Goal: Task Accomplishment & Management: Complete application form

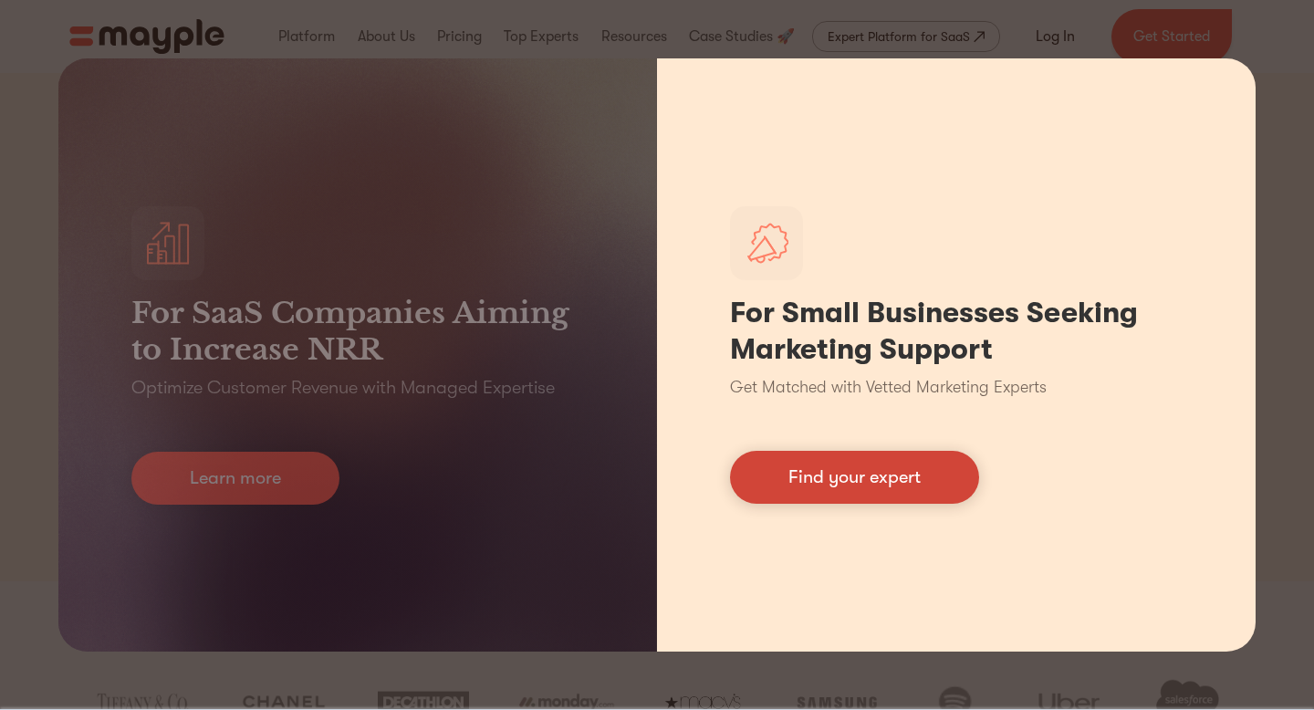
click at [889, 473] on link "Find your expert" at bounding box center [854, 477] width 249 height 53
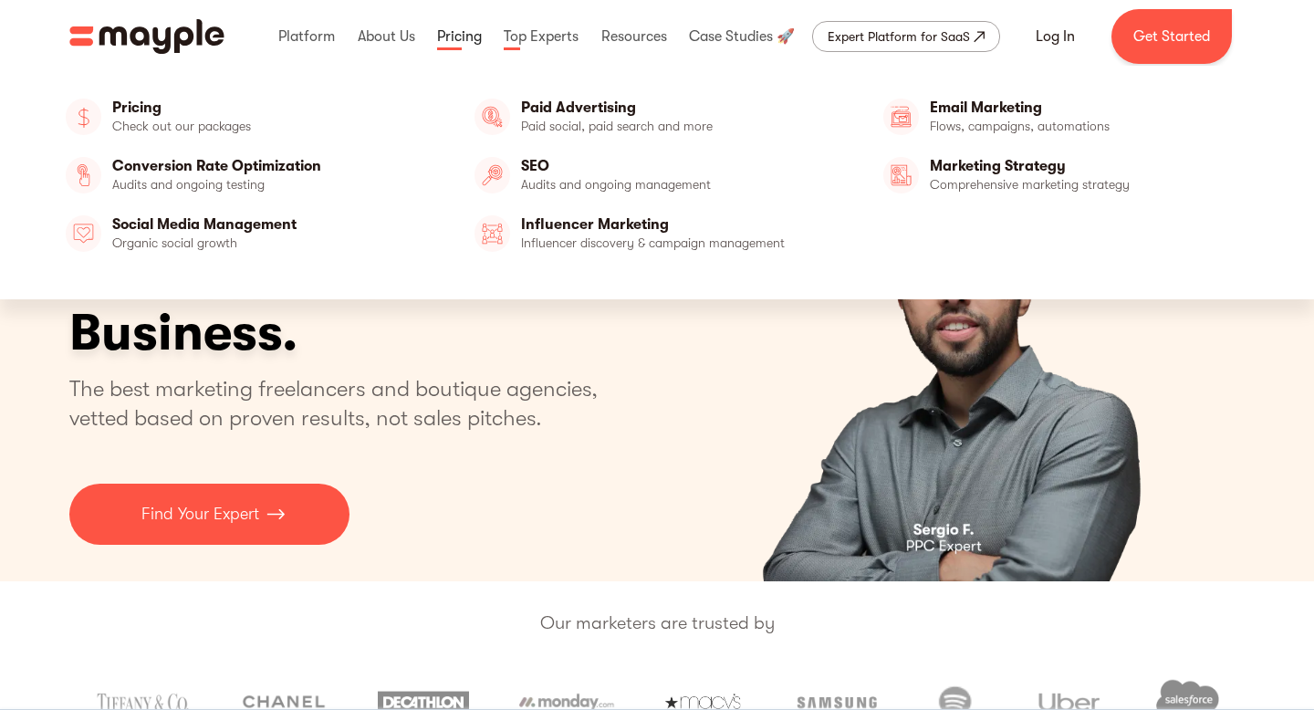
click at [465, 37] on link at bounding box center [460, 36] width 54 height 58
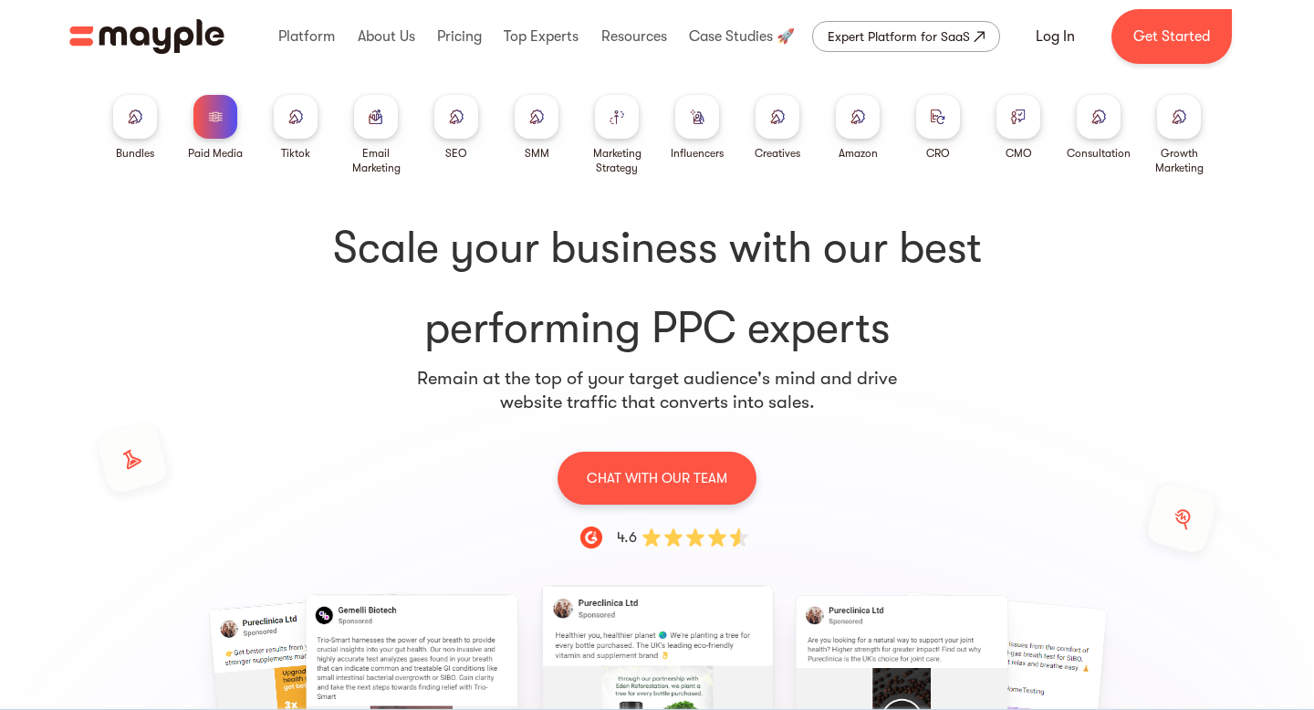
click at [364, 122] on div at bounding box center [376, 117] width 44 height 44
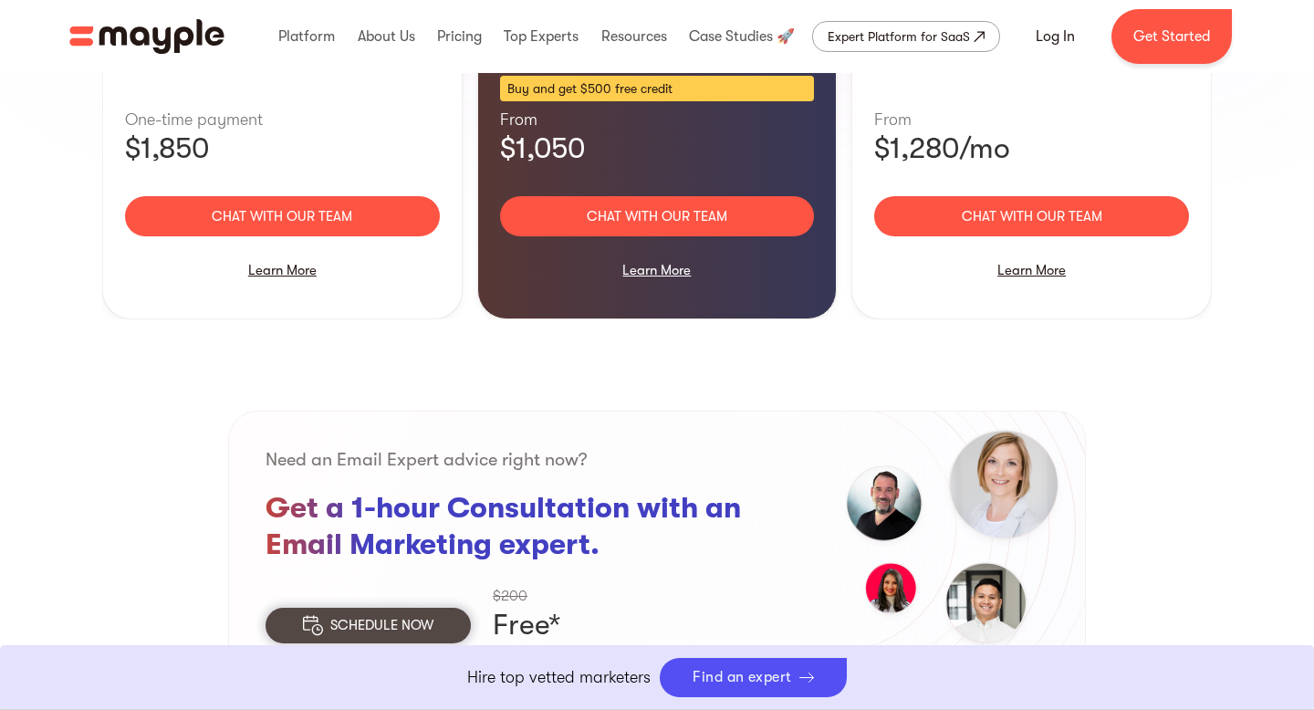
scroll to position [2045, 0]
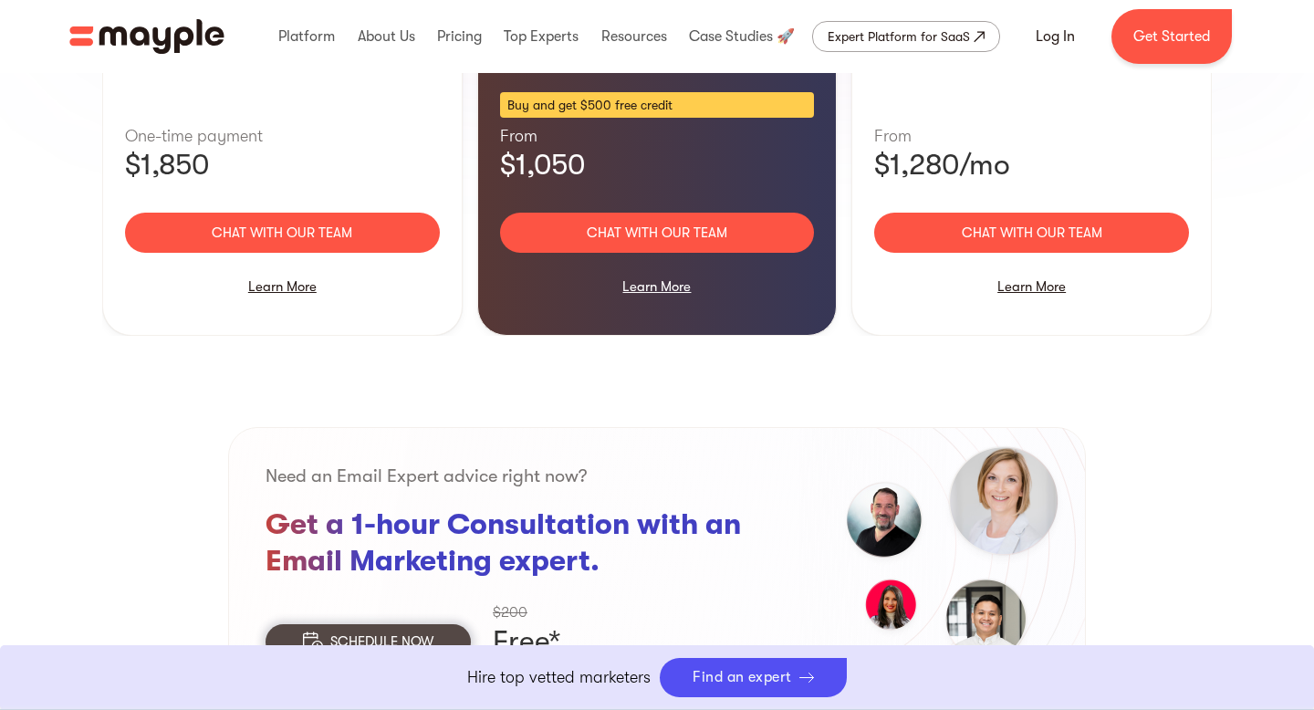
drag, startPoint x: 644, startPoint y: 233, endPoint x: 655, endPoint y: 252, distance: 22.1
click at [644, 267] on div "Learn More" at bounding box center [657, 286] width 315 height 38
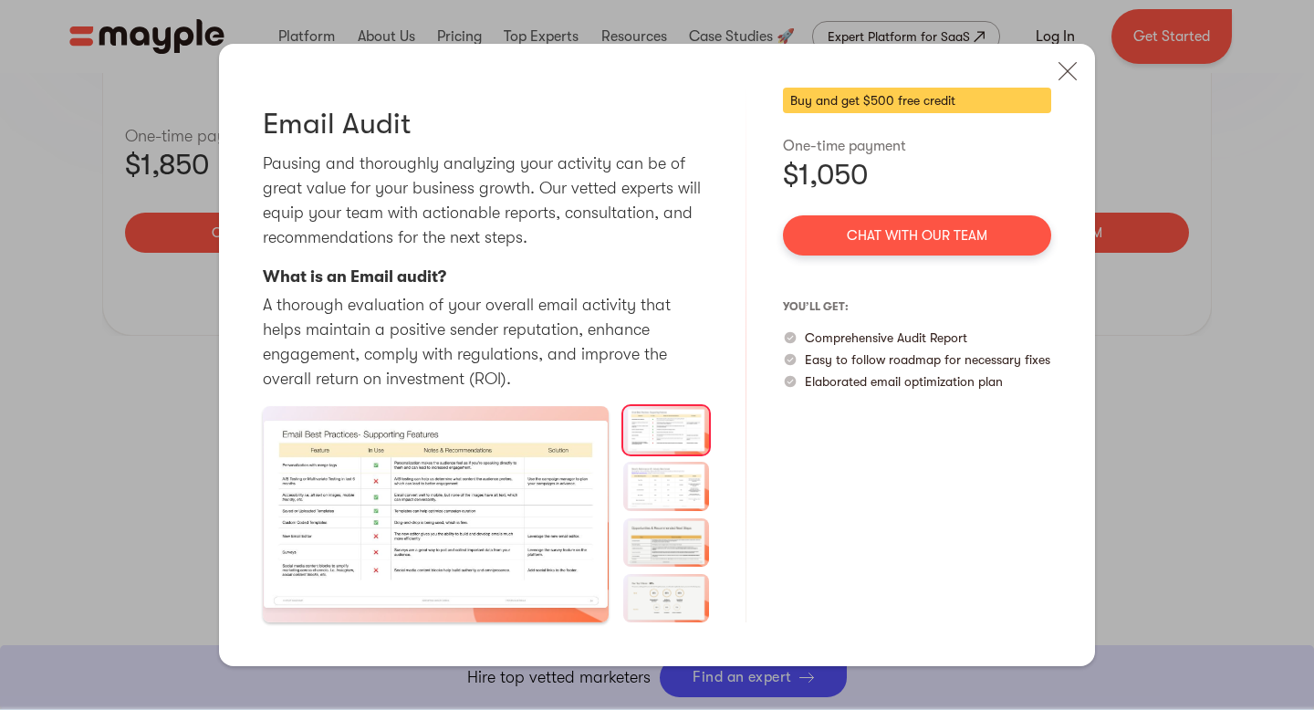
drag, startPoint x: 1074, startPoint y: 70, endPoint x: 1031, endPoint y: 111, distance: 59.4
click at [1074, 70] on img at bounding box center [1068, 71] width 40 height 40
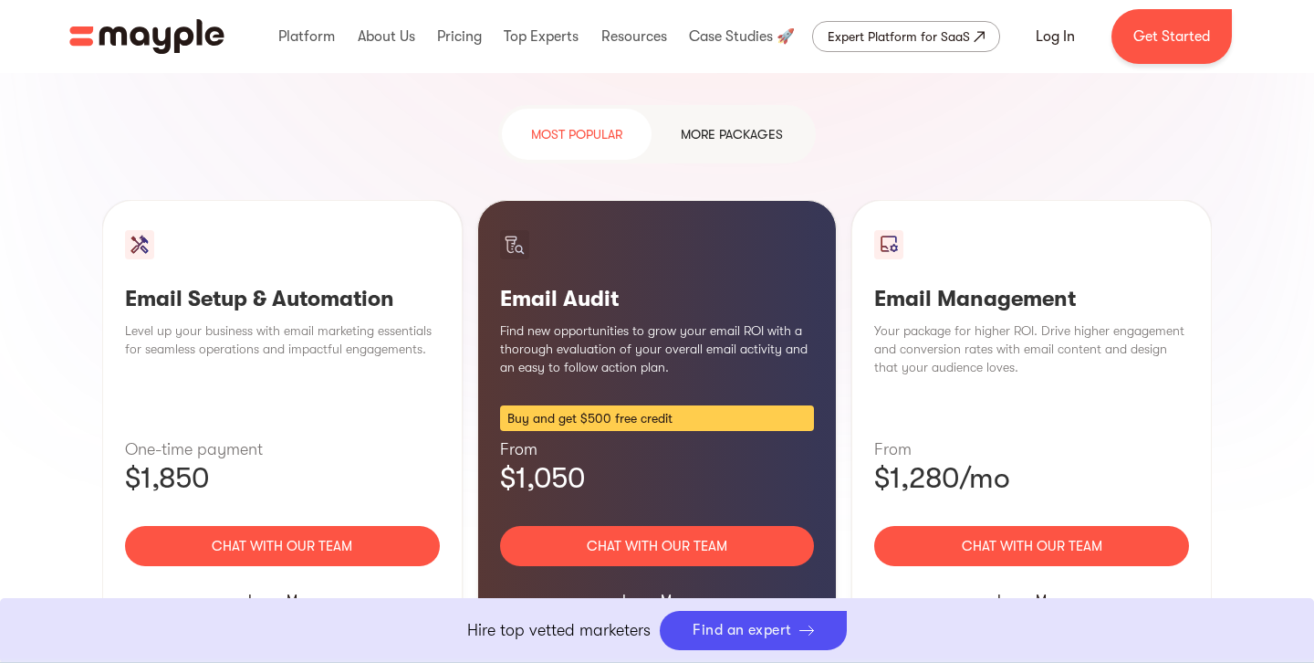
scroll to position [1737, 0]
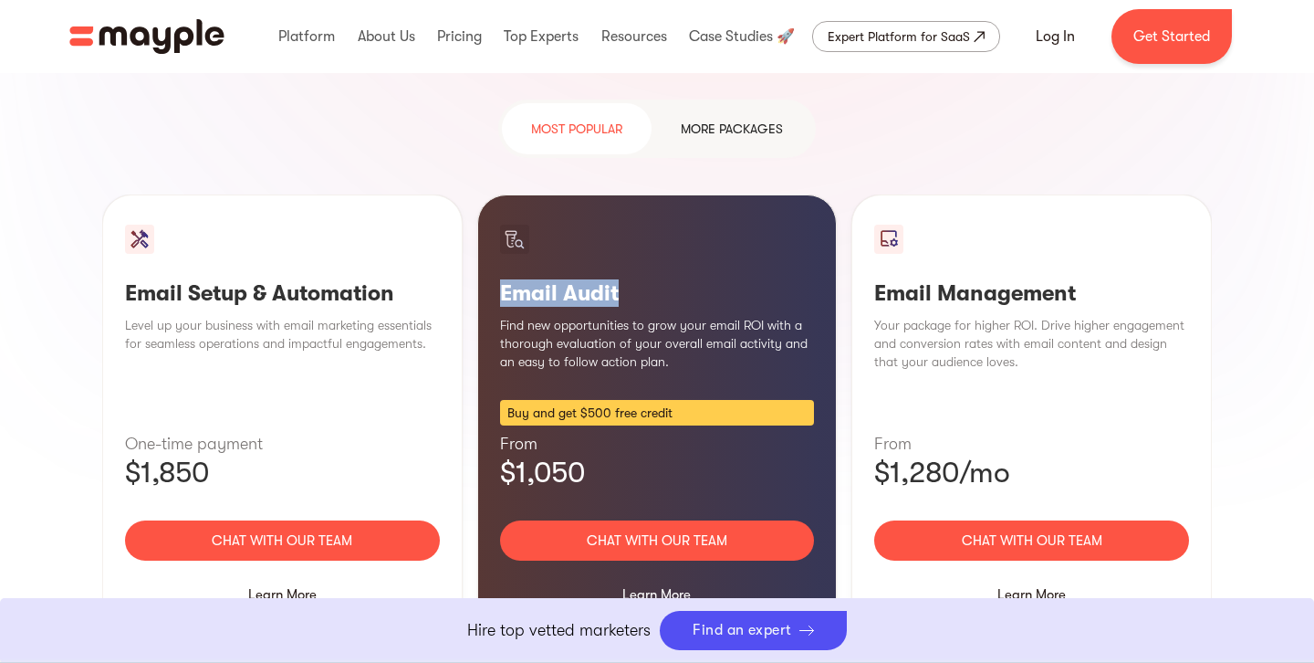
drag, startPoint x: 640, startPoint y: 256, endPoint x: 504, endPoint y: 254, distance: 136.0
click at [504, 279] on h3 "Email Audit" at bounding box center [657, 292] width 315 height 27
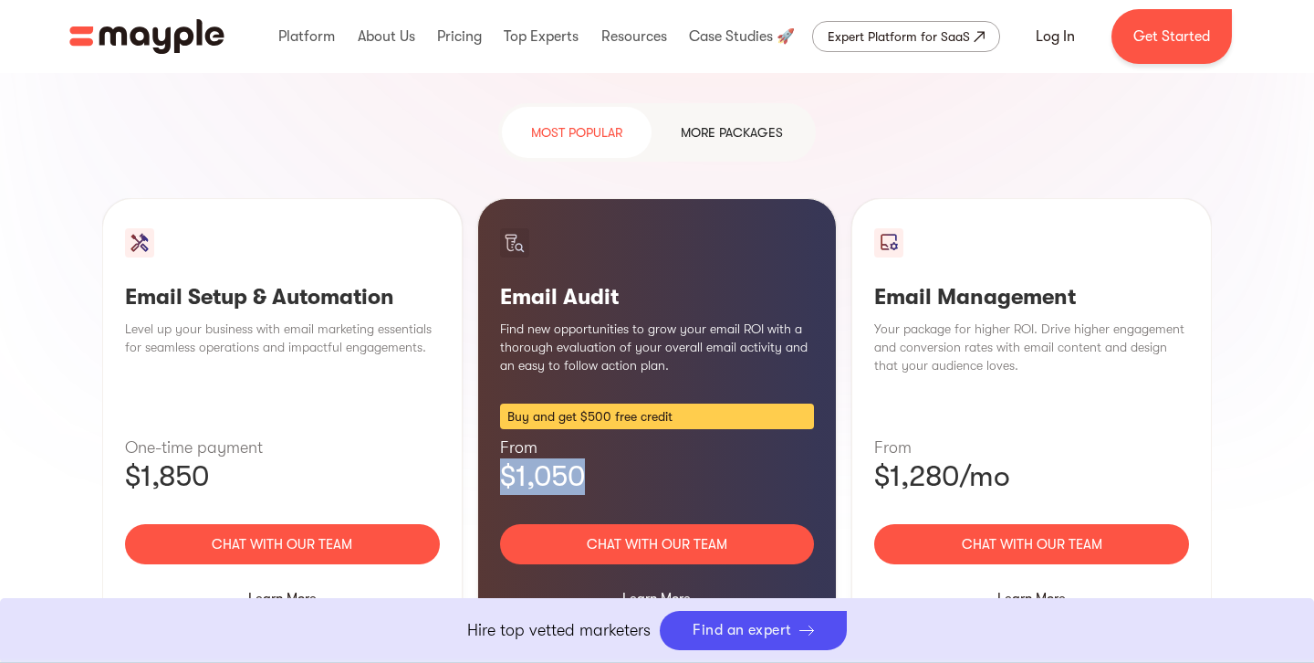
drag, startPoint x: 544, startPoint y: 432, endPoint x: 475, endPoint y: 431, distance: 68.5
click at [474, 433] on div "Email Setup & Automation Level up your business with email marketing essentials…" at bounding box center [657, 422] width 1110 height 449
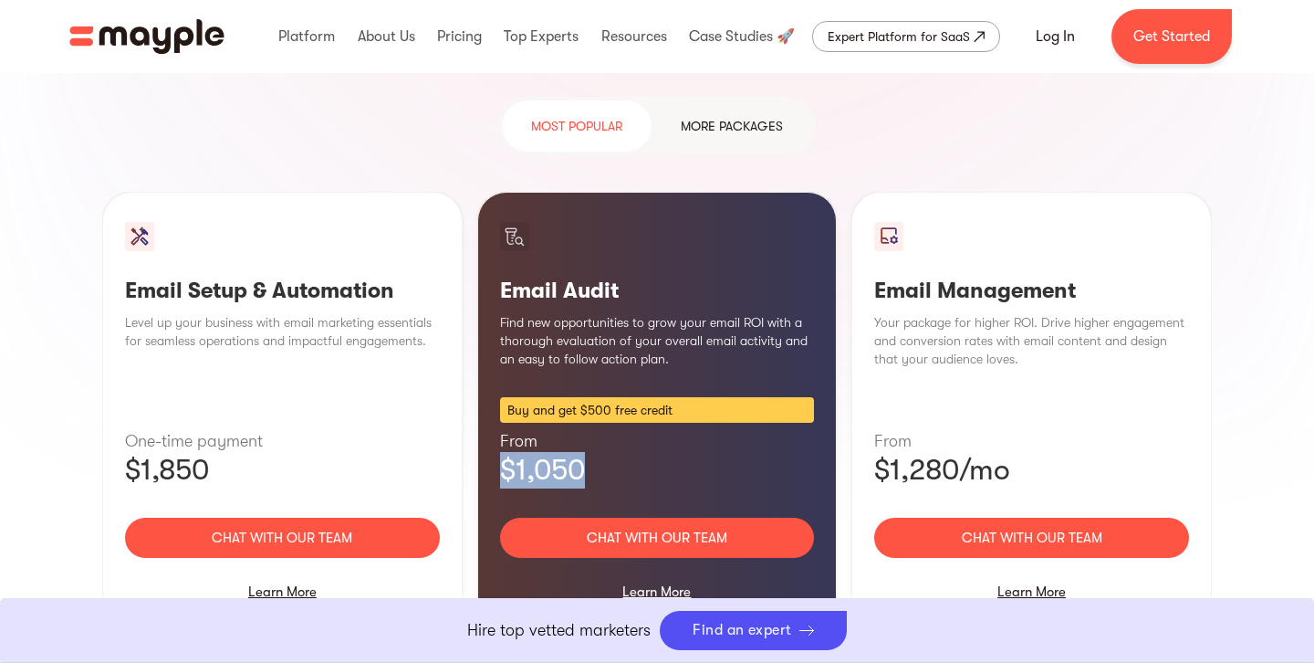
scroll to position [1739, 0]
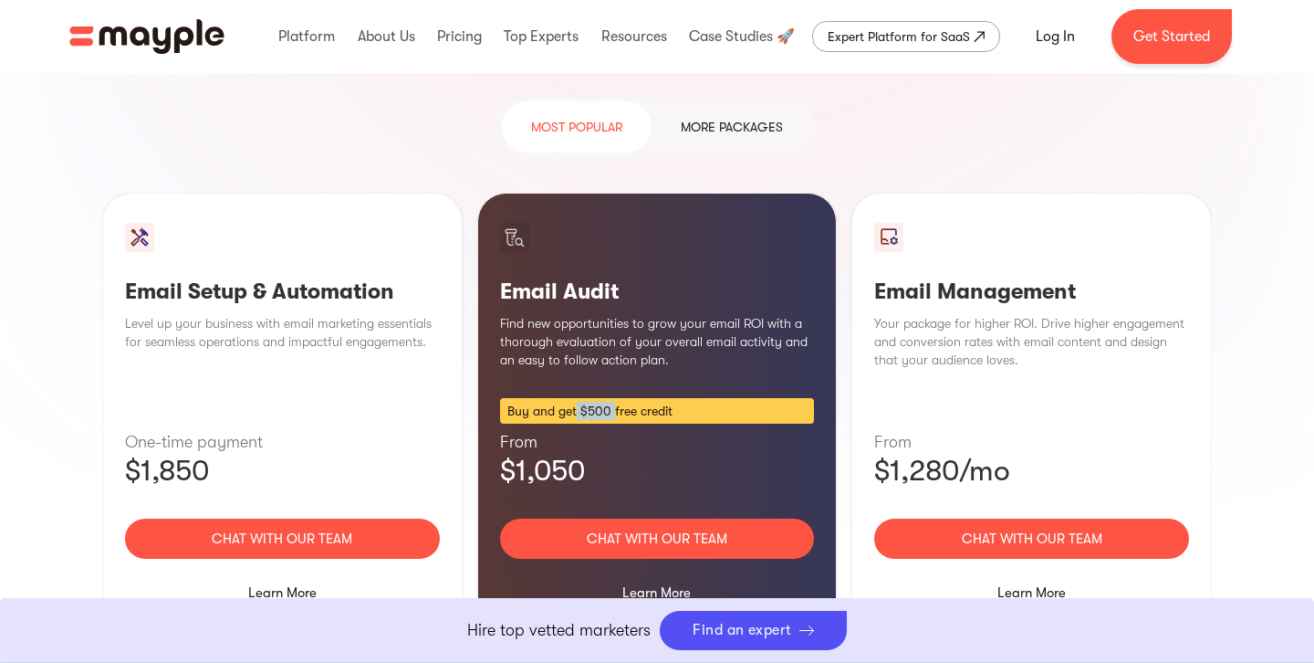
drag, startPoint x: 575, startPoint y: 367, endPoint x: 613, endPoint y: 362, distance: 38.6
click at [613, 398] on div "Buy and get $500 free credit" at bounding box center [657, 411] width 315 height 26
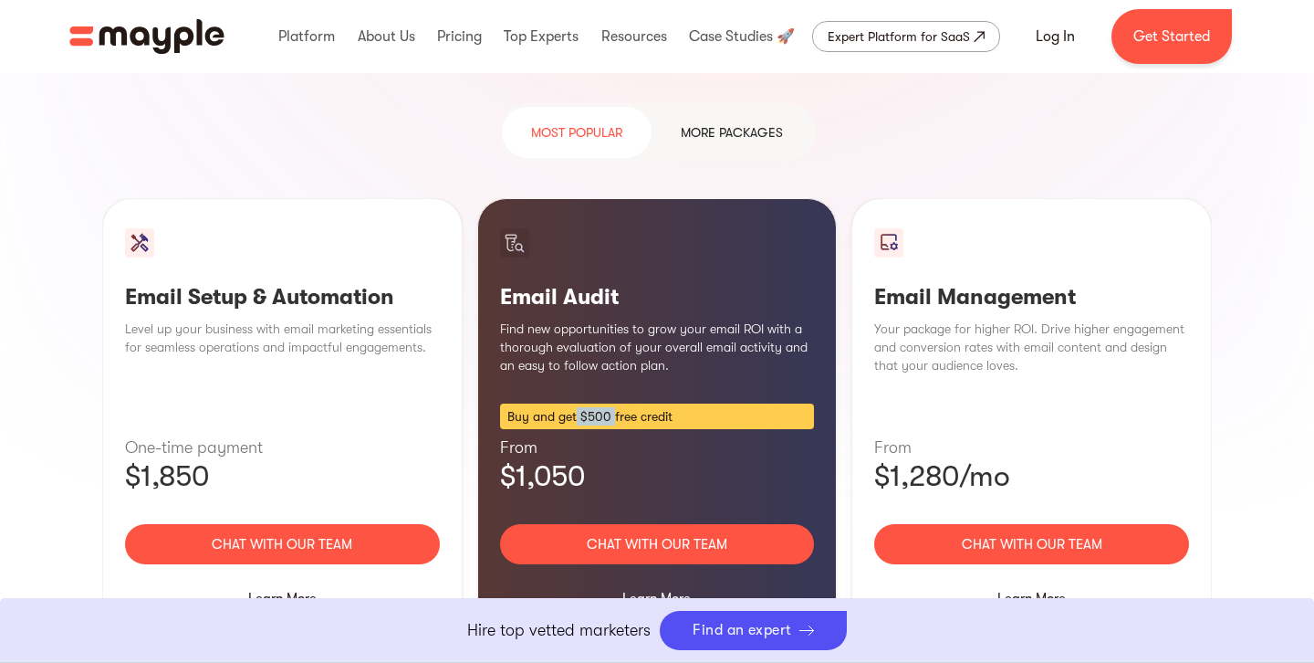
scroll to position [1725, 0]
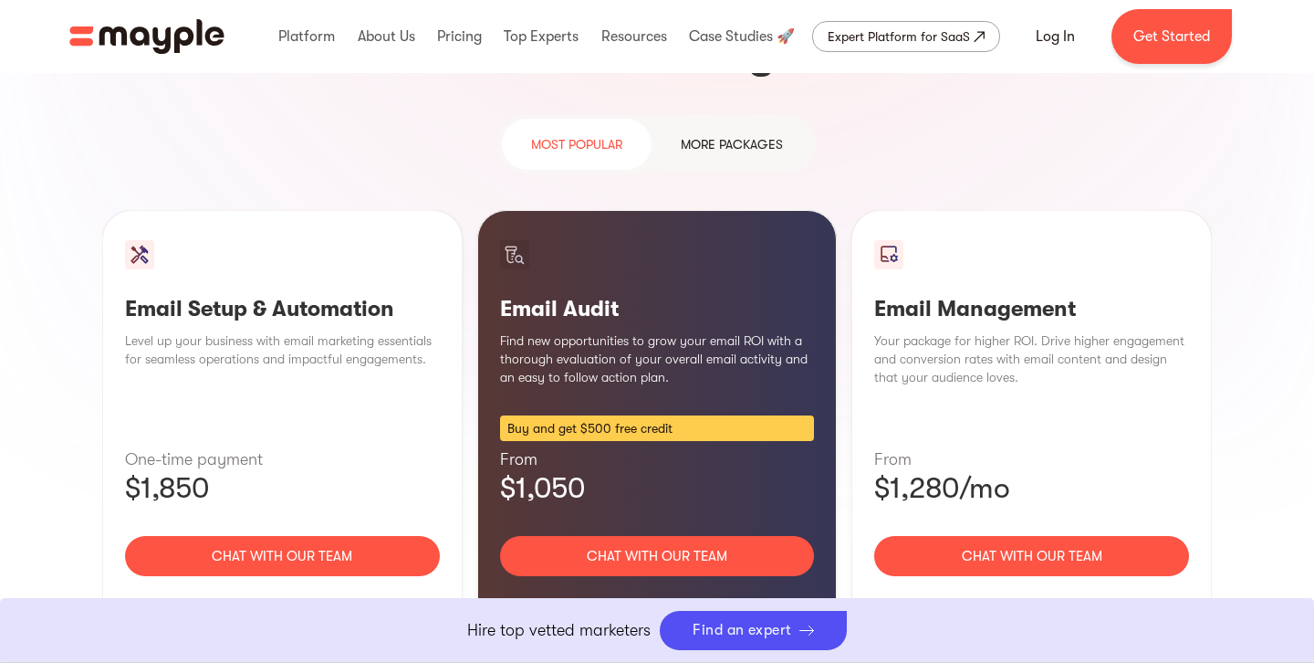
click at [844, 426] on div "Email Setup & Automation Level up your business with email marketing essentials…" at bounding box center [657, 434] width 1110 height 449
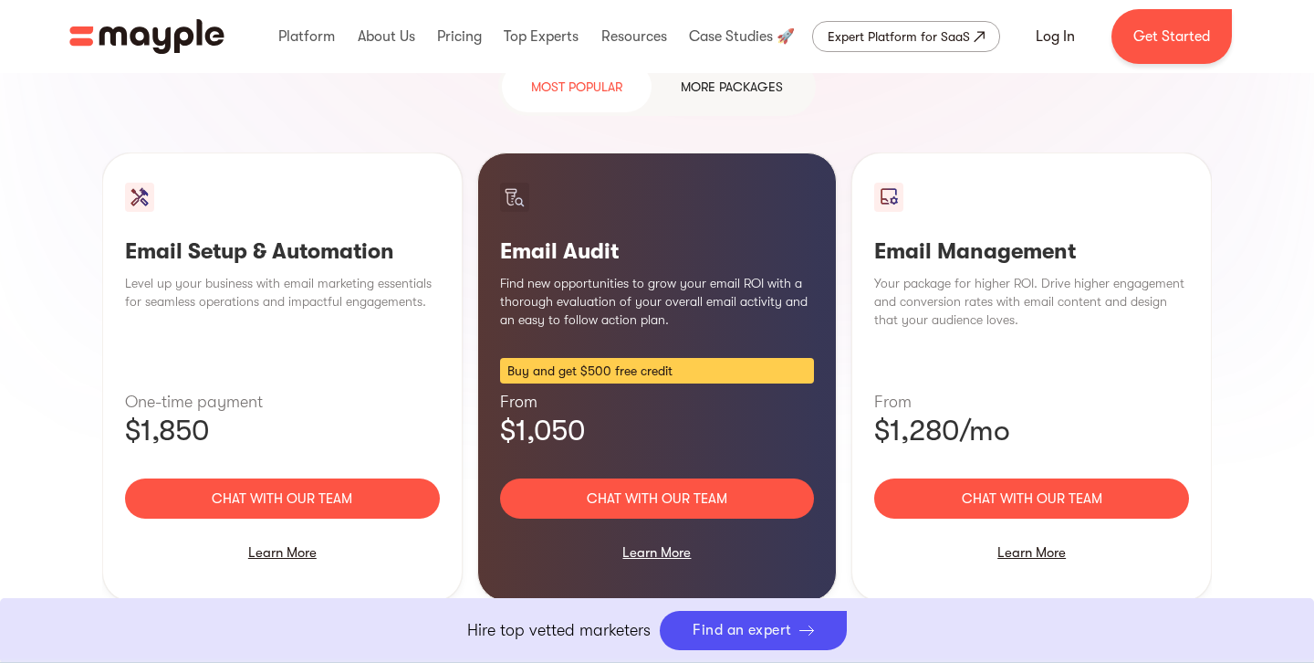
scroll to position [1784, 0]
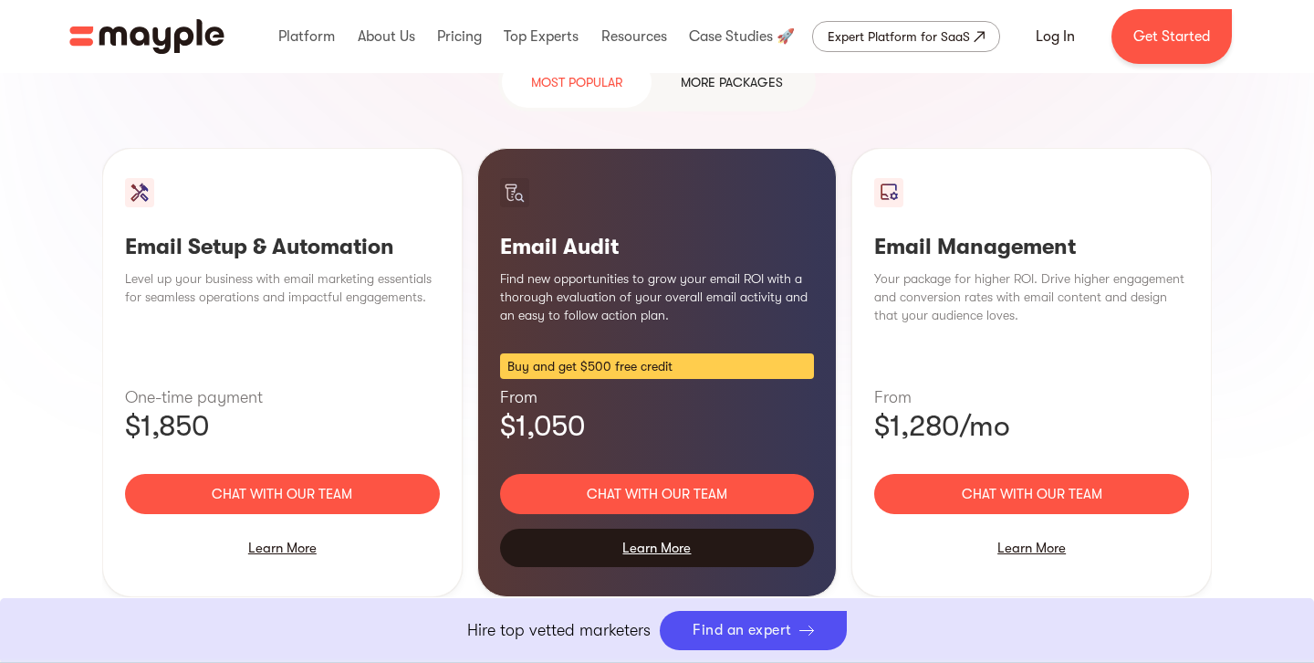
click at [672, 528] on div "Learn More" at bounding box center [657, 547] width 315 height 38
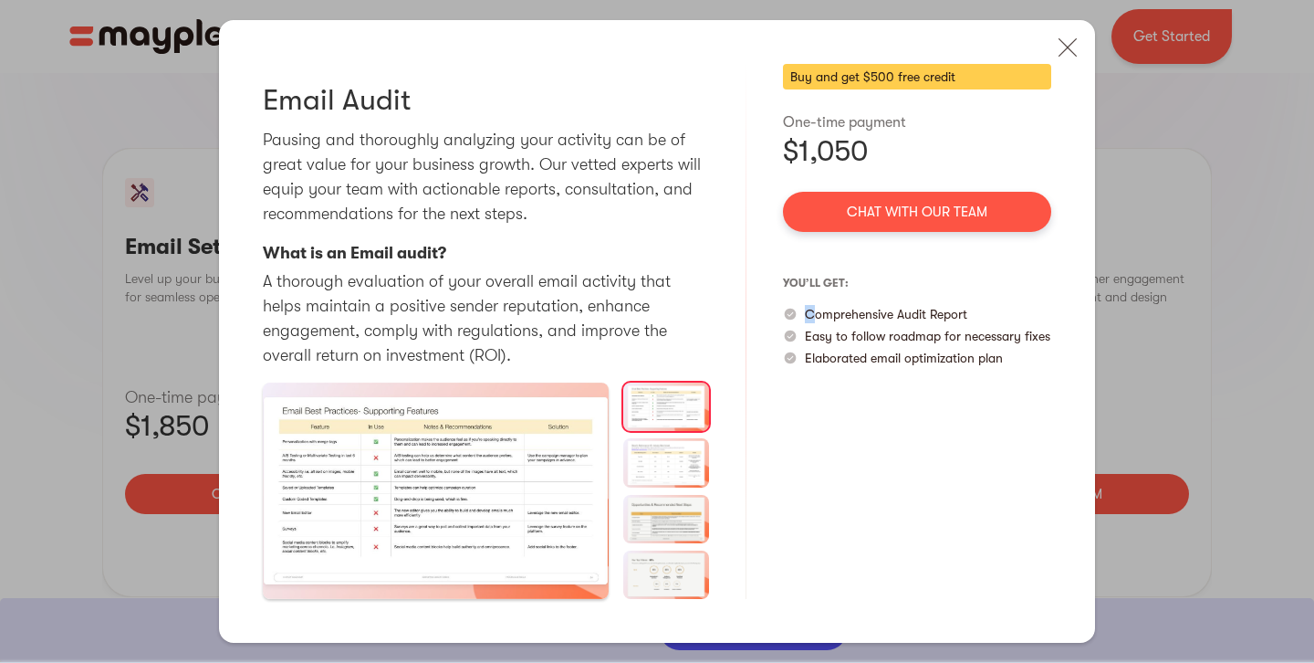
drag, startPoint x: 813, startPoint y: 313, endPoint x: 1023, endPoint y: 300, distance: 210.3
click at [1023, 300] on div "you’ll get: Comprehensive Audit Report Easy to follow roadmap for necessary fix…" at bounding box center [917, 317] width 268 height 99
click at [1022, 300] on div "you’ll get: Comprehensive Audit Report Easy to follow roadmap for necessary fix…" at bounding box center [917, 317] width 268 height 99
click at [986, 310] on div "Comprehensive Audit Report" at bounding box center [917, 314] width 268 height 18
drag, startPoint x: 805, startPoint y: 340, endPoint x: 1054, endPoint y: 333, distance: 249.2
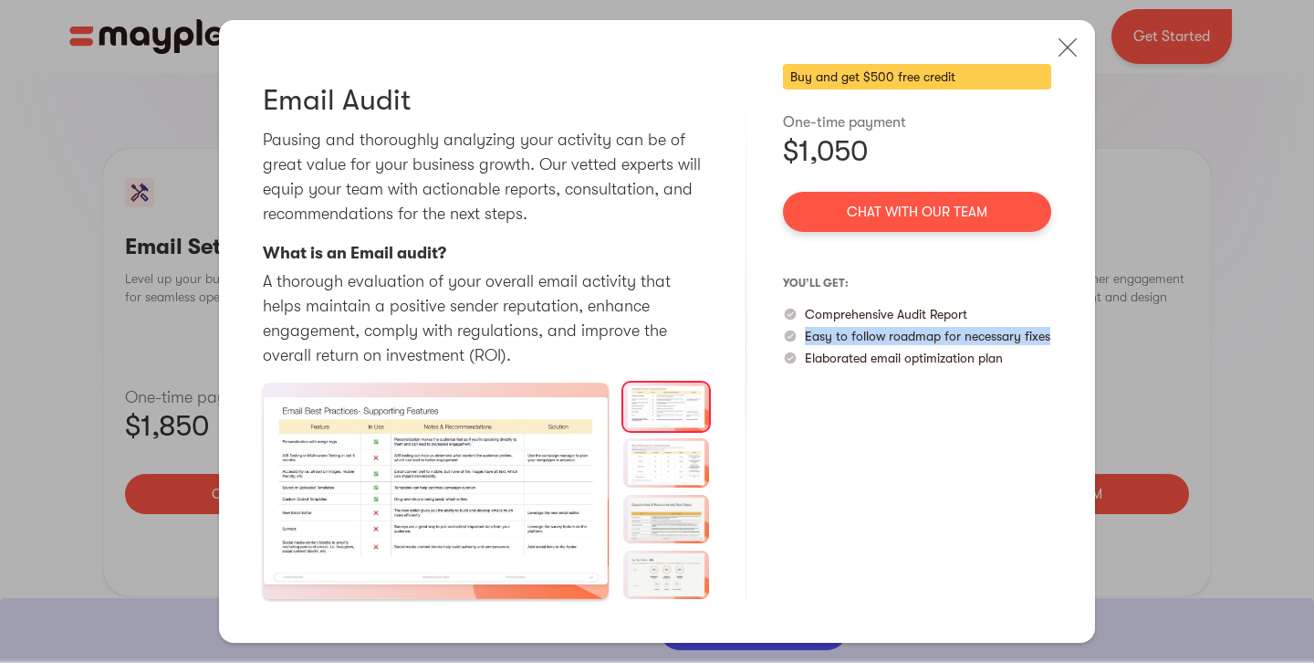
click at [1054, 333] on div "Email Audit Pausing and thoroughly analyzing your activity can be of great valu…" at bounding box center [657, 331] width 876 height 622
click at [937, 384] on div "Buy and get $500 free credit One-time payment $1,050 Chat with our team you’ll …" at bounding box center [917, 331] width 268 height 535
drag, startPoint x: 805, startPoint y: 359, endPoint x: 1027, endPoint y: 363, distance: 221.8
click at [1027, 363] on div "Elaborated email optimization plan" at bounding box center [917, 358] width 268 height 18
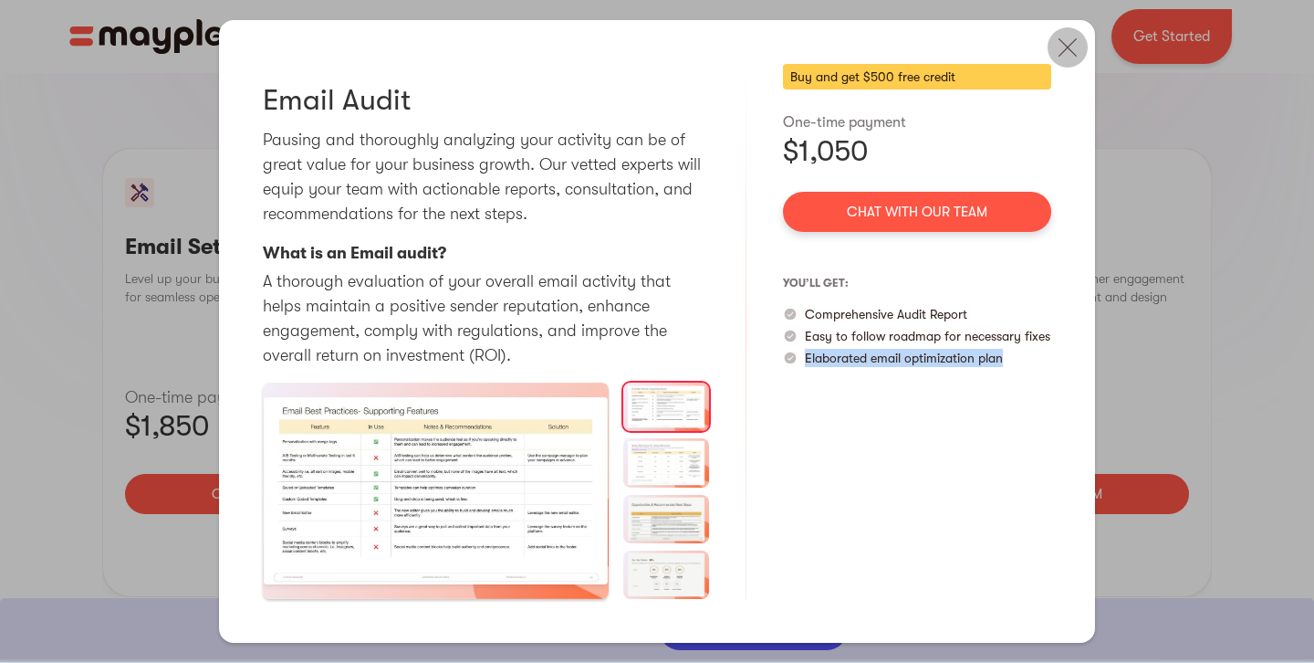
click at [1067, 56] on img at bounding box center [1068, 47] width 40 height 40
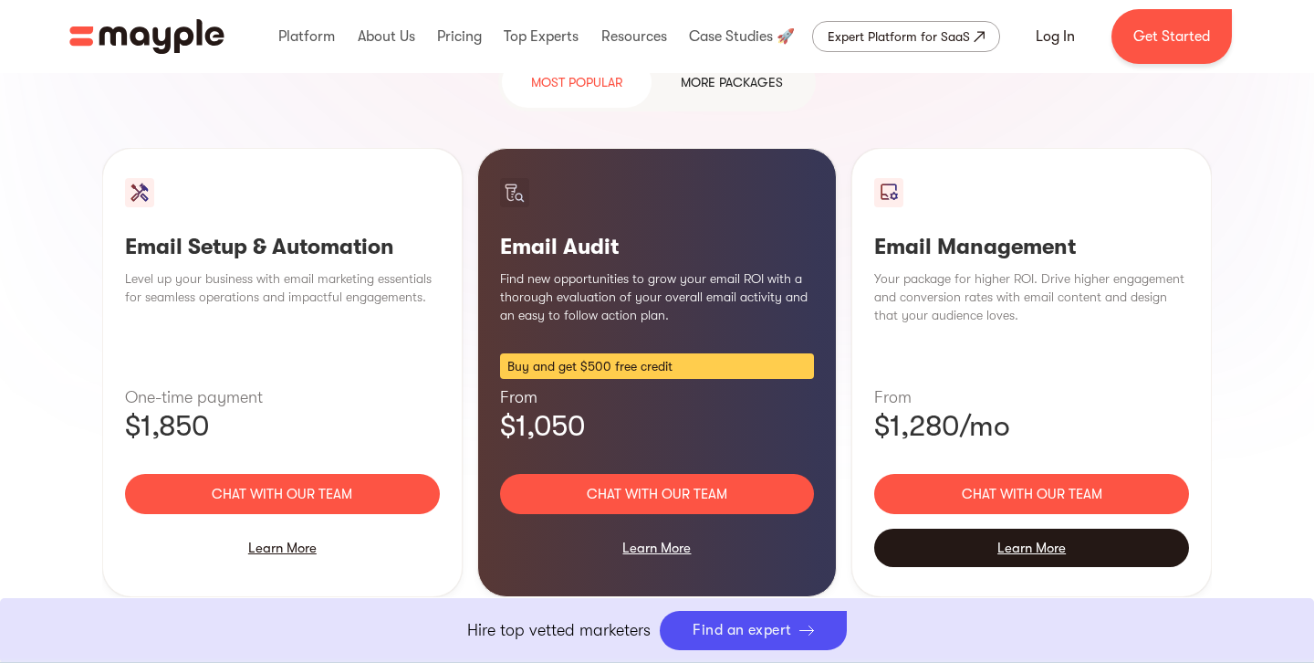
click at [1009, 528] on div "Learn More" at bounding box center [1031, 547] width 315 height 38
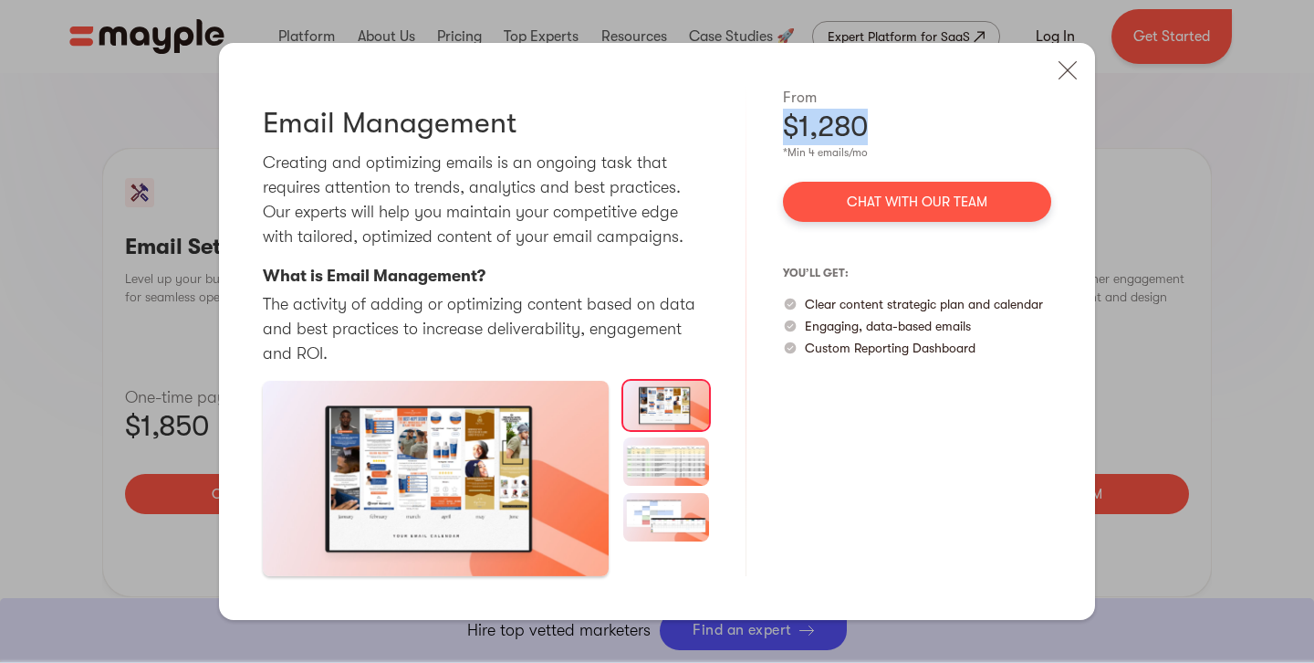
drag, startPoint x: 789, startPoint y: 125, endPoint x: 898, endPoint y: 127, distance: 108.6
click at [898, 127] on div "$1,280" at bounding box center [917, 127] width 268 height 37
drag, startPoint x: 812, startPoint y: 304, endPoint x: 1056, endPoint y: 308, distance: 243.7
click at [1056, 308] on div "Email Management Creating and optimizing emails is an ongoing task that require…" at bounding box center [657, 331] width 876 height 576
drag, startPoint x: 1057, startPoint y: 308, endPoint x: 1048, endPoint y: 308, distance: 9.2
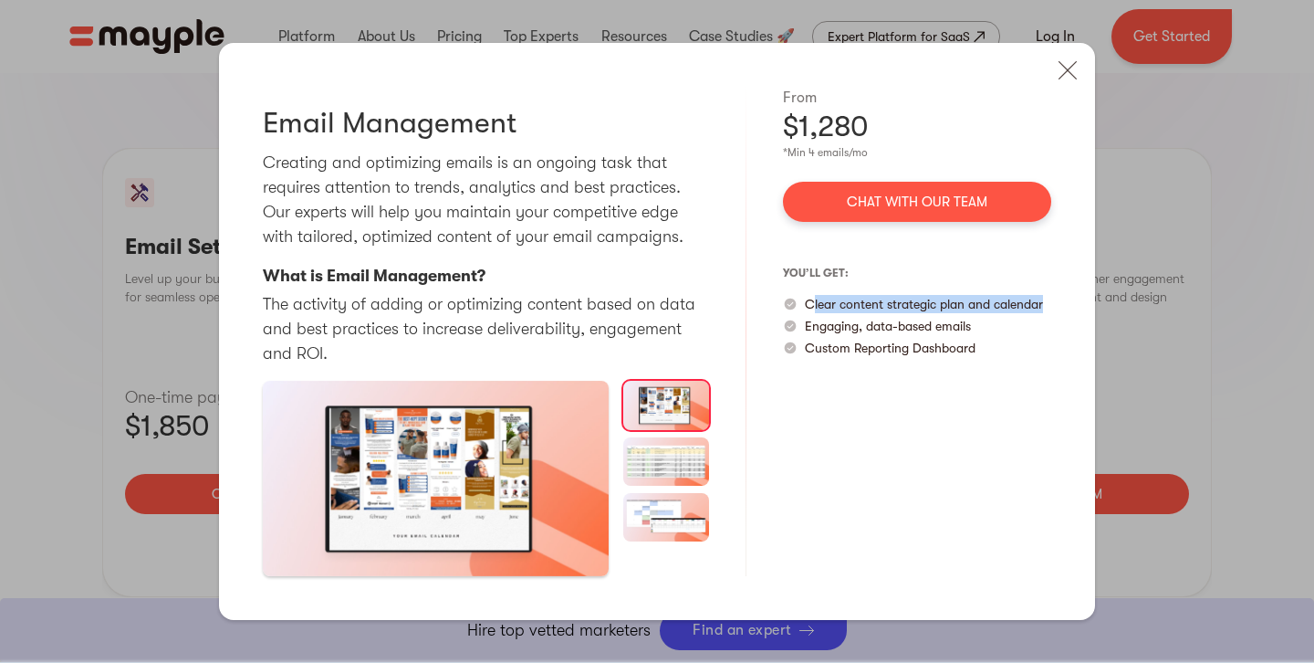
click at [1057, 308] on div "Email Management Creating and optimizing emails is an ongoing task that require…" at bounding box center [657, 331] width 876 height 576
drag, startPoint x: 803, startPoint y: 329, endPoint x: 990, endPoint y: 331, distance: 187.1
click at [990, 331] on div "Engaging, data-based emails" at bounding box center [917, 326] width 268 height 18
drag, startPoint x: 887, startPoint y: 151, endPoint x: 783, endPoint y: 151, distance: 104.0
click at [783, 151] on div "*Min 4 emails/mo" at bounding box center [917, 152] width 268 height 15
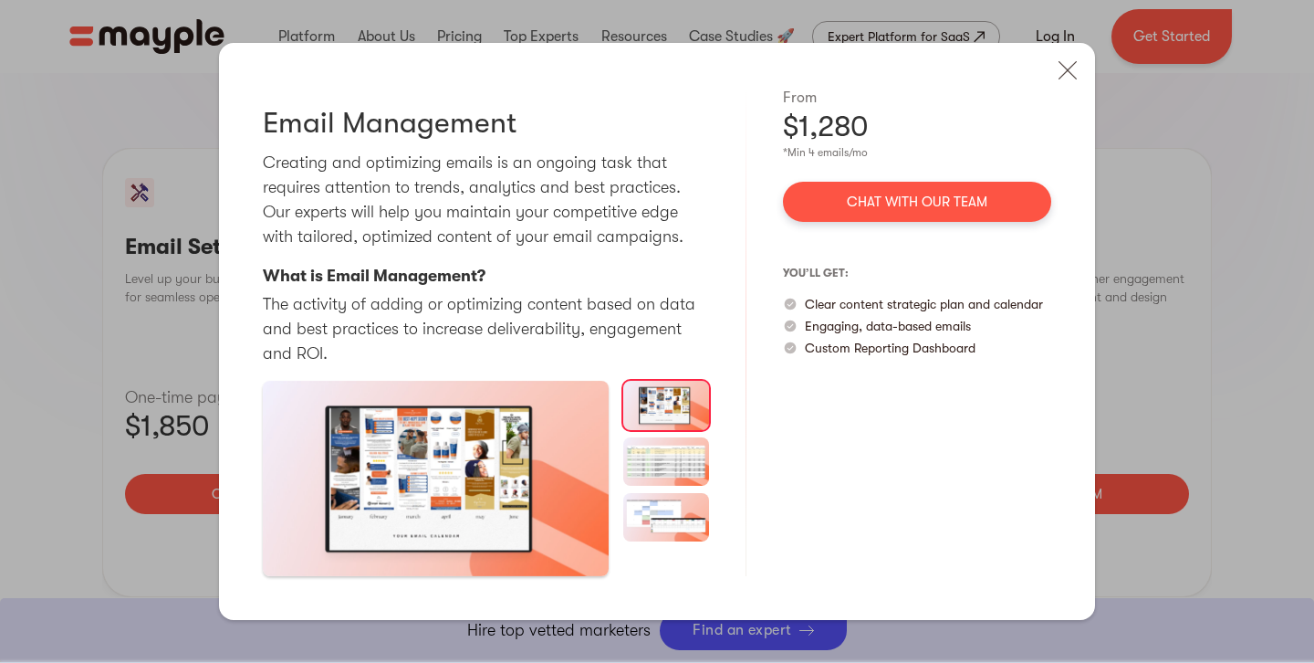
click at [924, 361] on div "From $1,280 *Min 4 emails/mo Chat with our team you’ll get: Clear content strat…" at bounding box center [917, 331] width 268 height 488
drag, startPoint x: 804, startPoint y: 352, endPoint x: 1005, endPoint y: 354, distance: 200.8
click at [1005, 354] on div "Custom Reporting Dashboard" at bounding box center [917, 348] width 268 height 18
click at [1060, 73] on img at bounding box center [1068, 70] width 40 height 40
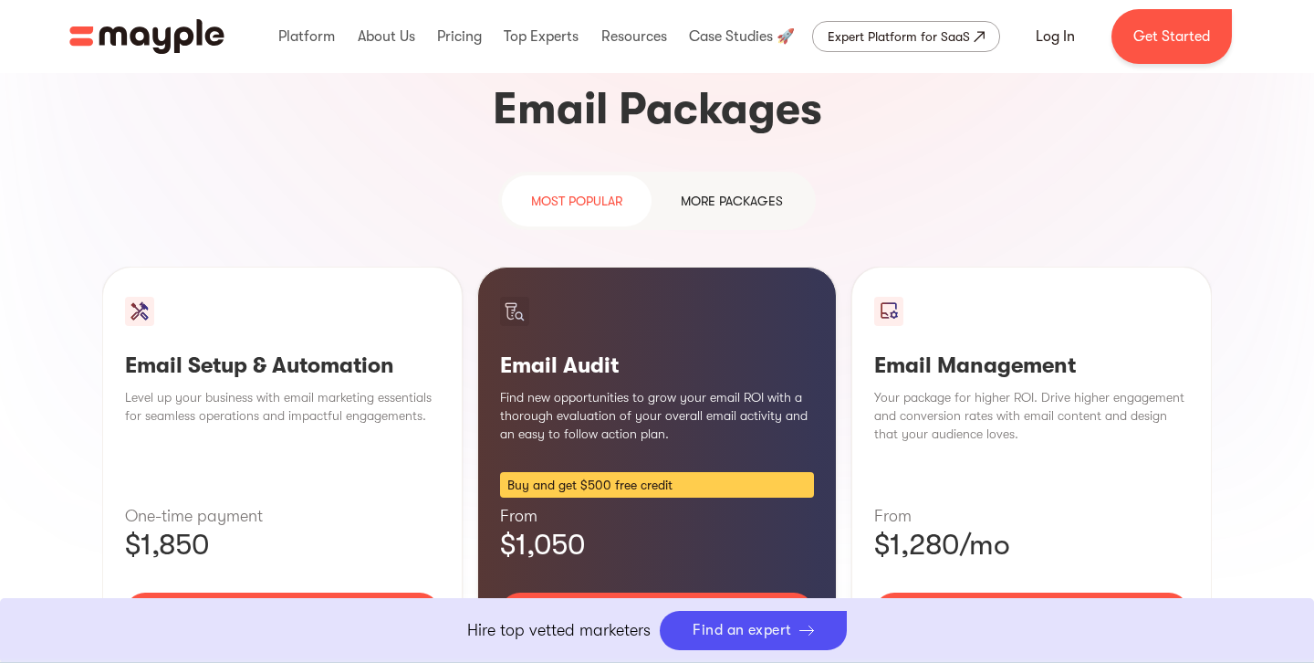
scroll to position [1592, 0]
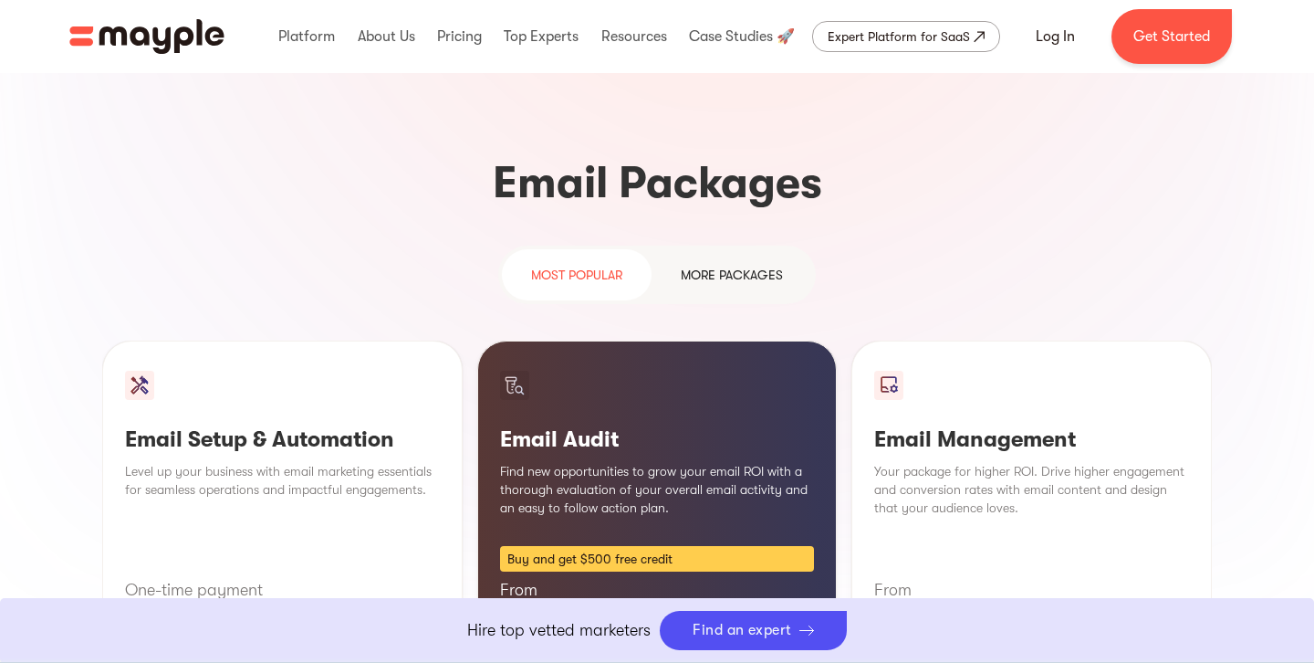
click at [684, 249] on link "more packages" at bounding box center [732, 274] width 161 height 51
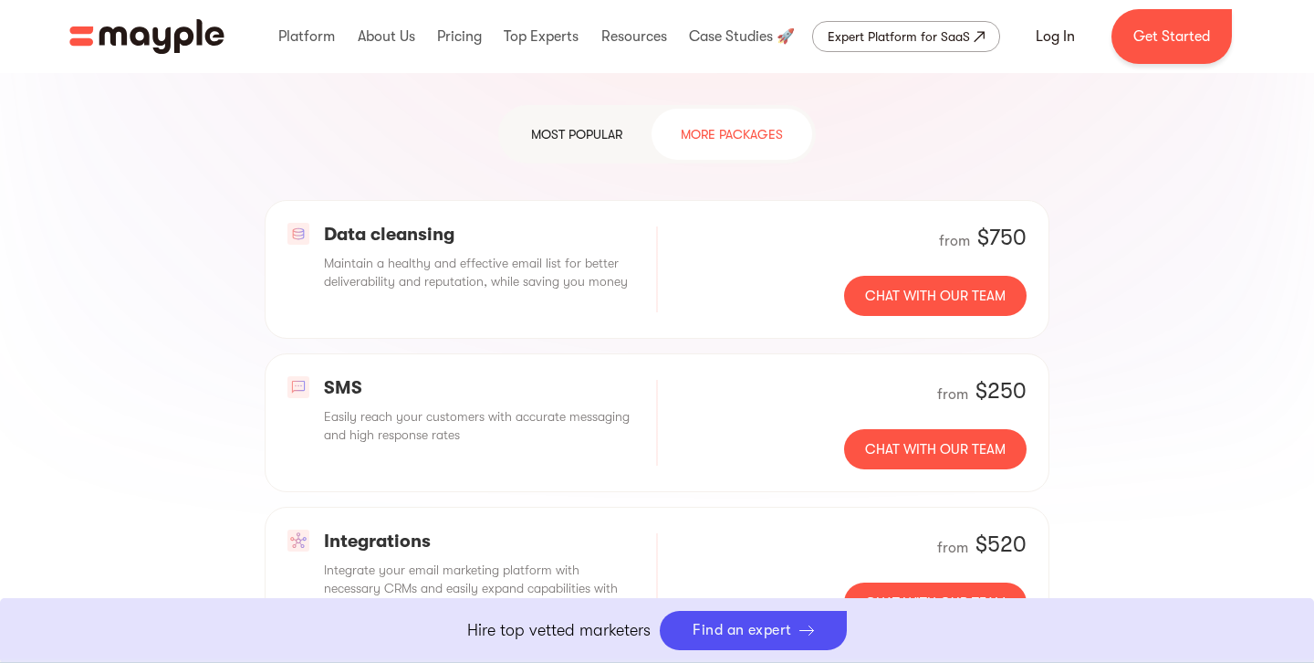
scroll to position [1739, 0]
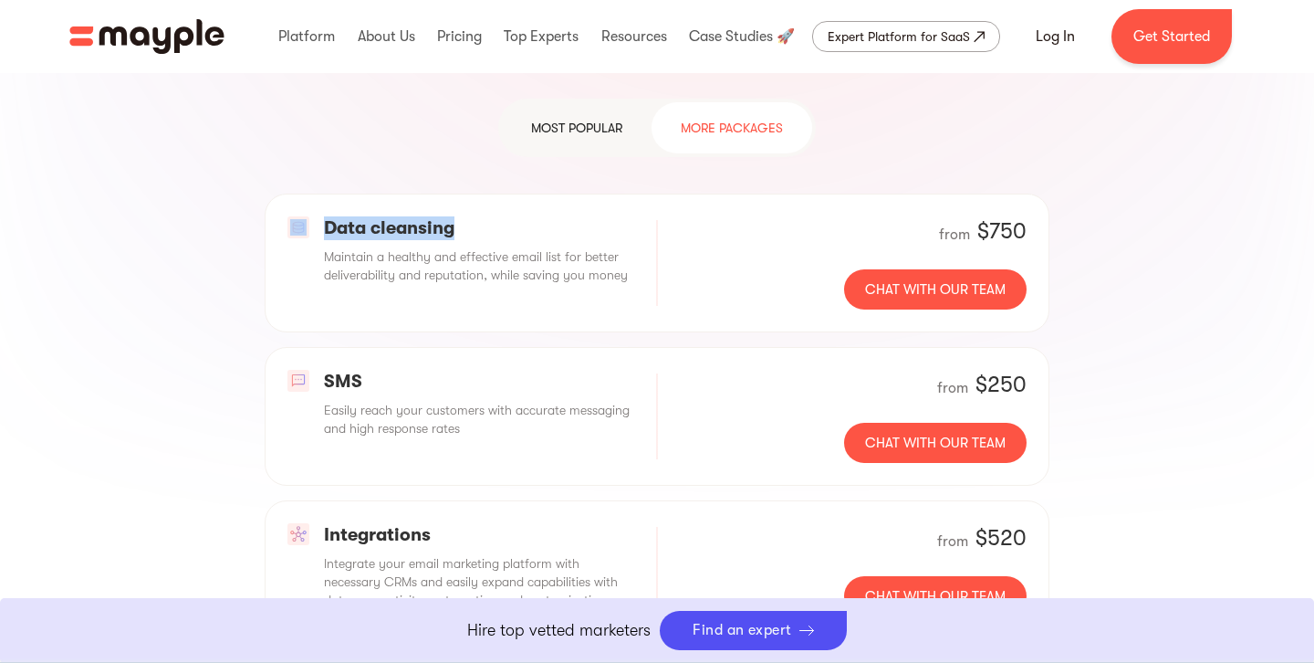
drag, startPoint x: 490, startPoint y: 177, endPoint x: 179, endPoint y: 183, distance: 311.3
click at [179, 193] on div "Data cleansing Maintain a healthy and effective email list for better deliverab…" at bounding box center [657, 415] width 1110 height 445
drag, startPoint x: 177, startPoint y: 183, endPoint x: 196, endPoint y: 206, distance: 29.8
click at [177, 193] on div "Data cleansing Maintain a healthy and effective email list for better deliverab…" at bounding box center [657, 415] width 1110 height 445
drag, startPoint x: 401, startPoint y: 362, endPoint x: 249, endPoint y: 344, distance: 152.6
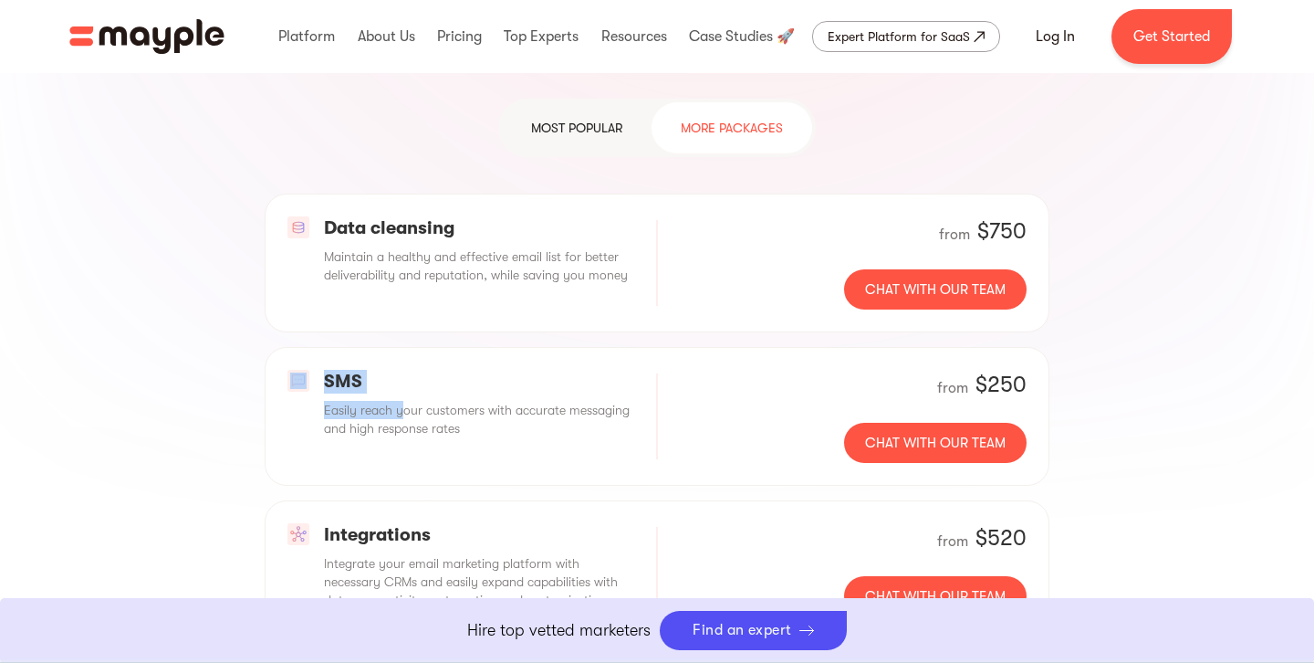
click at [249, 344] on div "Data cleansing Maintain a healthy and effective email list for better deliverab…" at bounding box center [657, 415] width 1110 height 445
click at [330, 370] on p "SMS" at bounding box center [479, 382] width 310 height 24
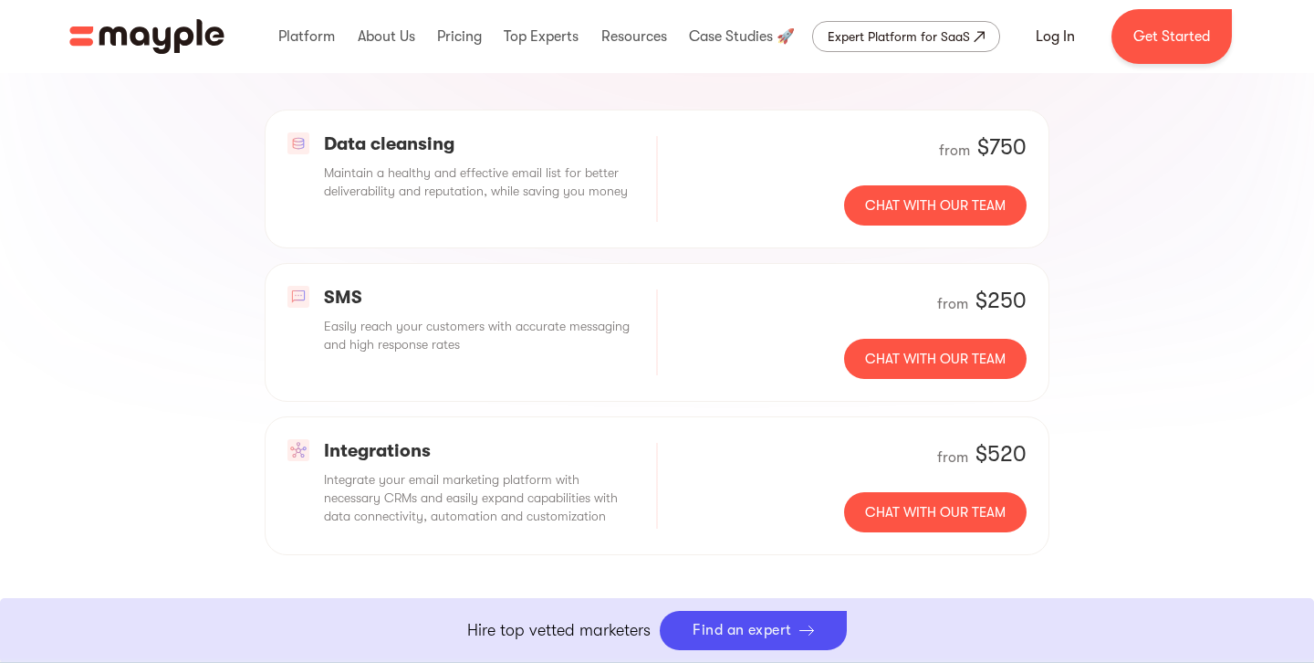
scroll to position [1833, 0]
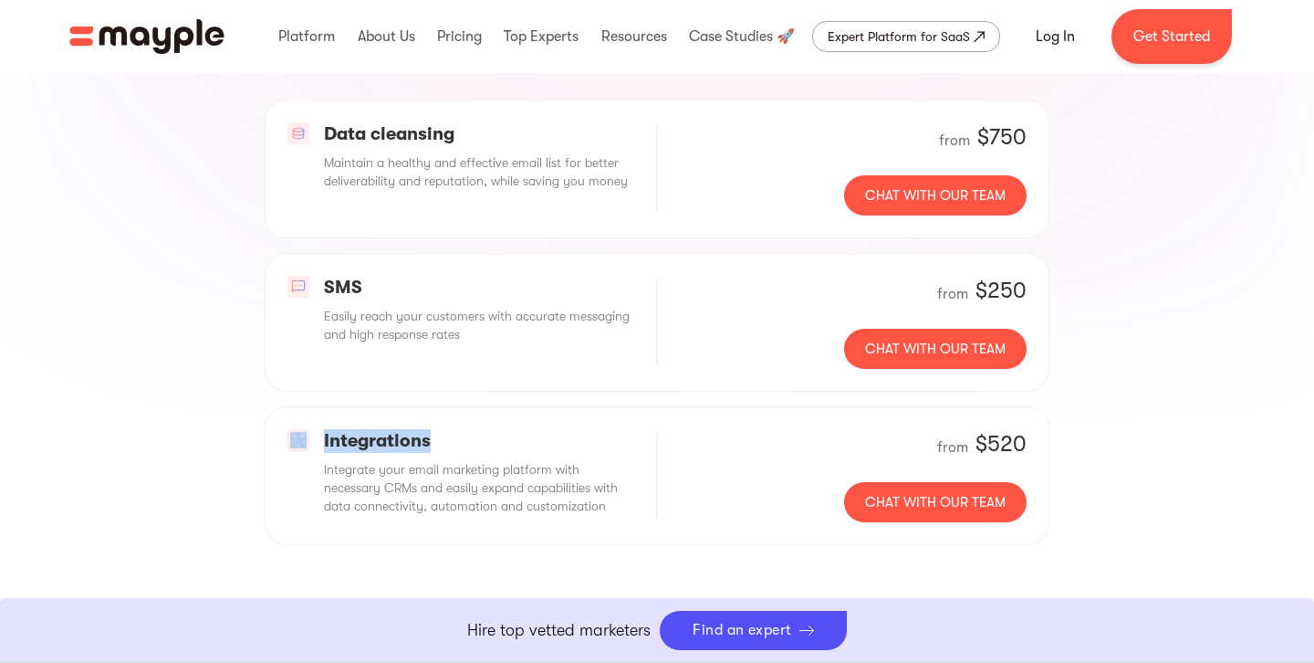
drag, startPoint x: 444, startPoint y: 395, endPoint x: 308, endPoint y: 387, distance: 136.2
click at [308, 429] on div "Integrations Integrate your email marketing platform with necessary CRMs and ea…" at bounding box center [460, 472] width 347 height 86
click at [621, 406] on div "Integrations Integrate your email marketing platform with necessary CRMs and ea…" at bounding box center [657, 475] width 785 height 139
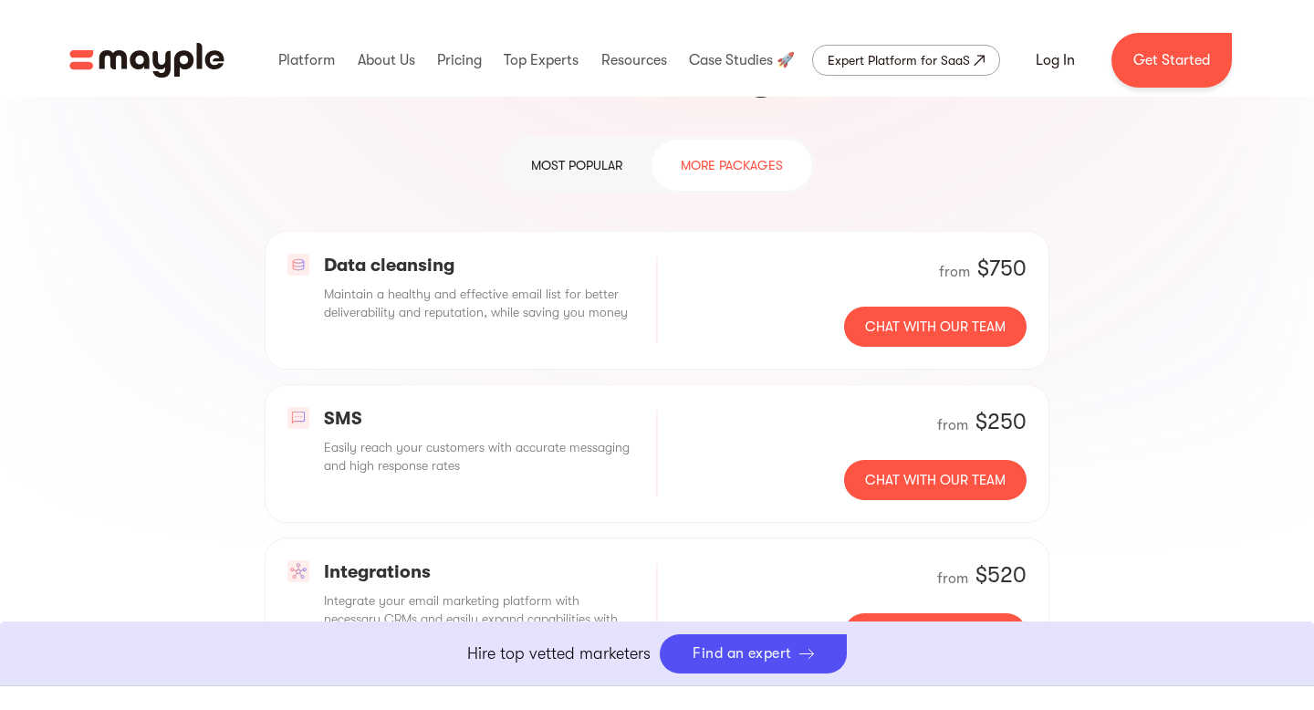
scroll to position [1725, 0]
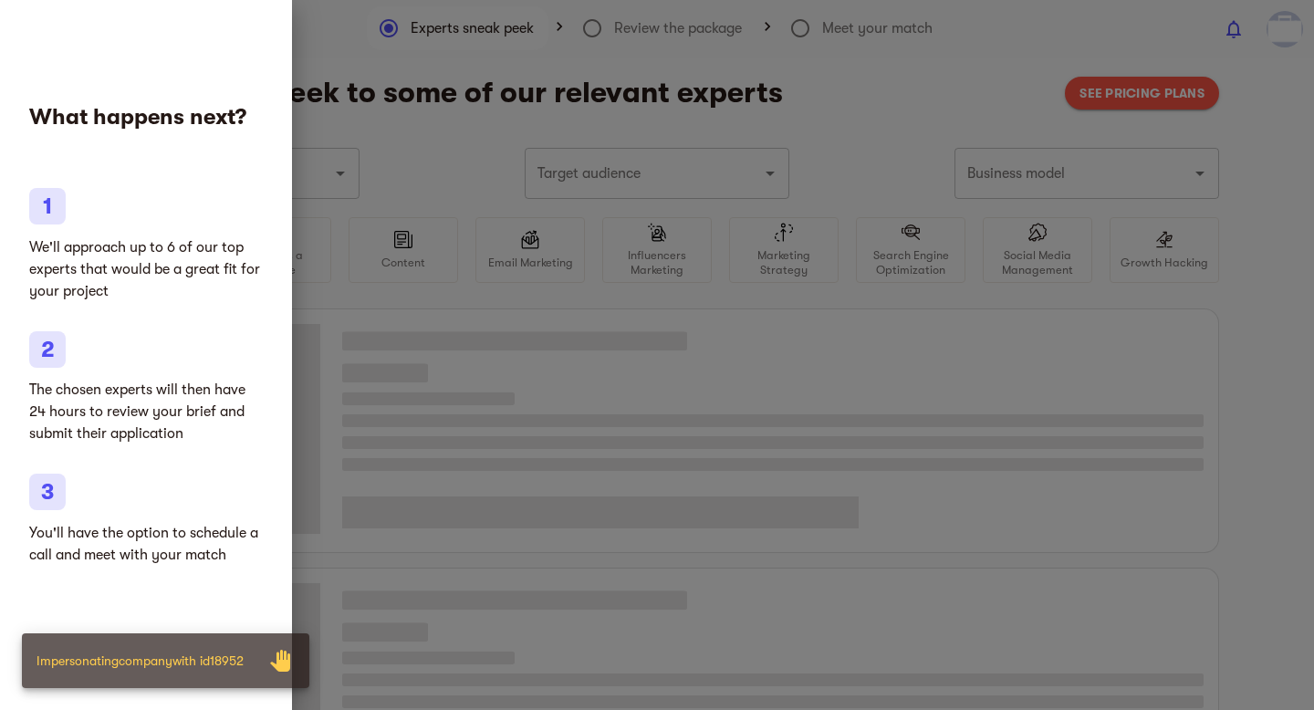
type input "Clothing and shoes"
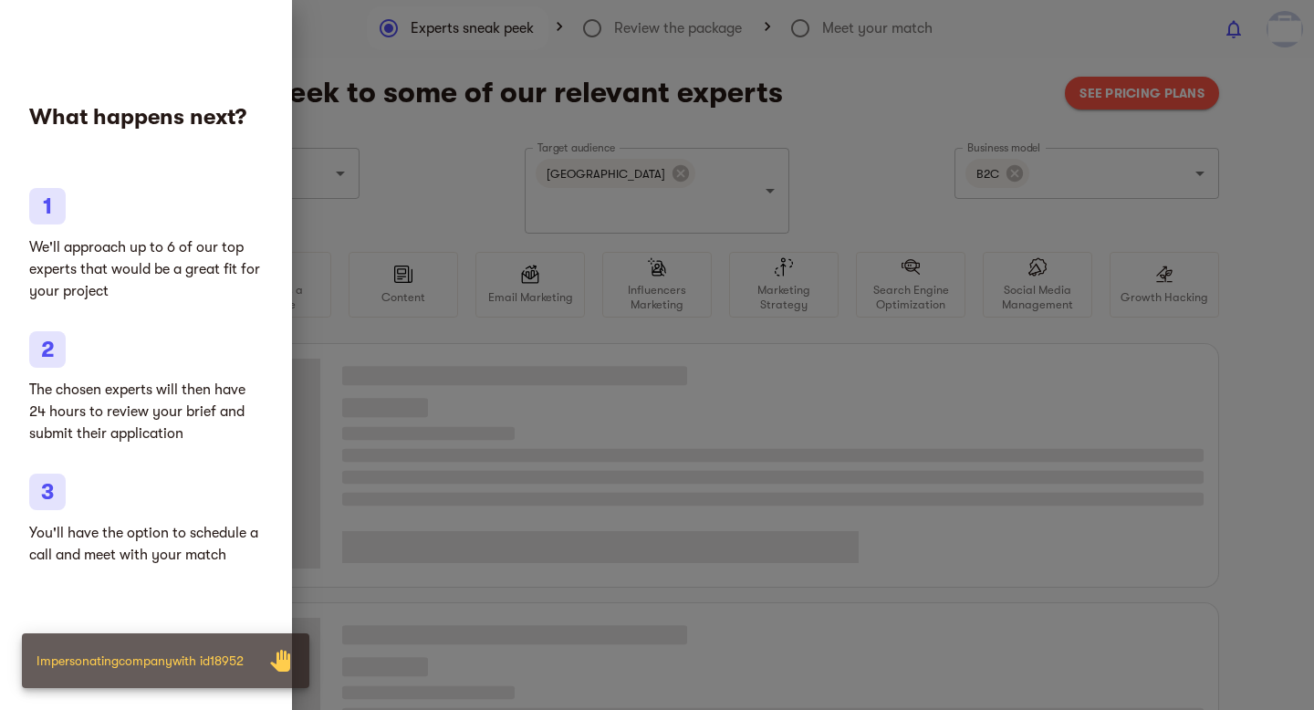
click at [412, 137] on div at bounding box center [657, 355] width 1314 height 710
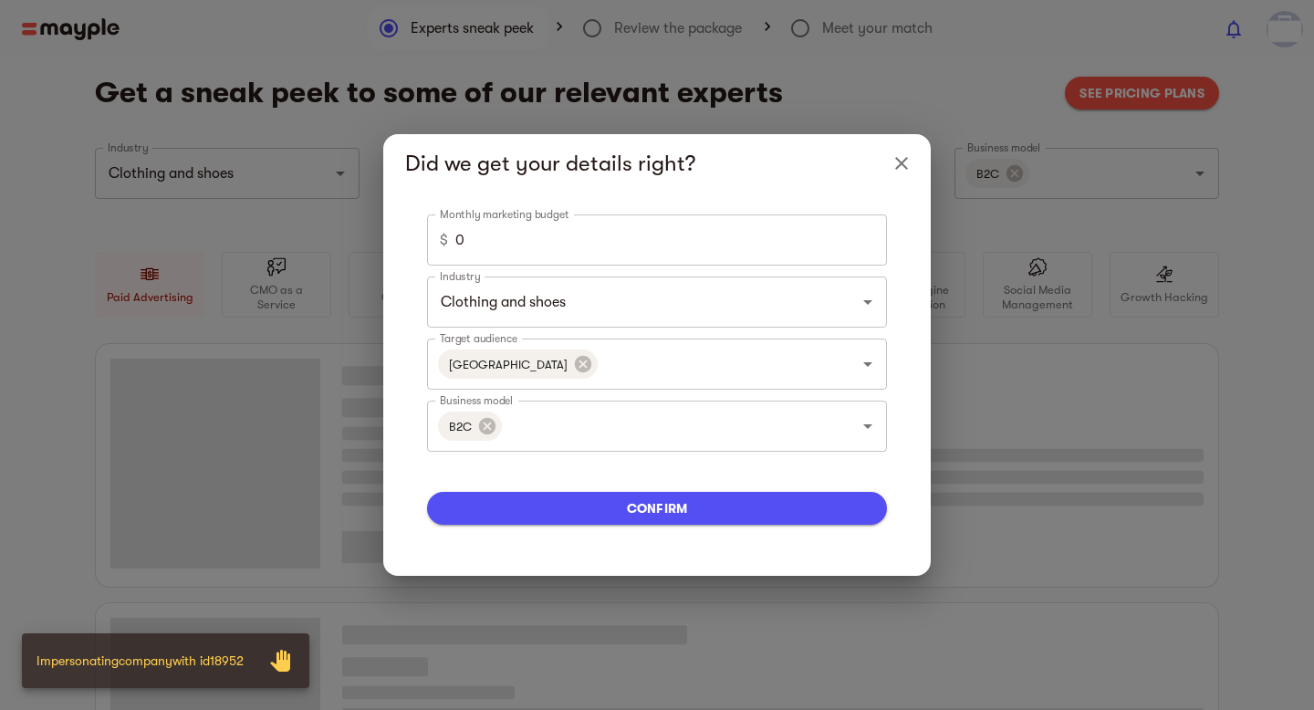
click at [514, 243] on input "0" at bounding box center [671, 239] width 432 height 51
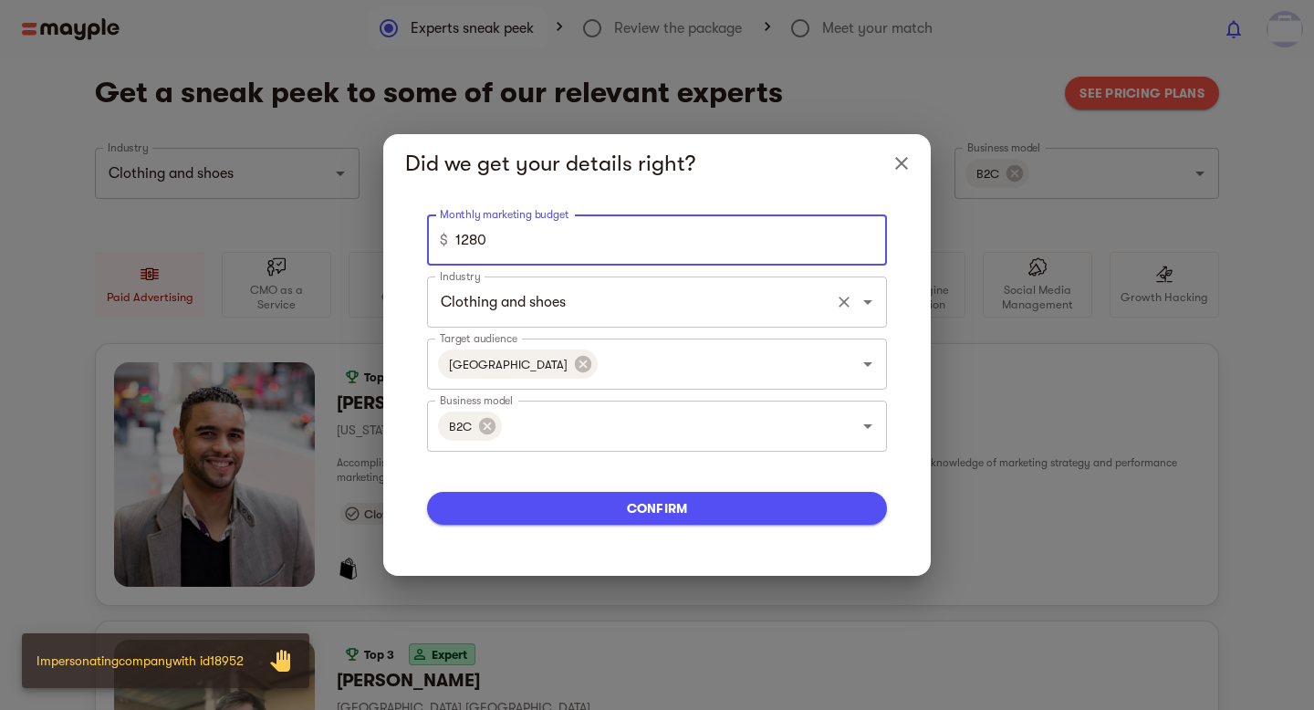
type input "1280"
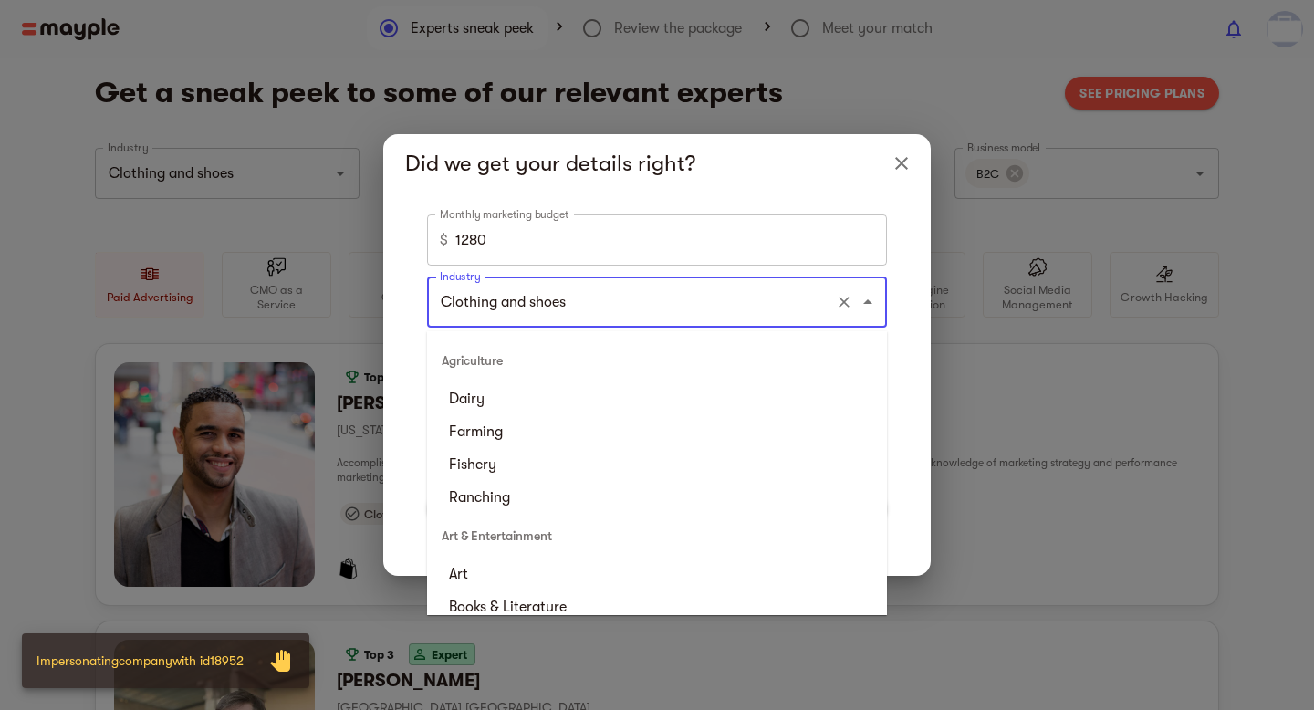
click at [601, 309] on input "Clothing and shoes" at bounding box center [631, 302] width 392 height 35
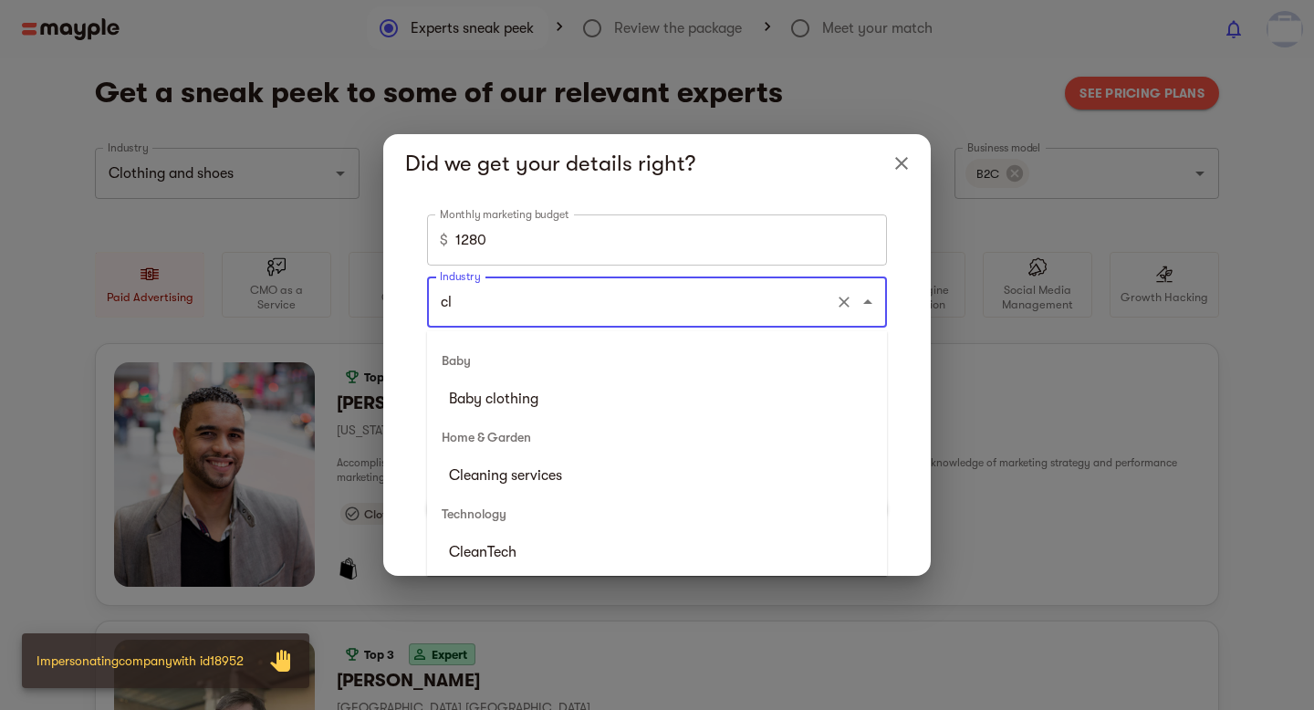
type input "c"
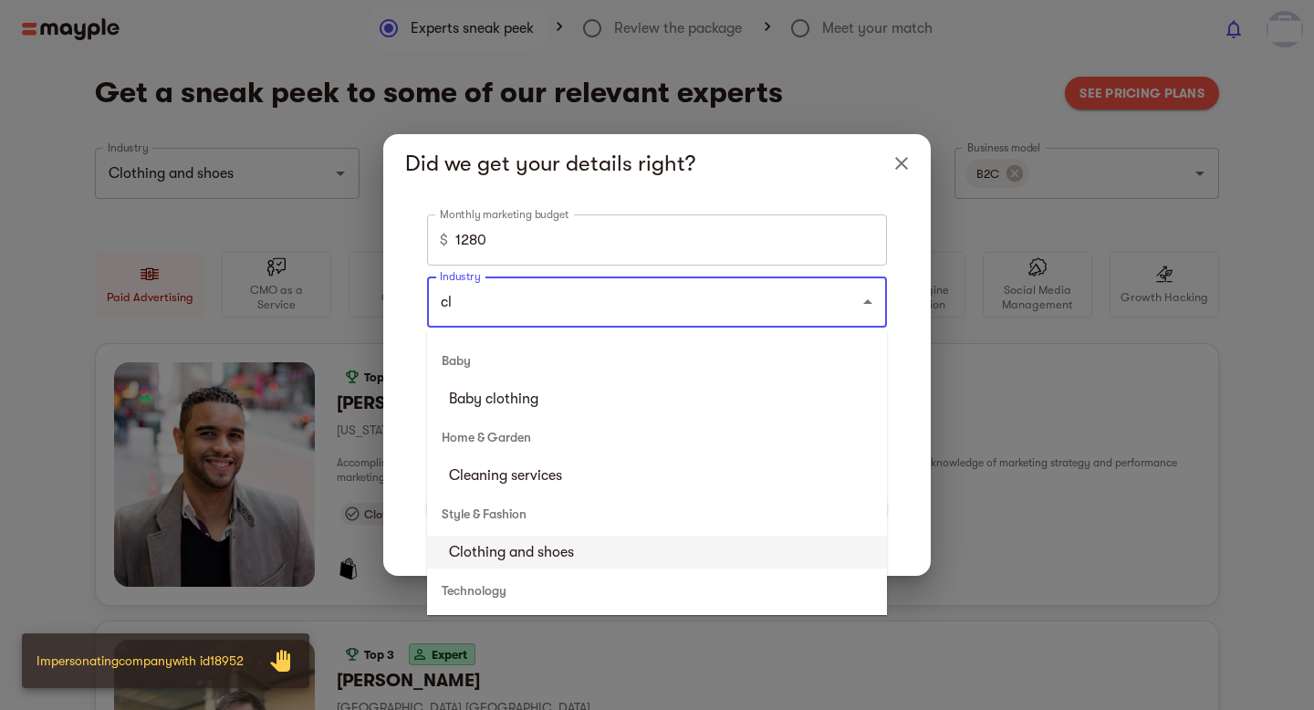
click at [574, 556] on li "Clothing and shoes" at bounding box center [657, 552] width 460 height 33
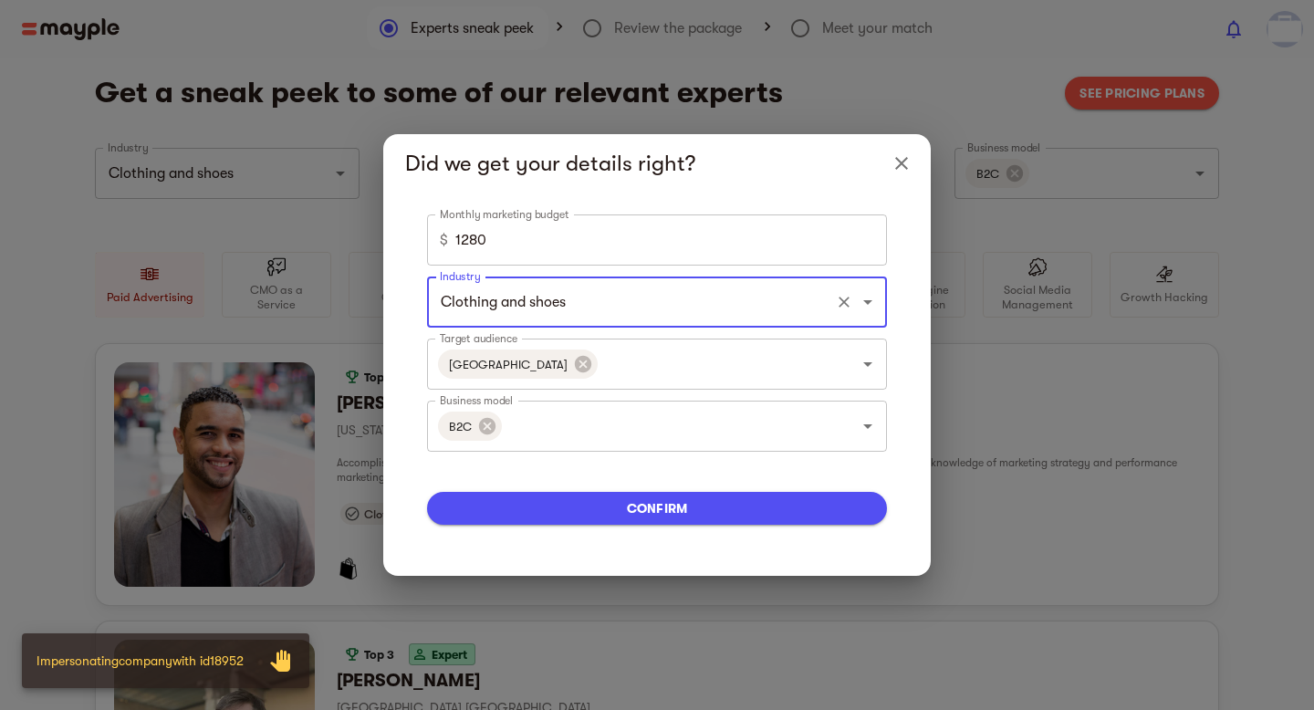
type input "Clothing and shoes"
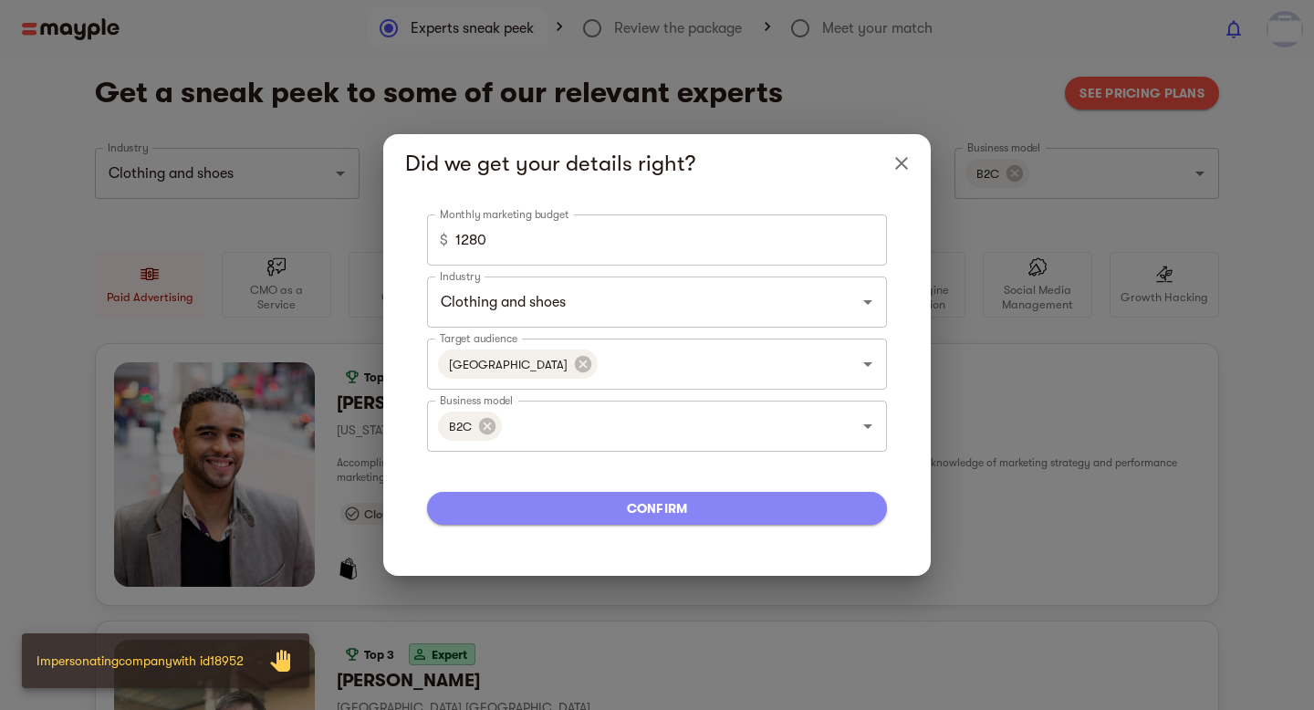
click at [569, 513] on span "confirm" at bounding box center [657, 508] width 431 height 22
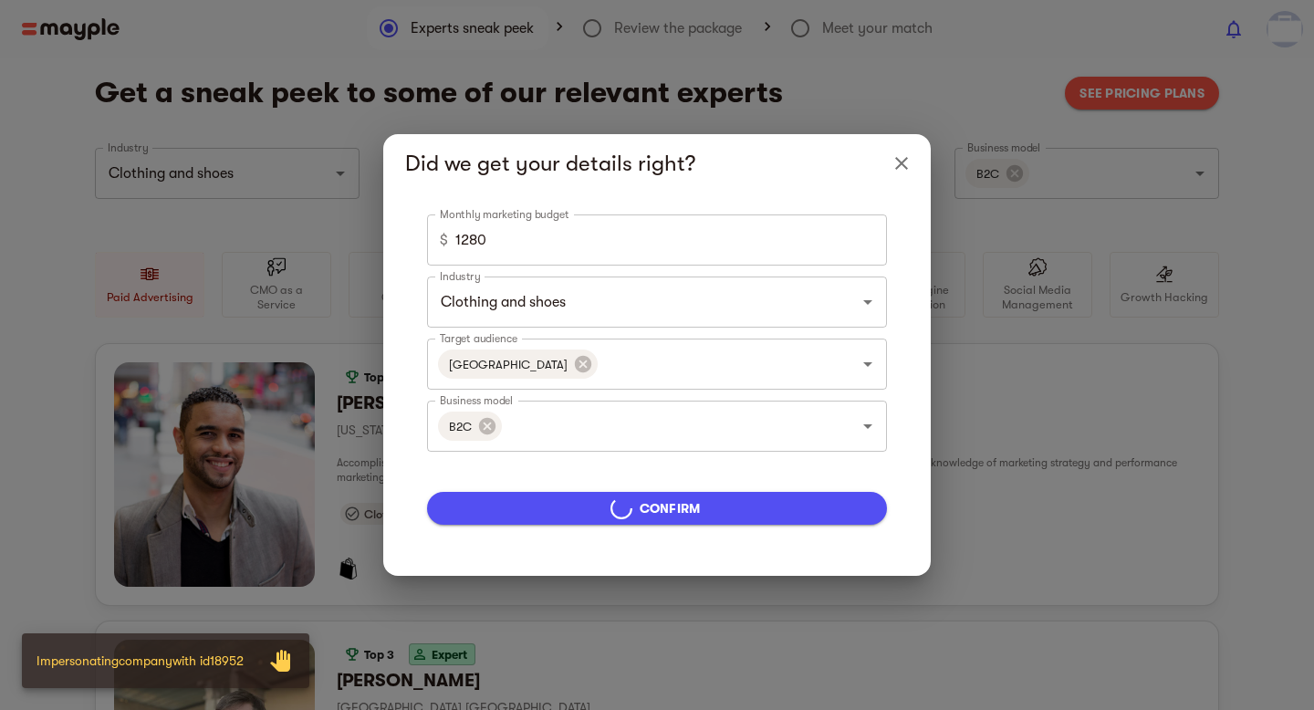
type input "5000"
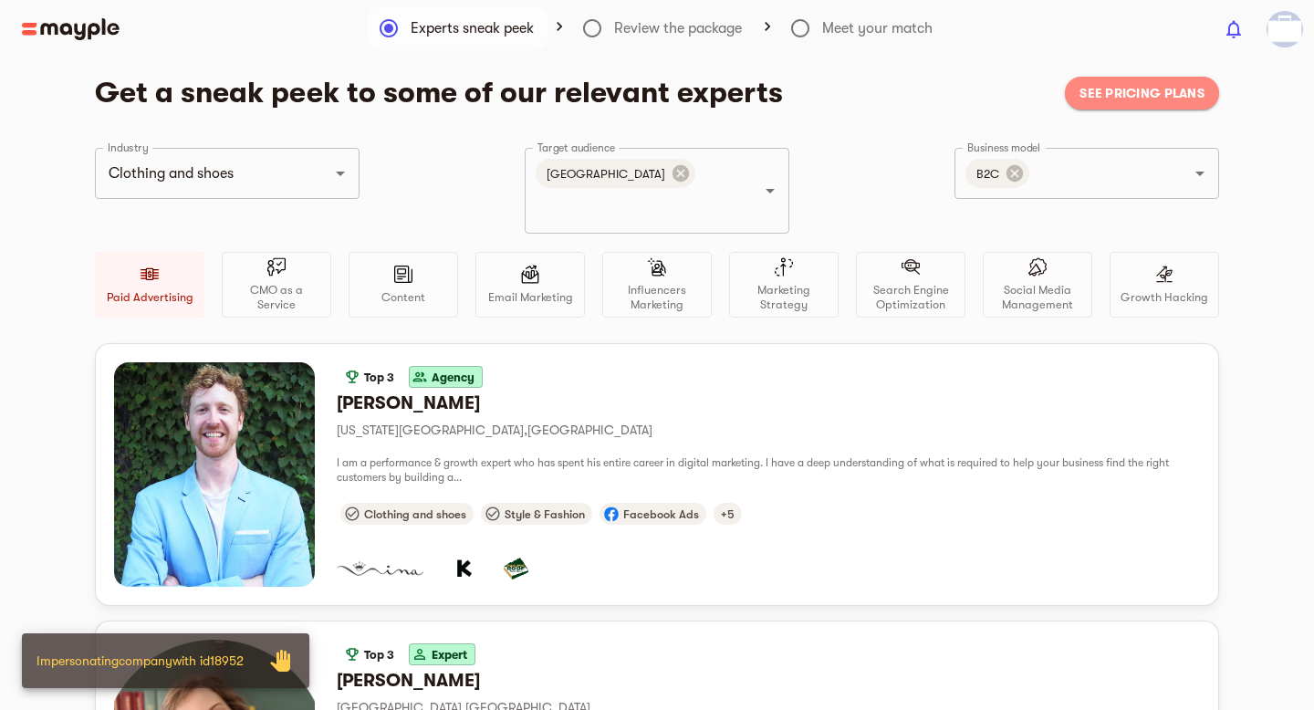
click at [1136, 94] on span "See pricing plans" at bounding box center [1142, 93] width 125 height 22
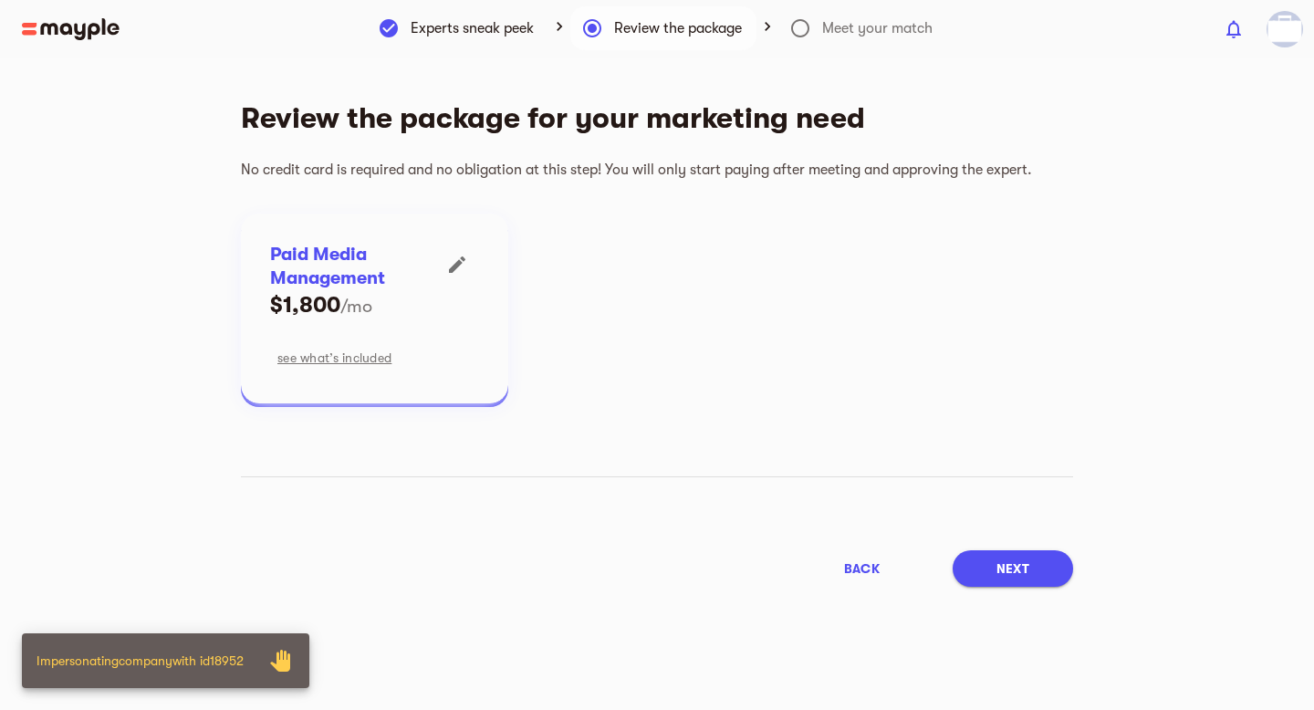
click at [454, 269] on icon "button" at bounding box center [457, 264] width 16 height 16
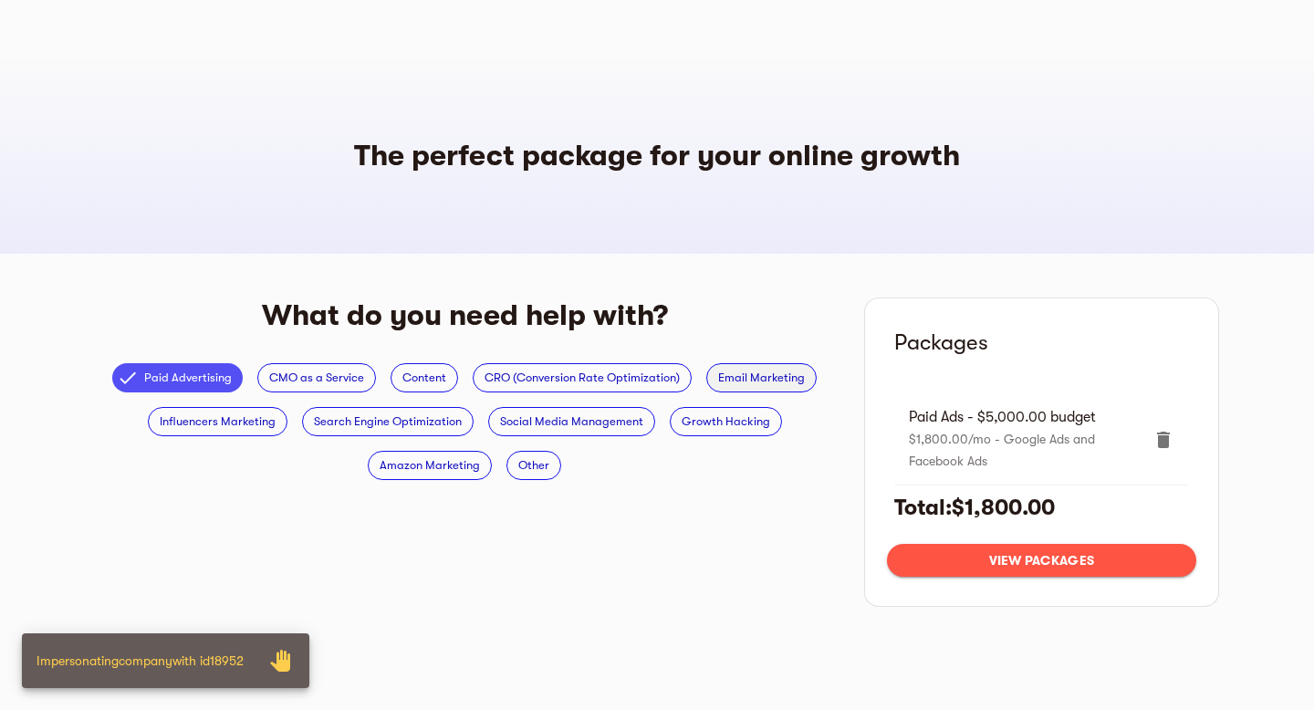
click at [776, 363] on div "Email Marketing" at bounding box center [761, 377] width 110 height 29
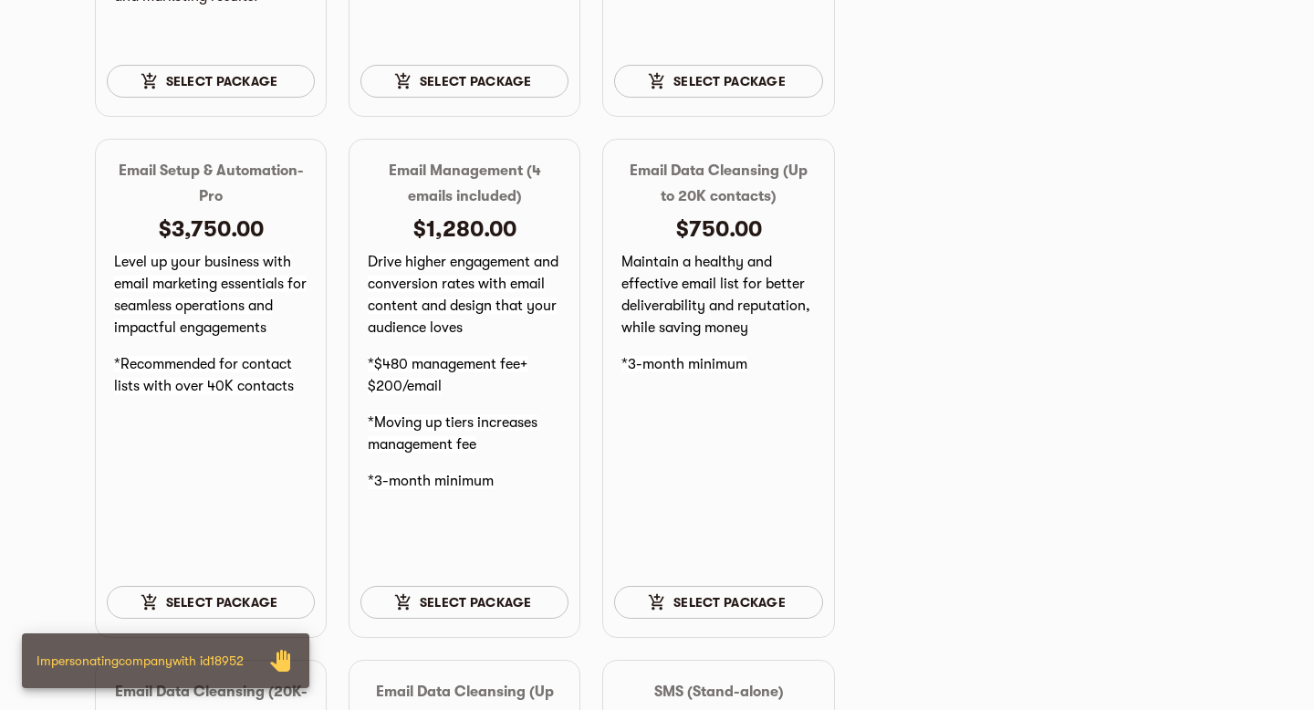
click at [521, 613] on span "Select package" at bounding box center [464, 602] width 179 height 22
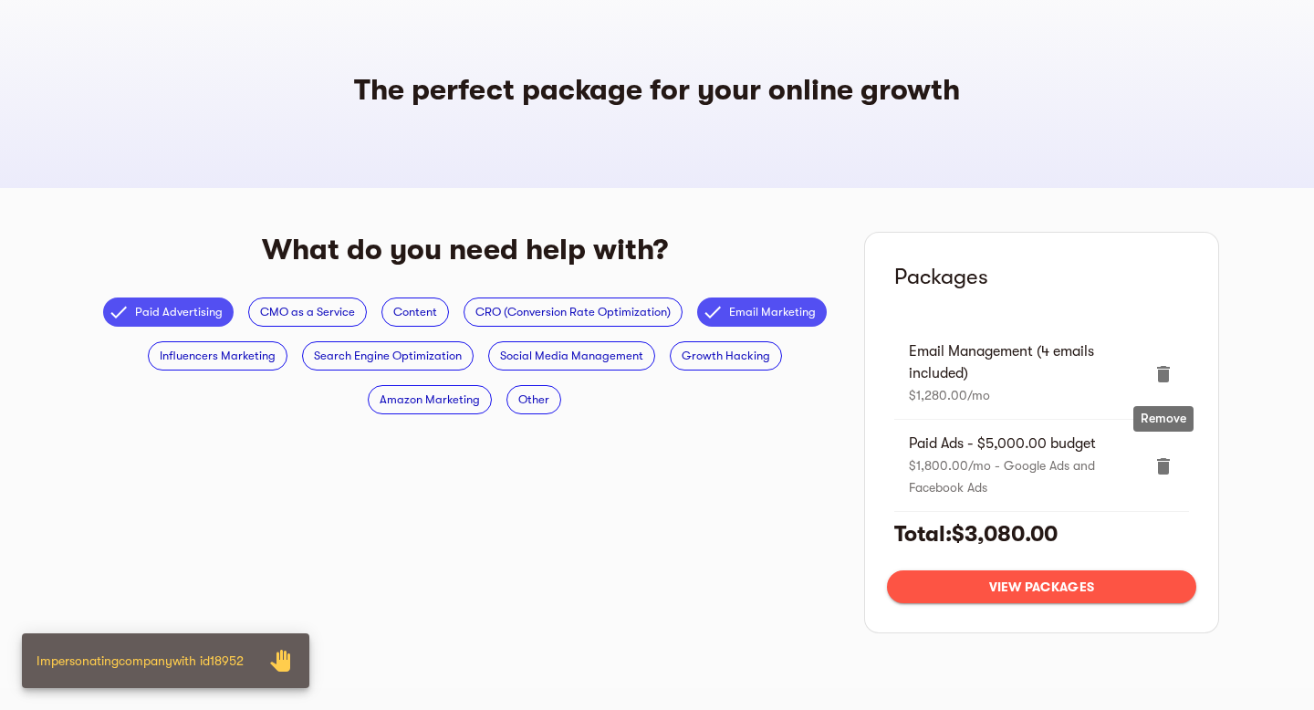
click at [1161, 469] on icon "delete" at bounding box center [1163, 466] width 13 height 16
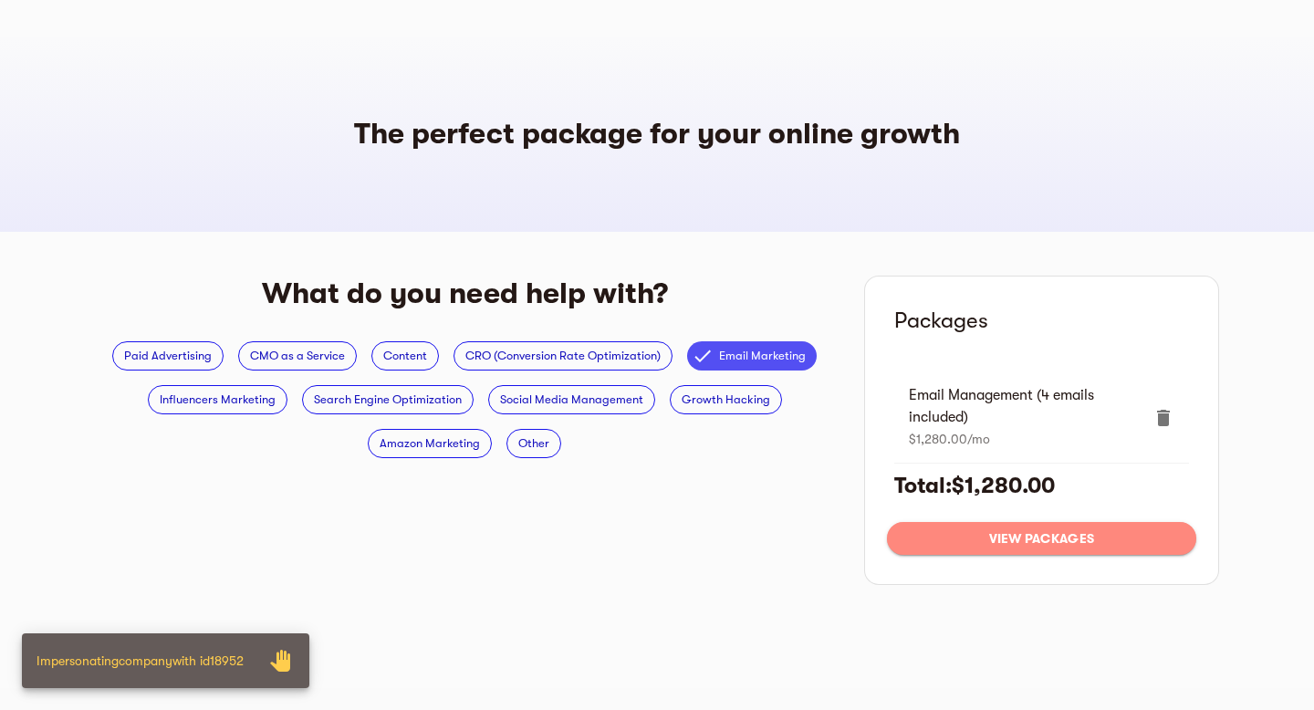
click at [1029, 538] on span "View packages" at bounding box center [1042, 538] width 280 height 22
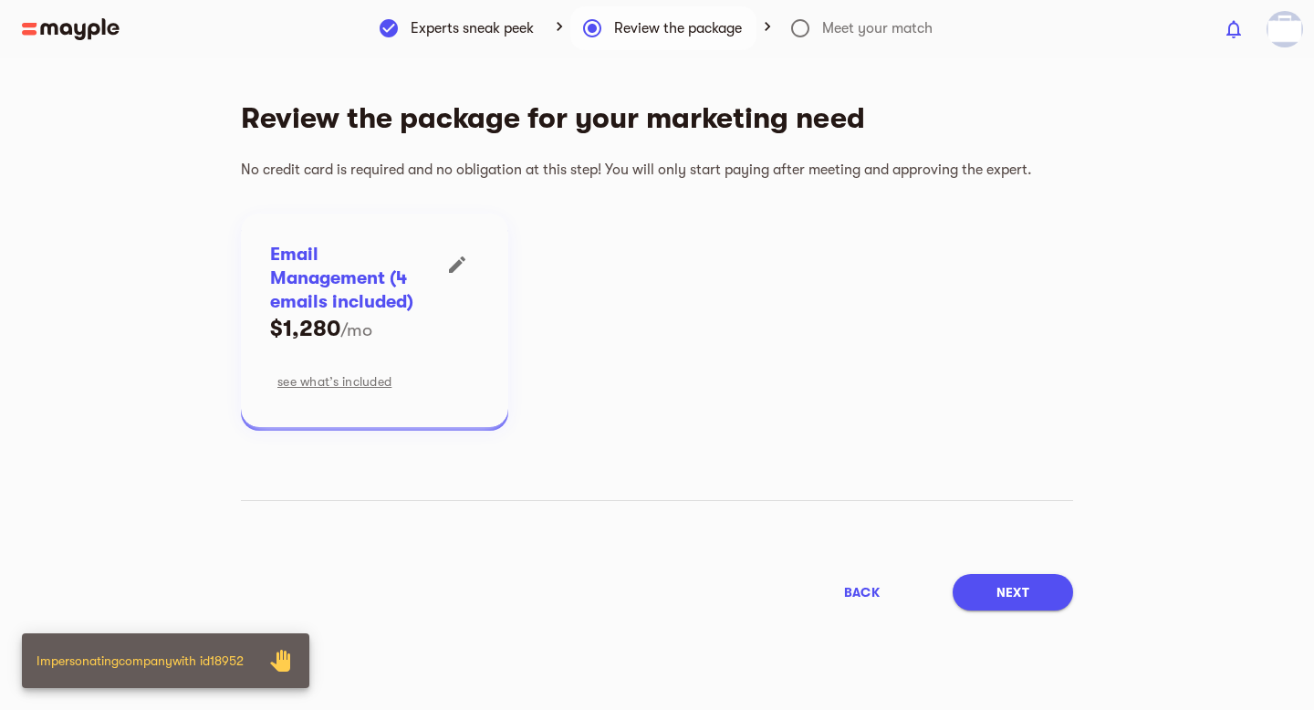
click at [1034, 581] on button "Next" at bounding box center [1013, 592] width 120 height 37
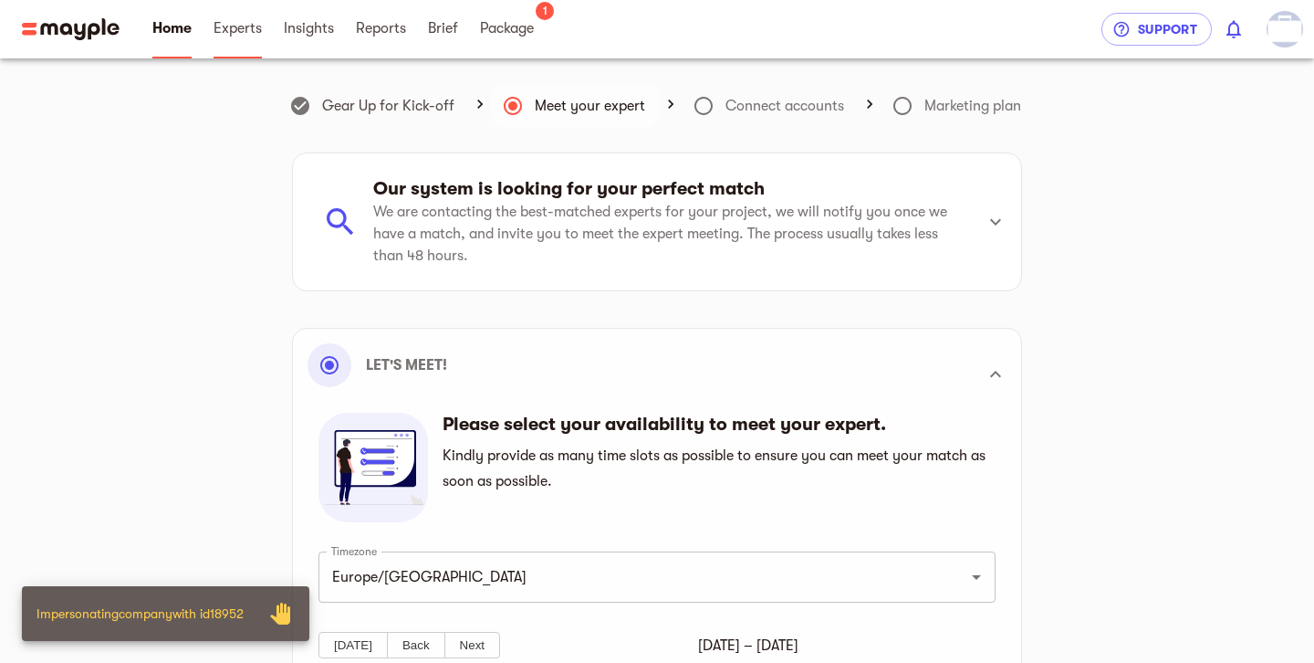
click at [244, 37] on span "Experts" at bounding box center [238, 28] width 48 height 22
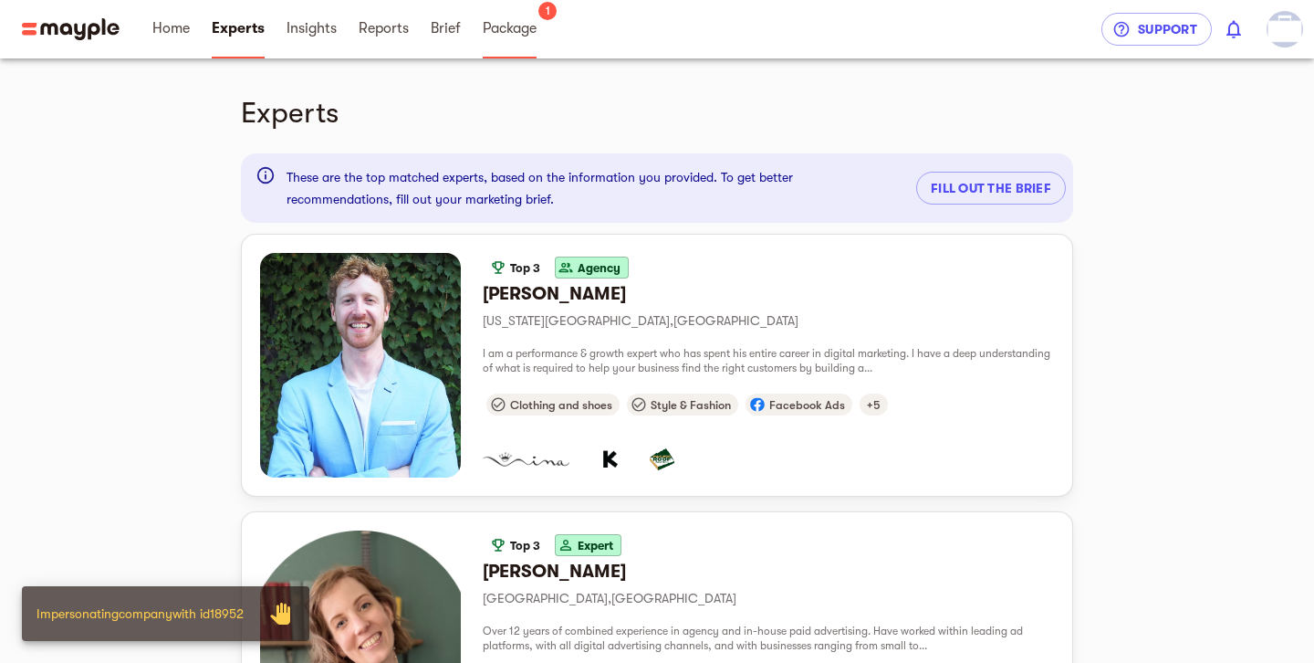
click at [522, 26] on span "Package" at bounding box center [510, 28] width 54 height 22
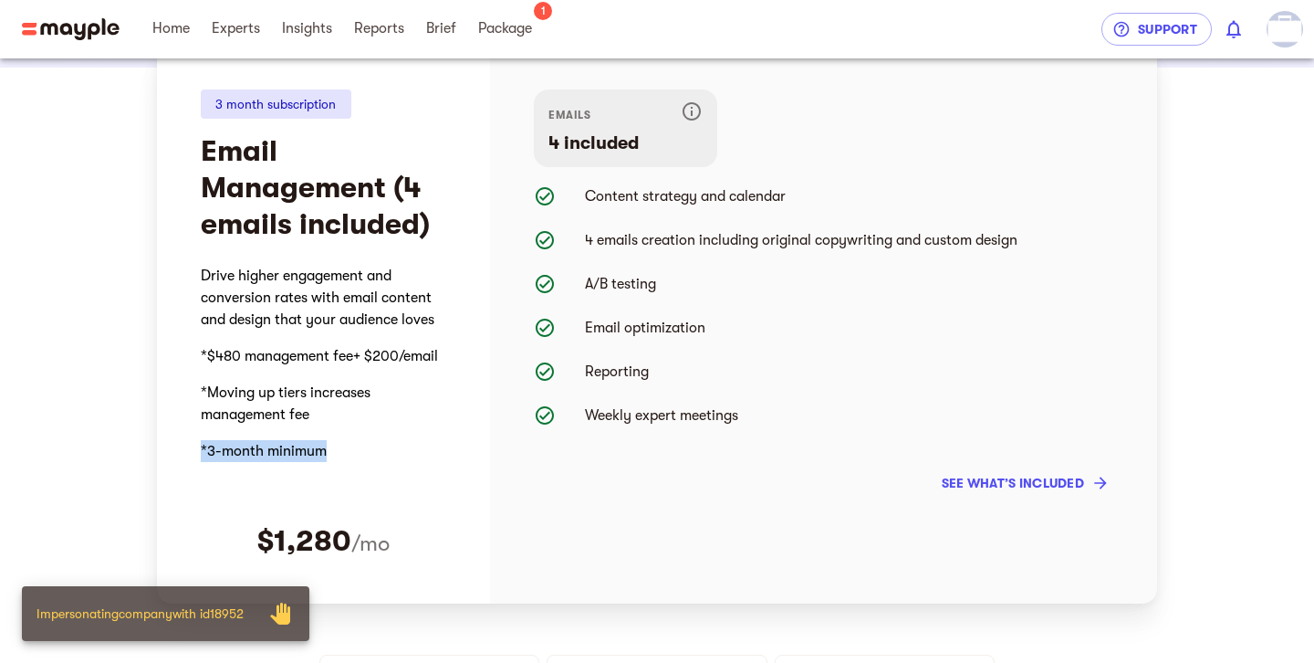
drag, startPoint x: 327, startPoint y: 459, endPoint x: 394, endPoint y: 715, distance: 264.3
click at [201, 456] on html "Drive higher engagement and conversion rates with email content and design that…" at bounding box center [323, 381] width 245 height 248
click at [357, 471] on p at bounding box center [323, 487] width 245 height 37
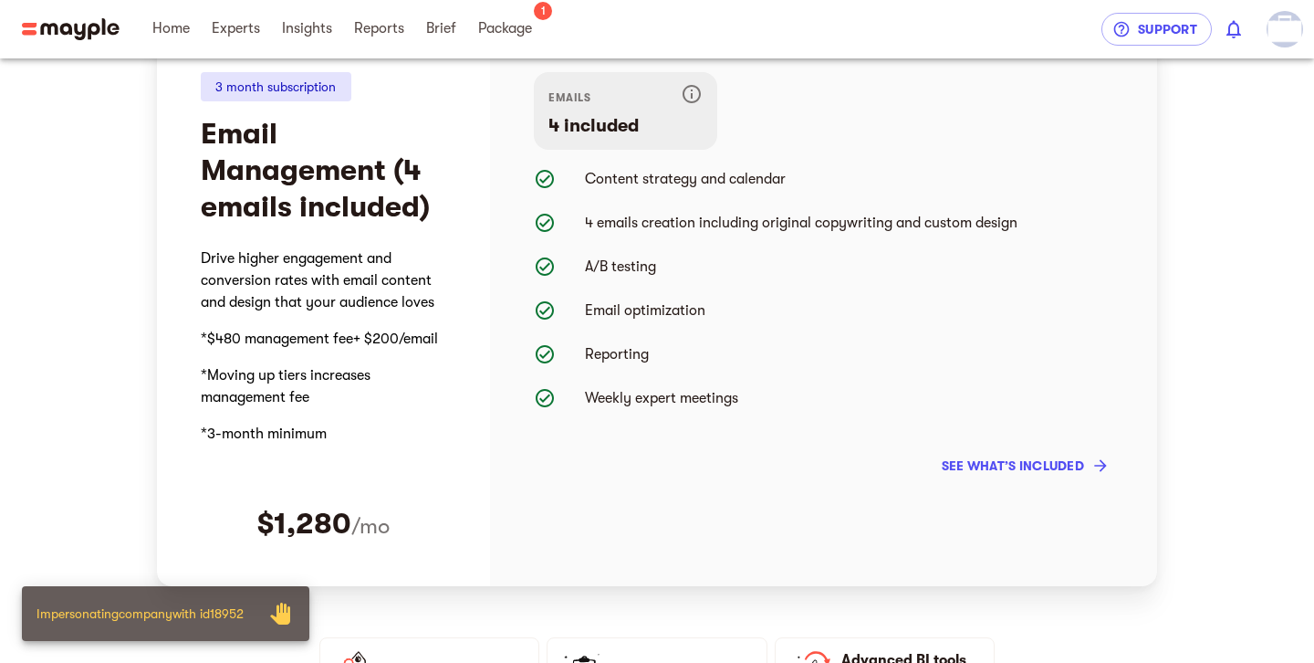
scroll to position [205, 0]
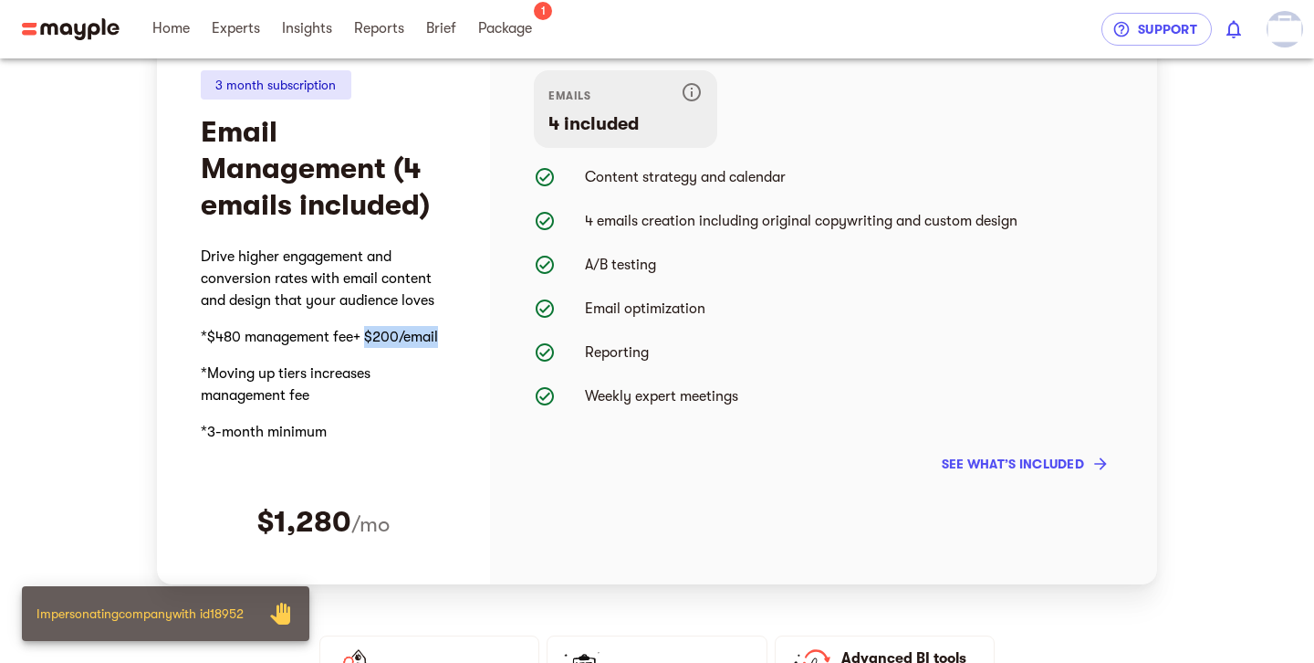
drag, startPoint x: 364, startPoint y: 339, endPoint x: 445, endPoint y: 337, distance: 81.2
click at [445, 337] on p "*$480 management fee+ $200/email" at bounding box center [323, 336] width 245 height 37
click at [382, 431] on p "*3-month minimum" at bounding box center [323, 431] width 245 height 37
drag, startPoint x: 255, startPoint y: 517, endPoint x: 447, endPoint y: 527, distance: 192.9
click at [447, 527] on div "3 month subscription Email Management (4 emails included) $1,280 /mo" at bounding box center [323, 305] width 333 height 558
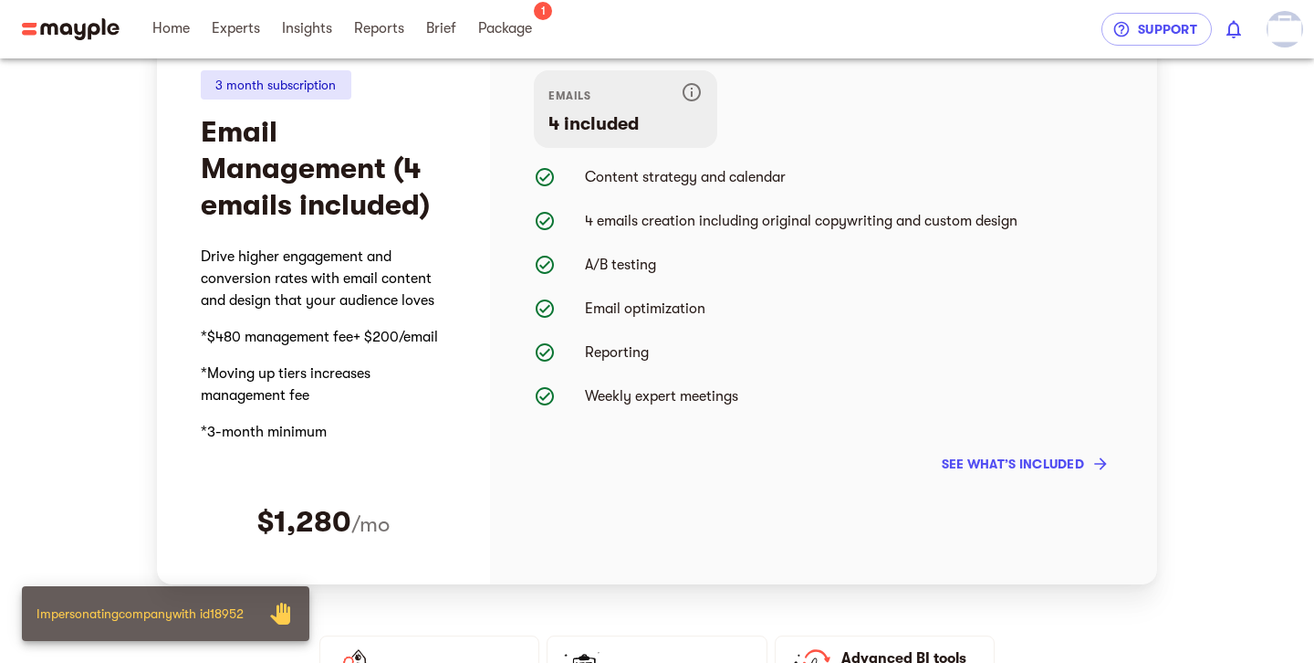
click at [722, 317] on p "Email optimization" at bounding box center [849, 309] width 528 height 22
drag, startPoint x: 588, startPoint y: 177, endPoint x: 827, endPoint y: 191, distance: 239.5
click at [827, 191] on li "Content strategy and calendar" at bounding box center [824, 177] width 580 height 44
click at [803, 214] on p "4 emails creation including original copywriting and custom design" at bounding box center [849, 221] width 528 height 22
drag, startPoint x: 580, startPoint y: 221, endPoint x: 666, endPoint y: 221, distance: 85.8
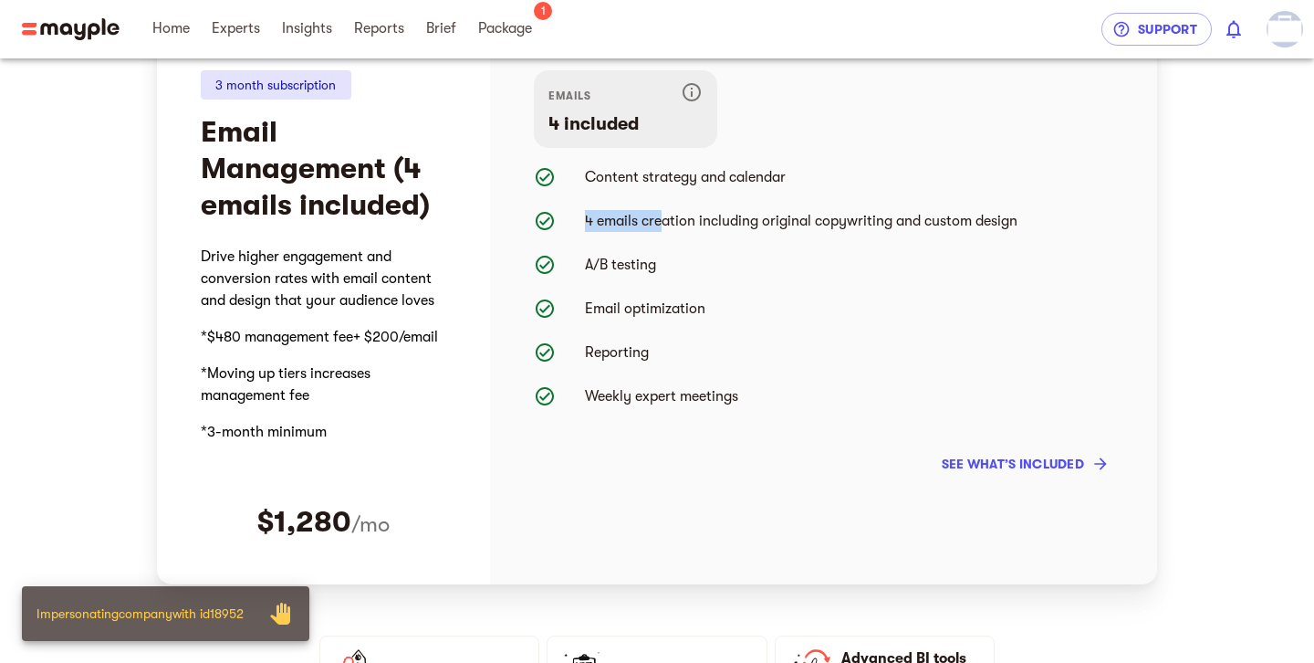
click at [666, 221] on li "4 emails creation including original copywriting and custom design" at bounding box center [824, 221] width 580 height 44
click at [731, 249] on li "A/B testing" at bounding box center [824, 265] width 580 height 44
drag, startPoint x: 582, startPoint y: 264, endPoint x: 684, endPoint y: 265, distance: 101.3
click at [684, 262] on li "A/B testing" at bounding box center [824, 265] width 580 height 44
click at [657, 314] on p "Email optimization" at bounding box center [849, 309] width 528 height 22
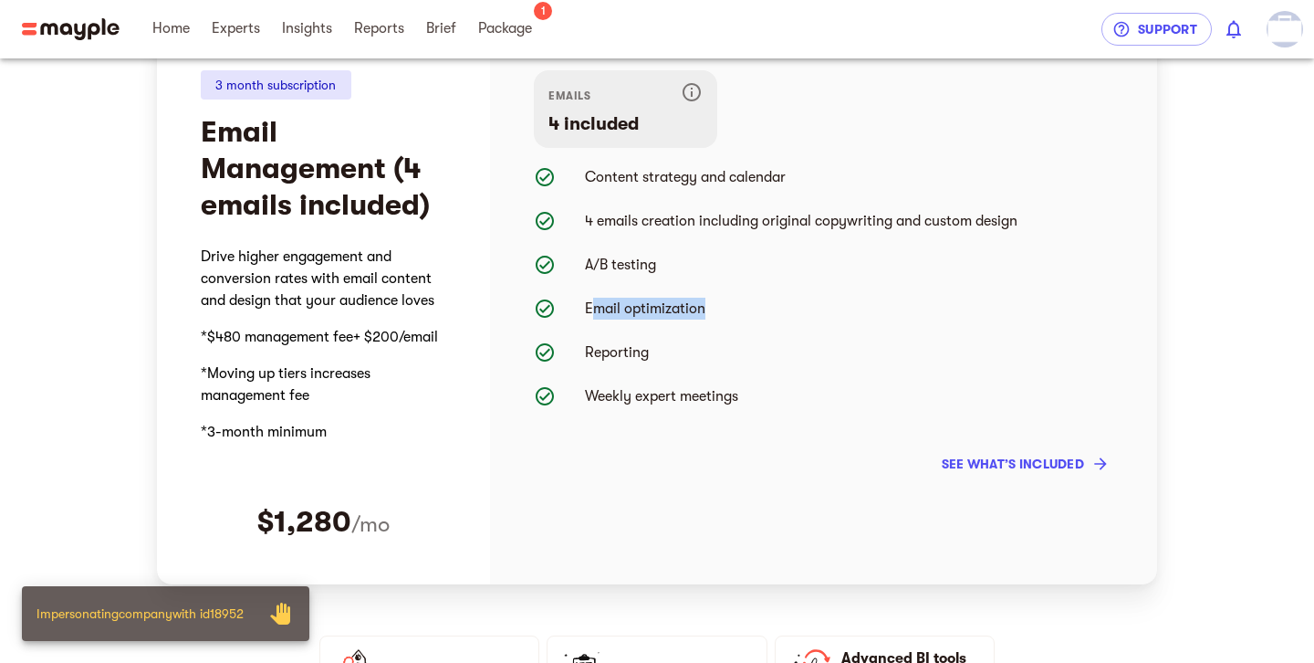
drag, startPoint x: 590, startPoint y: 304, endPoint x: 765, endPoint y: 307, distance: 174.3
click at [765, 307] on p "Email optimization" at bounding box center [849, 309] width 528 height 22
drag, startPoint x: 766, startPoint y: 319, endPoint x: 733, endPoint y: 343, distance: 40.5
click at [766, 319] on li "Email optimization" at bounding box center [824, 309] width 580 height 44
drag, startPoint x: 582, startPoint y: 395, endPoint x: 785, endPoint y: 410, distance: 203.1
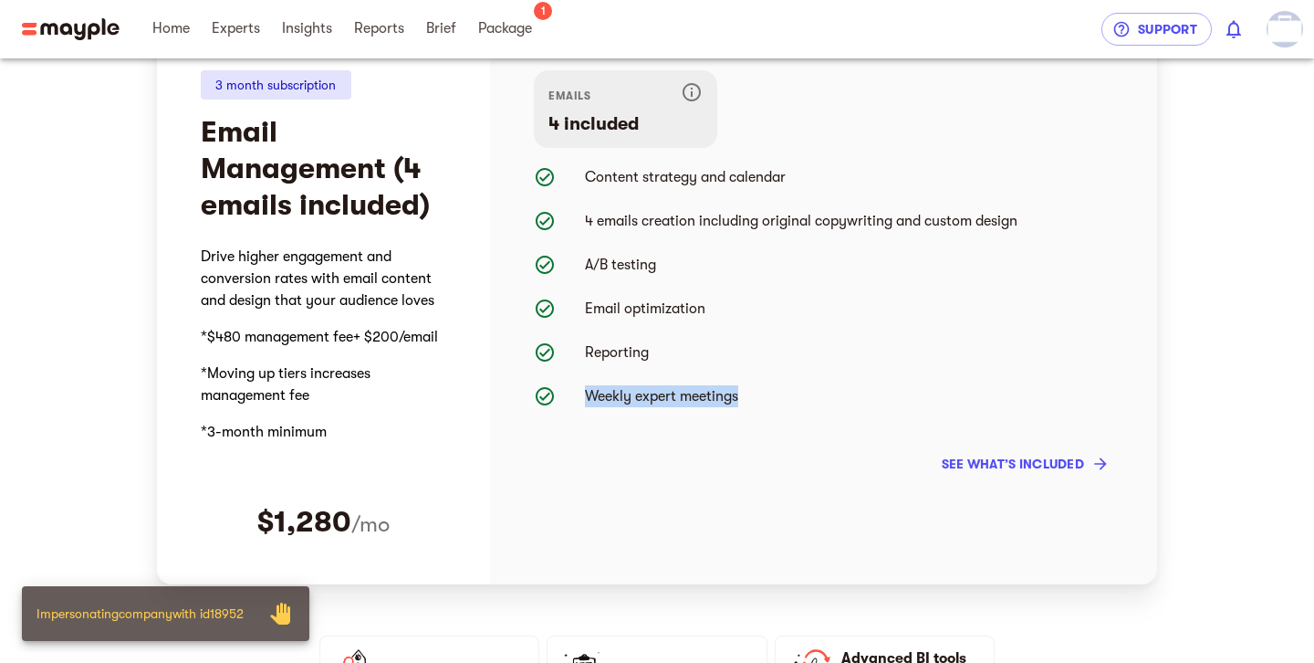
click at [785, 410] on li "Weekly expert meetings" at bounding box center [824, 396] width 580 height 44
drag, startPoint x: 579, startPoint y: 351, endPoint x: 671, endPoint y: 357, distance: 92.3
click at [671, 357] on li "Reporting" at bounding box center [824, 352] width 580 height 44
click at [673, 357] on p "Reporting" at bounding box center [849, 352] width 528 height 22
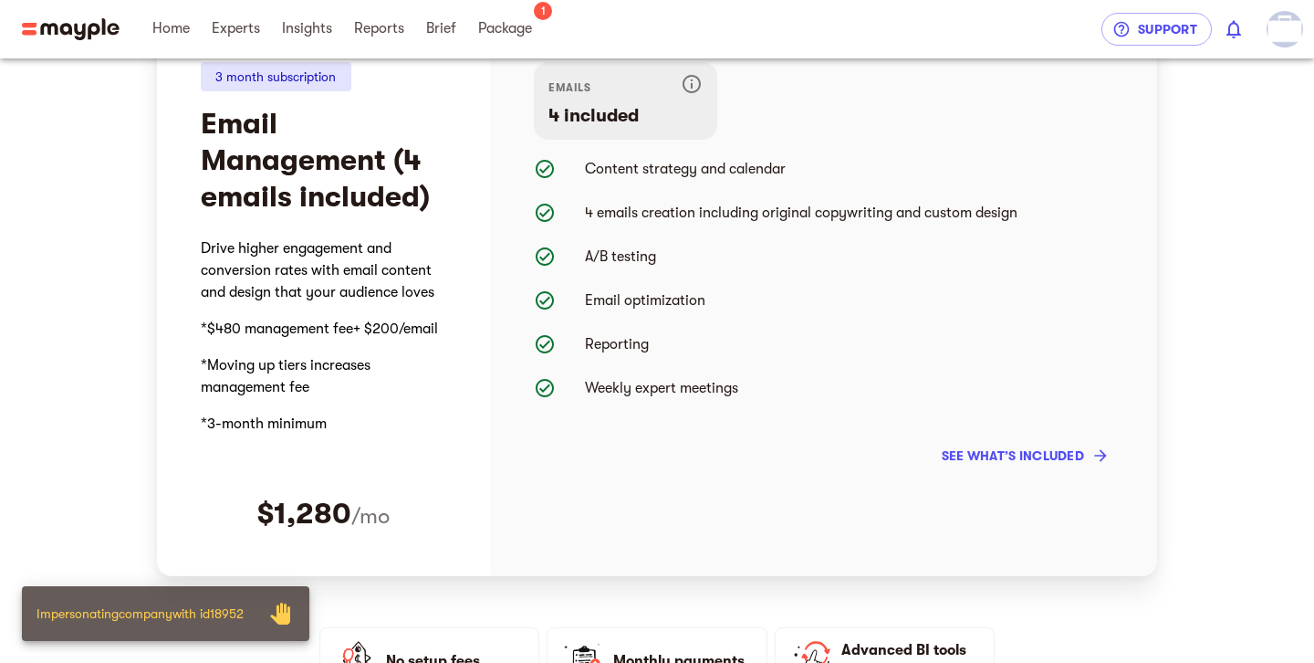
scroll to position [236, 0]
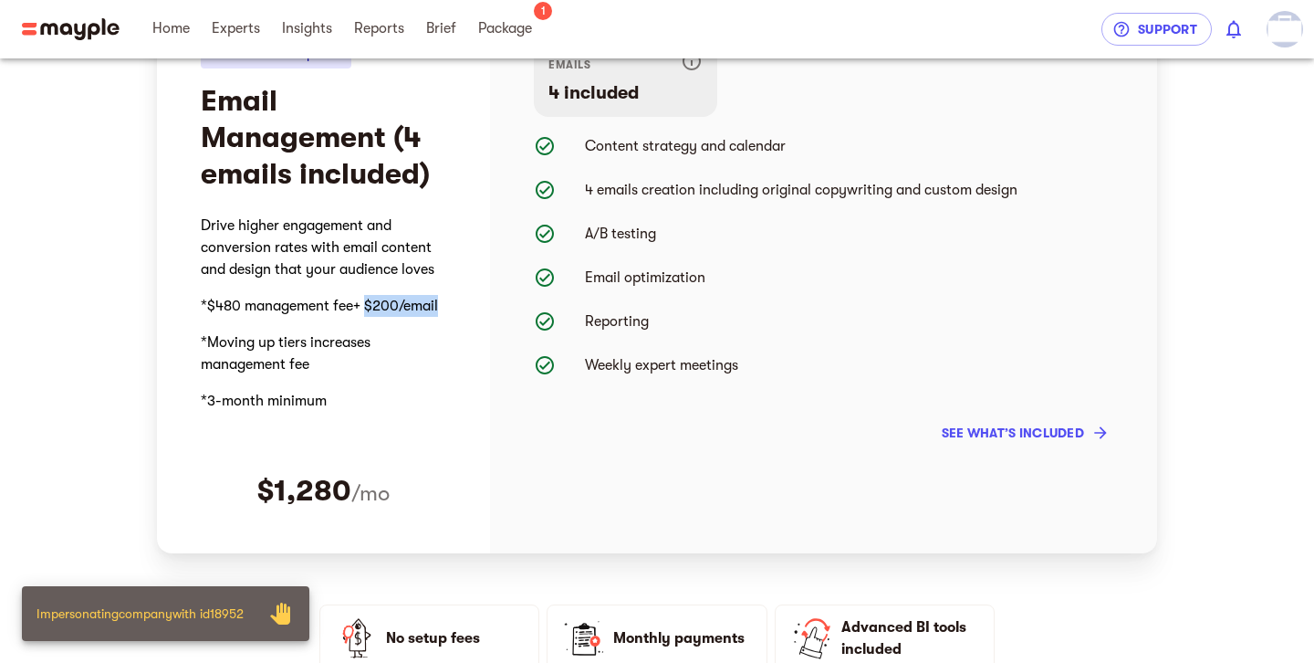
drag, startPoint x: 368, startPoint y: 306, endPoint x: 444, endPoint y: 308, distance: 75.8
click at [444, 308] on p "*$480 management fee+ $200/email" at bounding box center [323, 305] width 245 height 37
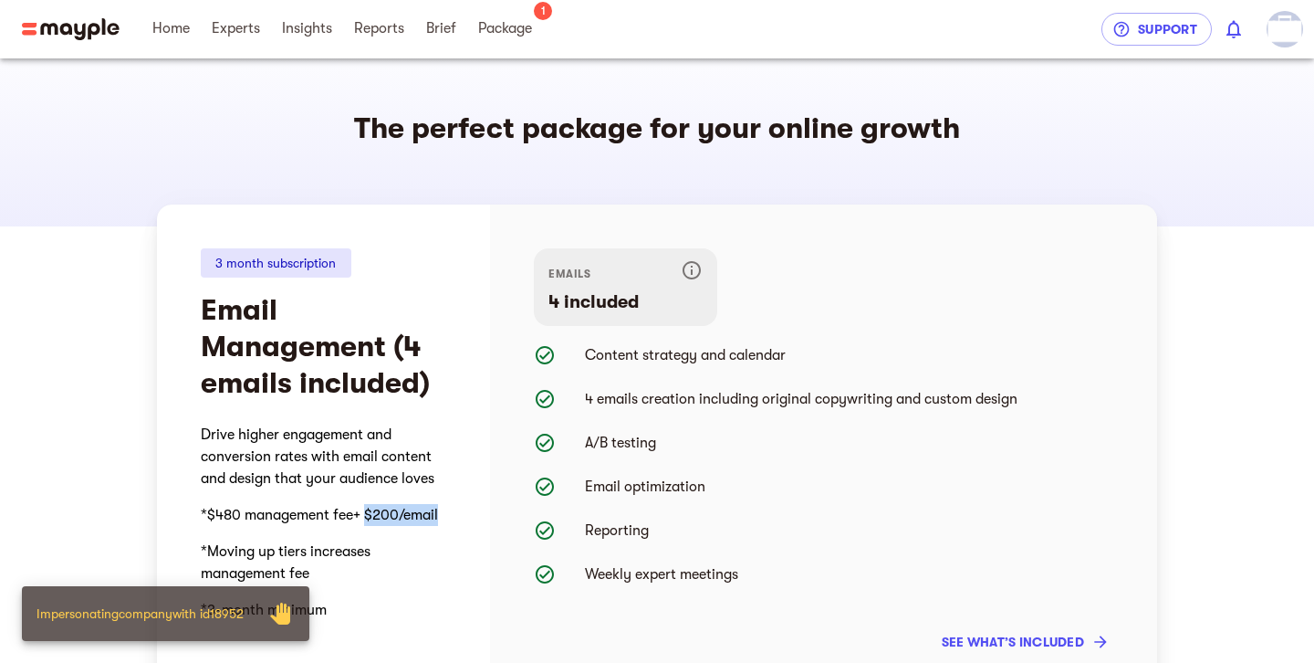
scroll to position [28, 0]
click at [225, 47] on link "Experts" at bounding box center [236, 29] width 48 height 58
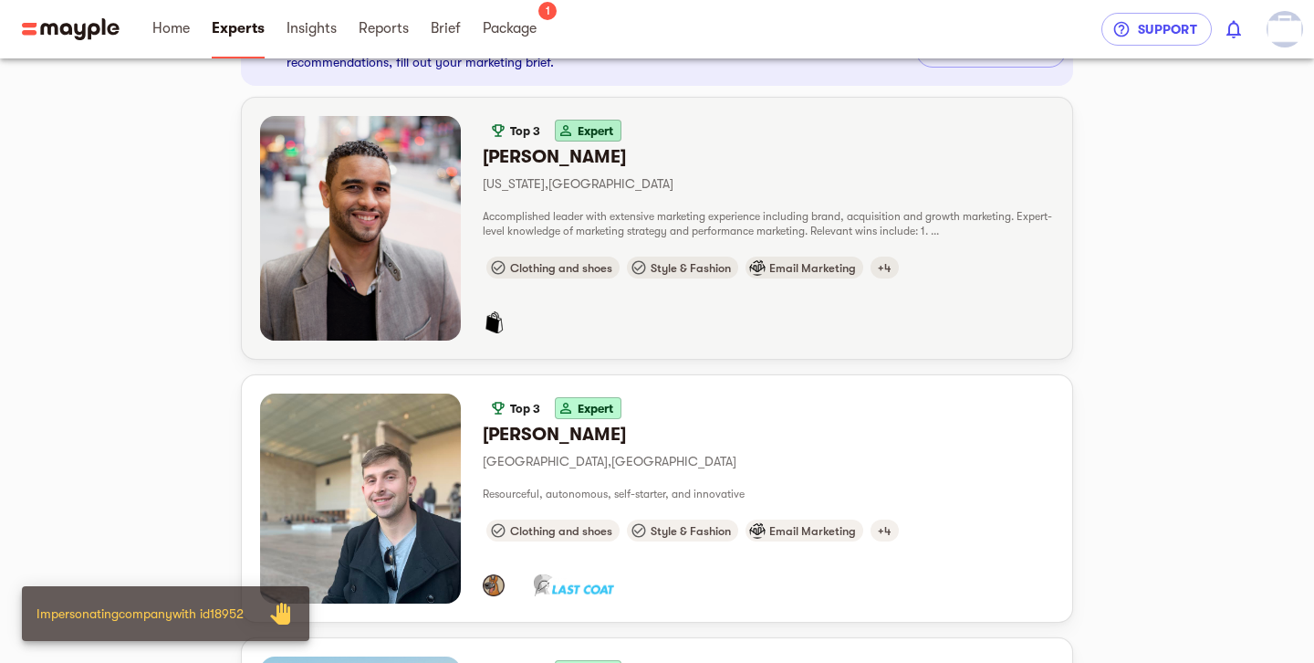
scroll to position [139, 0]
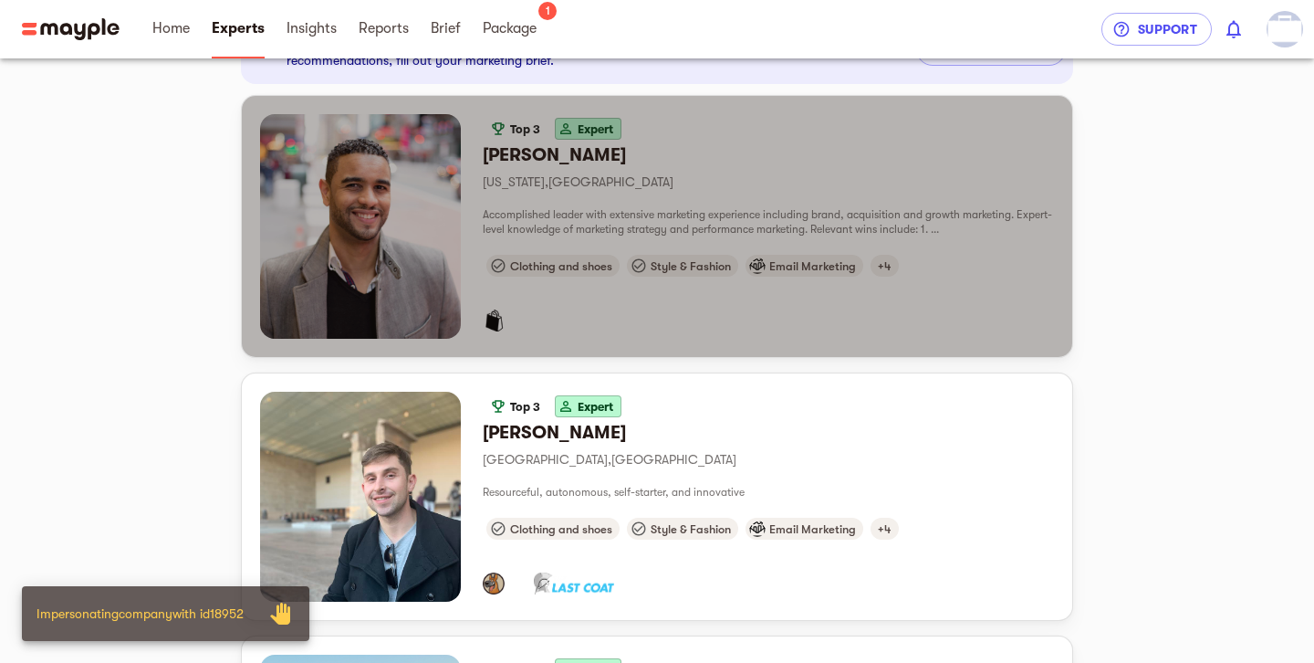
click at [754, 308] on div "button" at bounding box center [768, 309] width 571 height 58
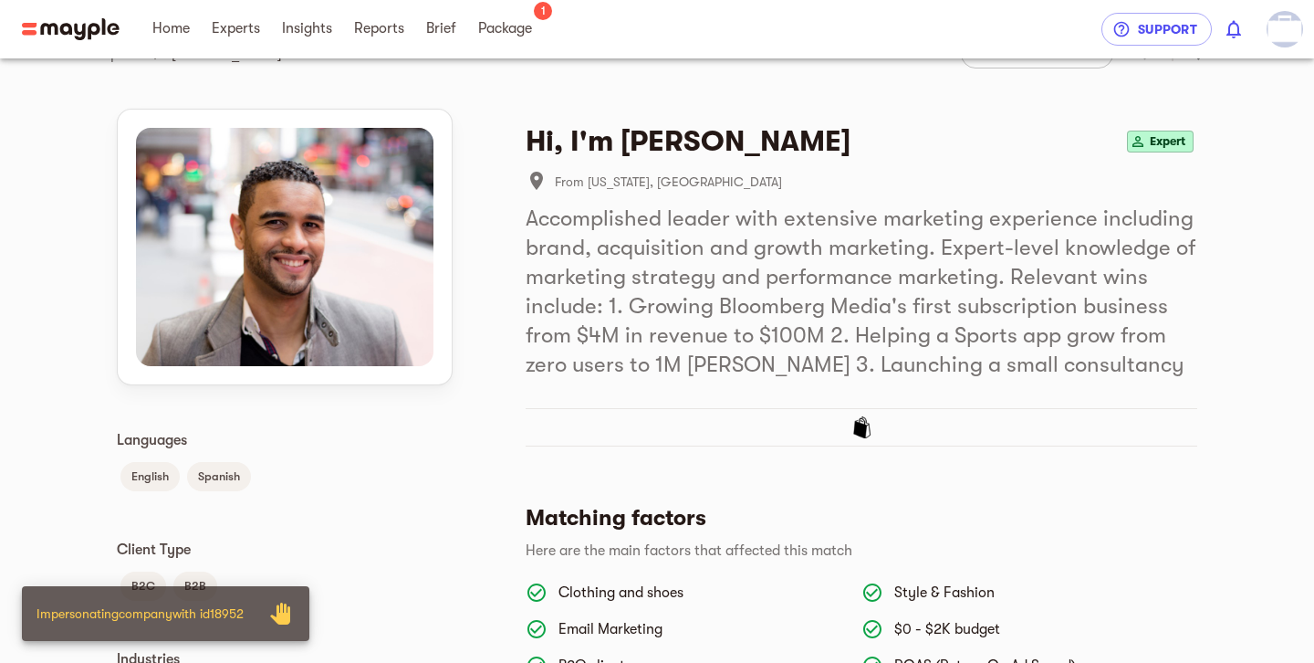
scroll to position [57, 0]
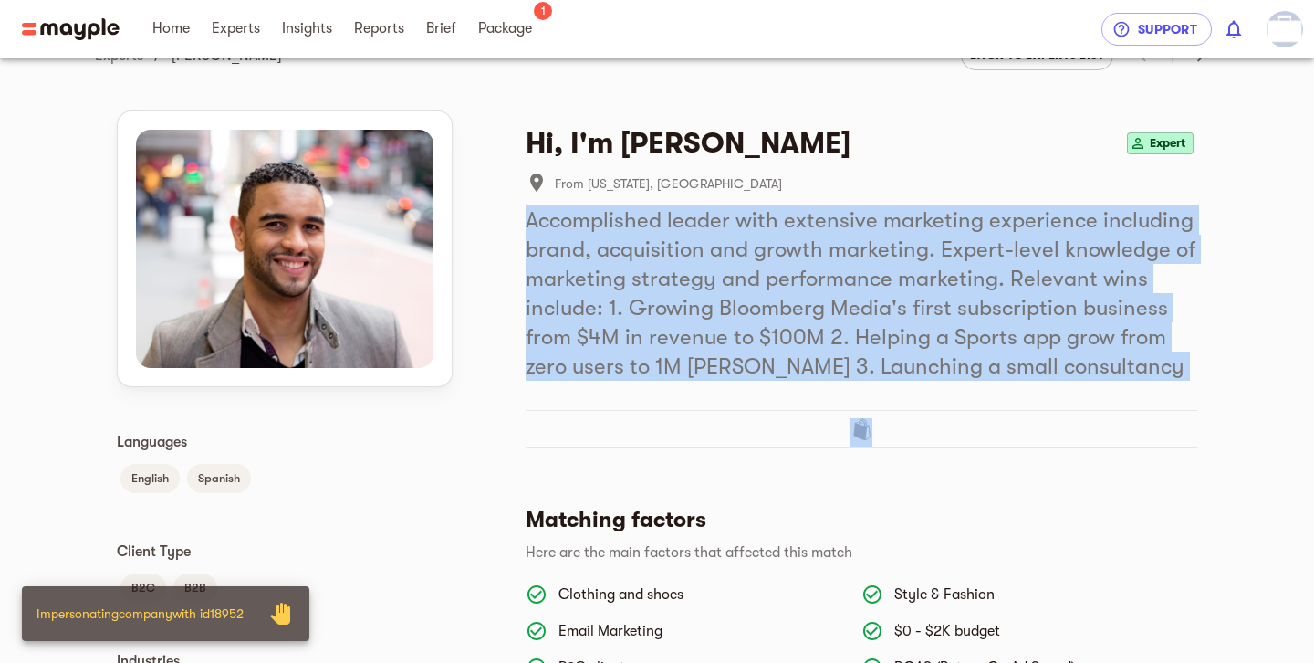
drag, startPoint x: 515, startPoint y: 217, endPoint x: 1313, endPoint y: 382, distance: 815.4
drag, startPoint x: 1313, startPoint y: 383, endPoint x: 895, endPoint y: 407, distance: 418.6
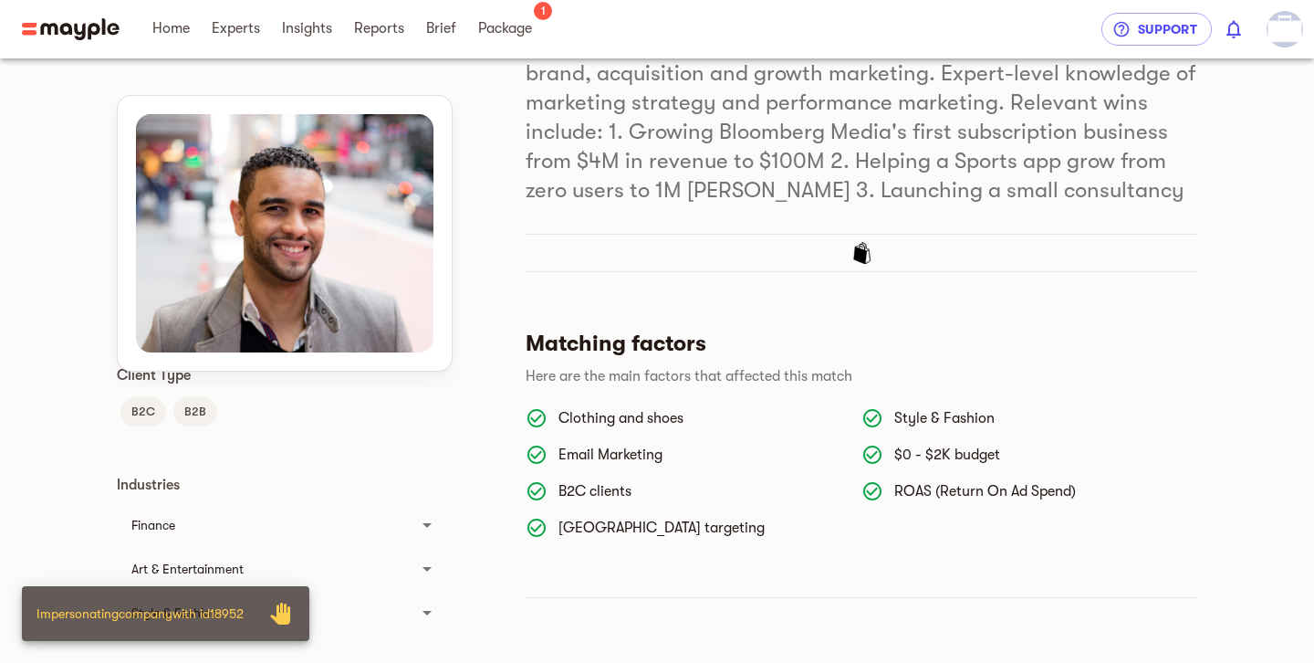
scroll to position [0, 0]
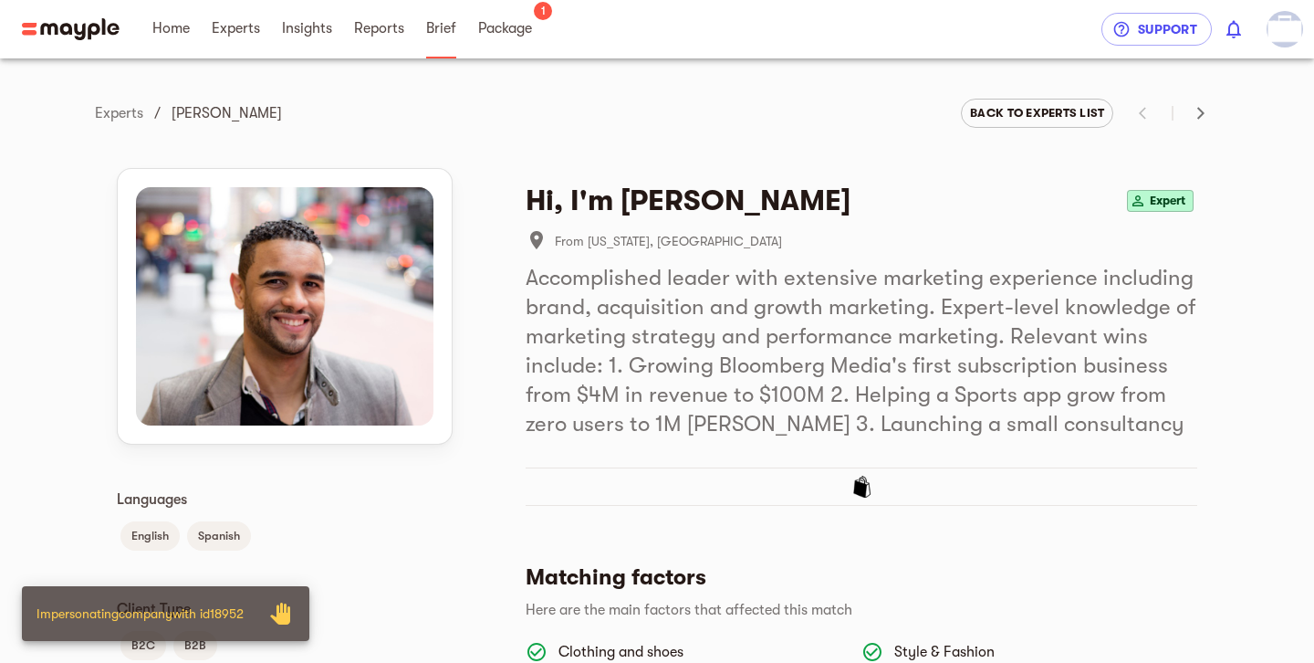
click at [433, 37] on span "Brief" at bounding box center [441, 28] width 30 height 22
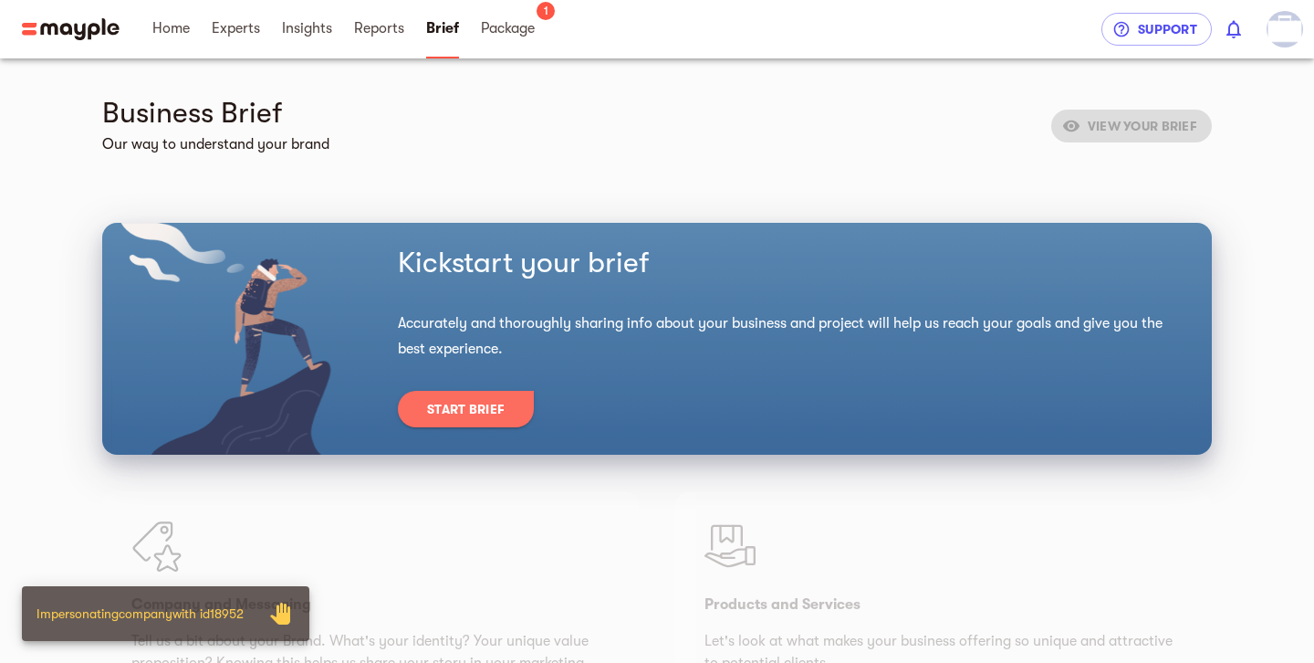
click at [467, 420] on button "Start Brief" at bounding box center [466, 409] width 136 height 37
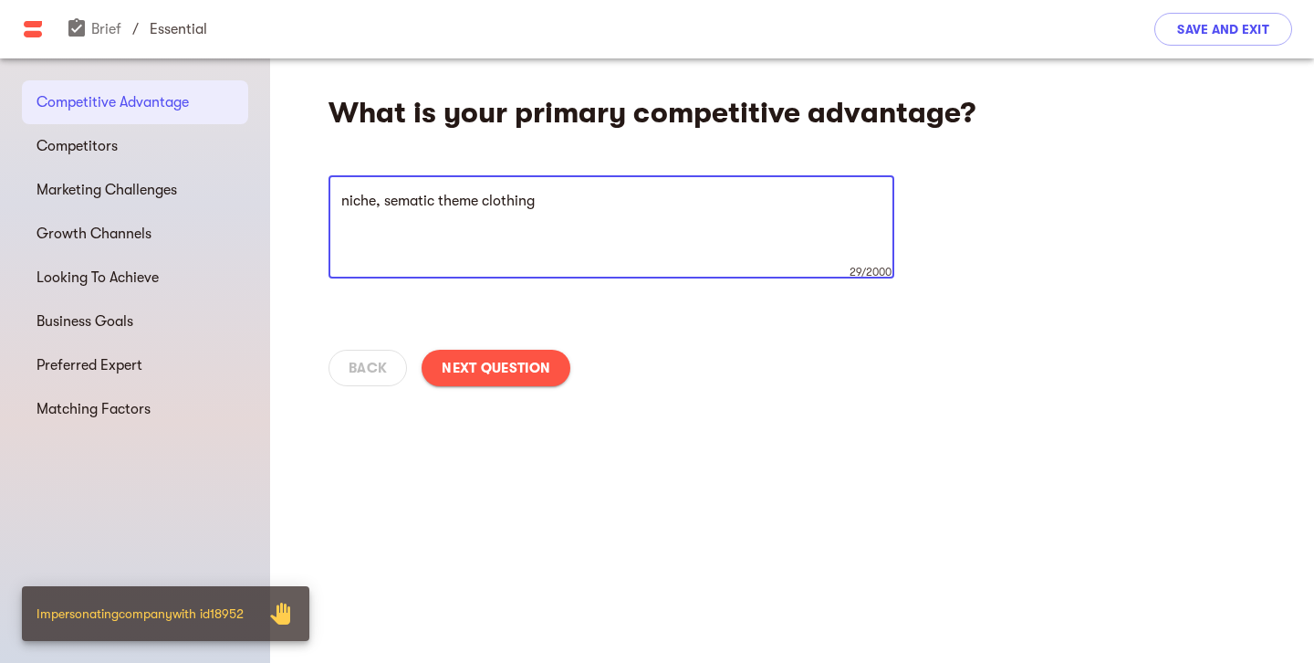
click at [415, 199] on textarea "niche, sematic theme clothing" at bounding box center [611, 227] width 540 height 69
type textarea "niche, theme clothing"
click at [115, 191] on span "Marketing Challenges" at bounding box center [135, 190] width 197 height 22
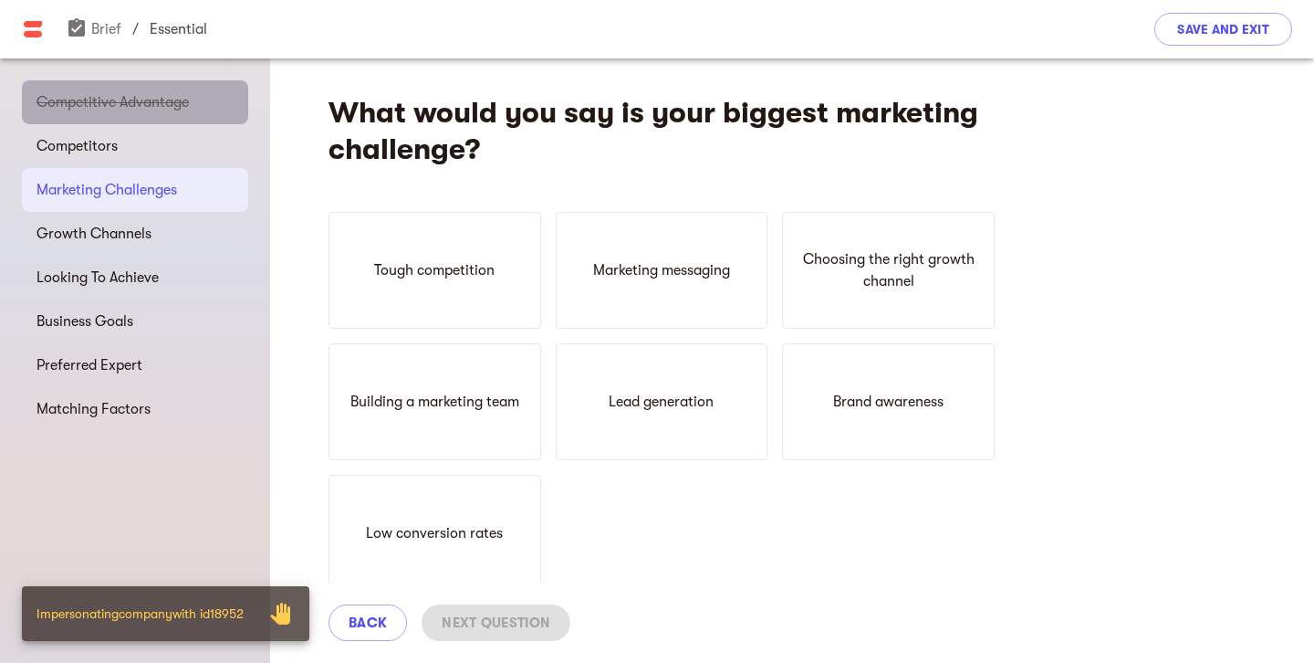
click at [175, 106] on span "Competitive Advantage" at bounding box center [135, 102] width 197 height 22
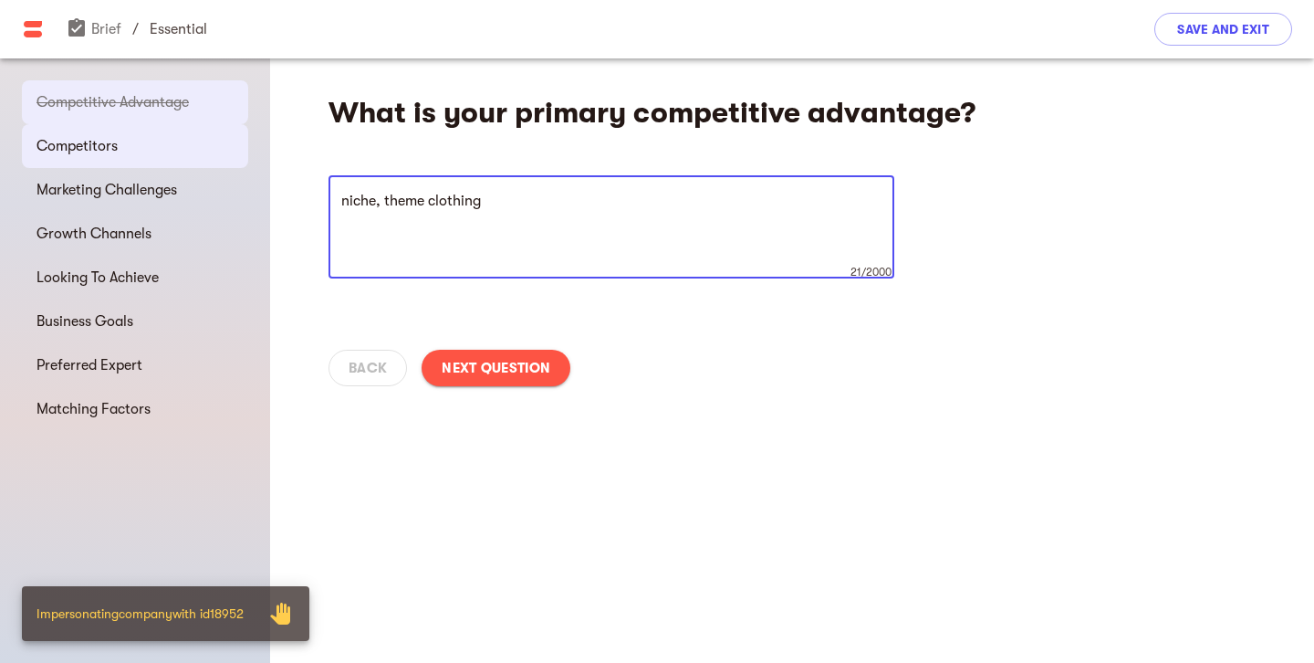
click at [107, 151] on span "Competitors" at bounding box center [135, 146] width 197 height 22
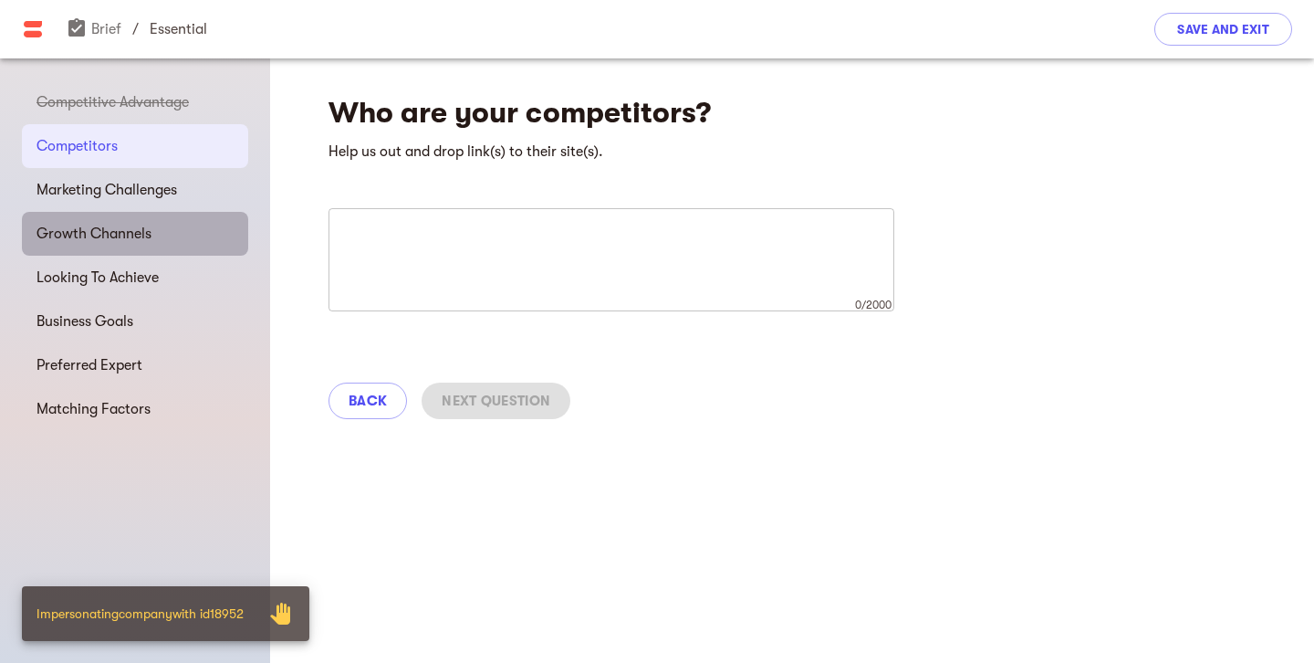
drag, startPoint x: 136, startPoint y: 240, endPoint x: 136, endPoint y: 255, distance: 14.6
click at [134, 252] on div "Growth Channels" at bounding box center [135, 234] width 226 height 44
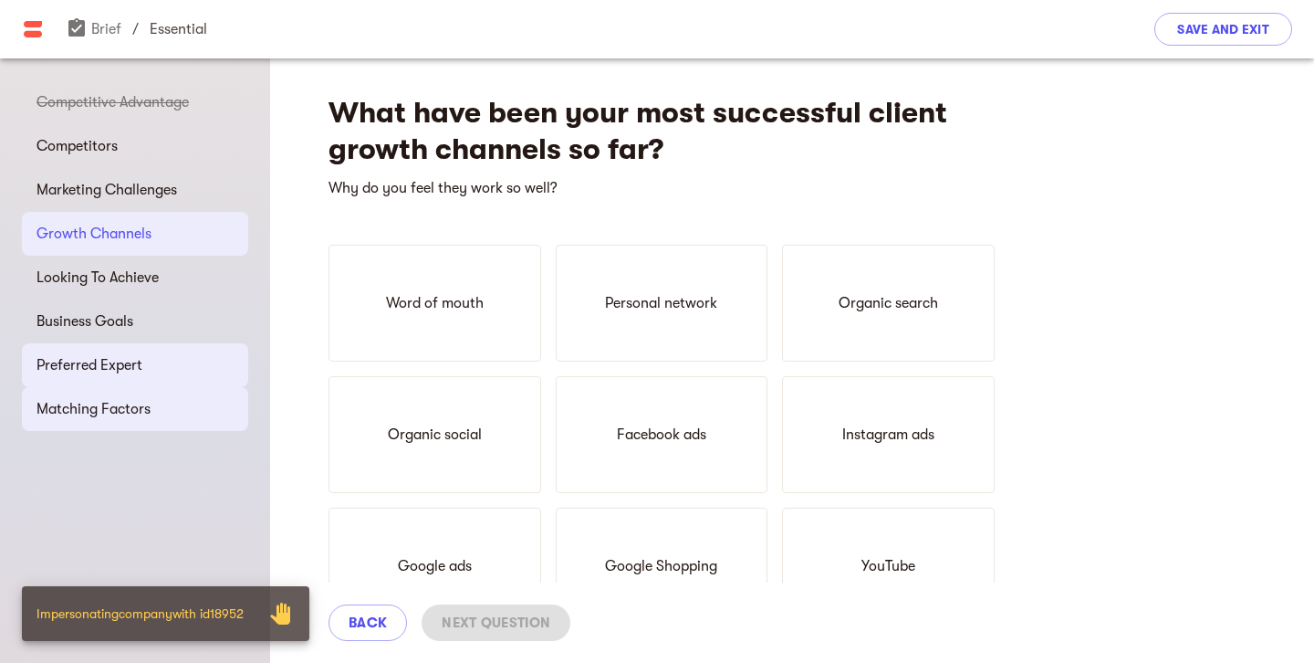
click at [96, 392] on div "Matching Factors" at bounding box center [135, 409] width 226 height 44
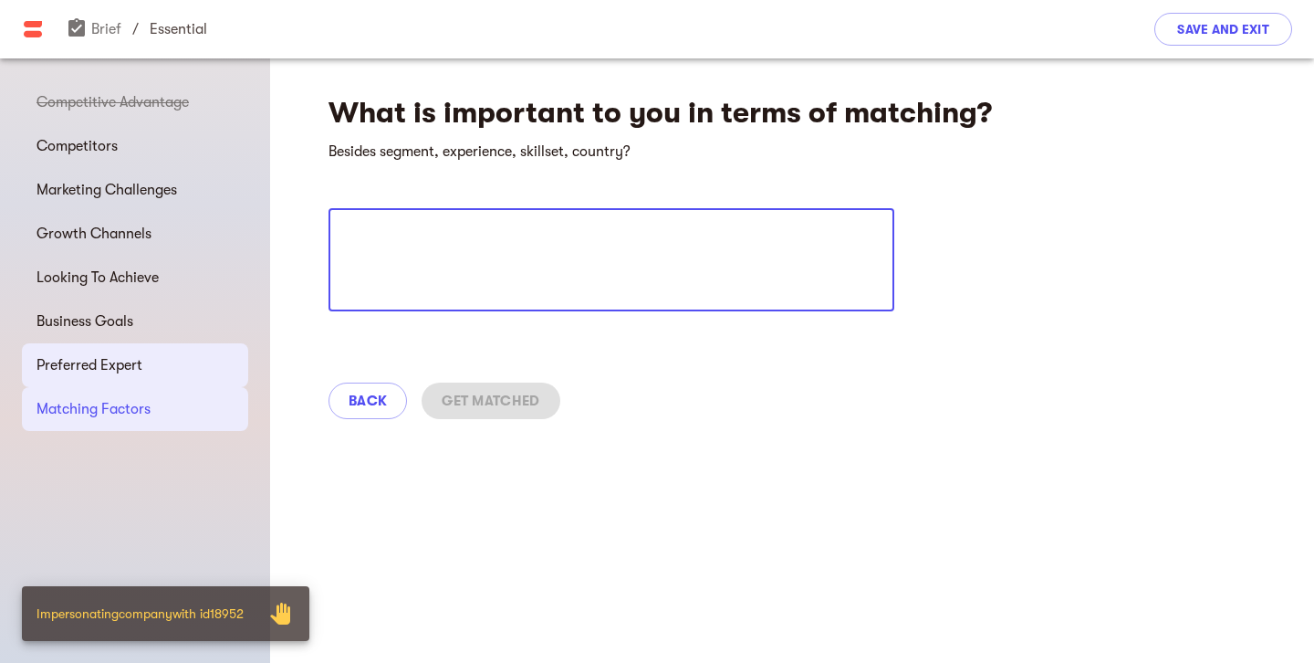
click at [115, 371] on span "Preferred Expert" at bounding box center [135, 365] width 197 height 22
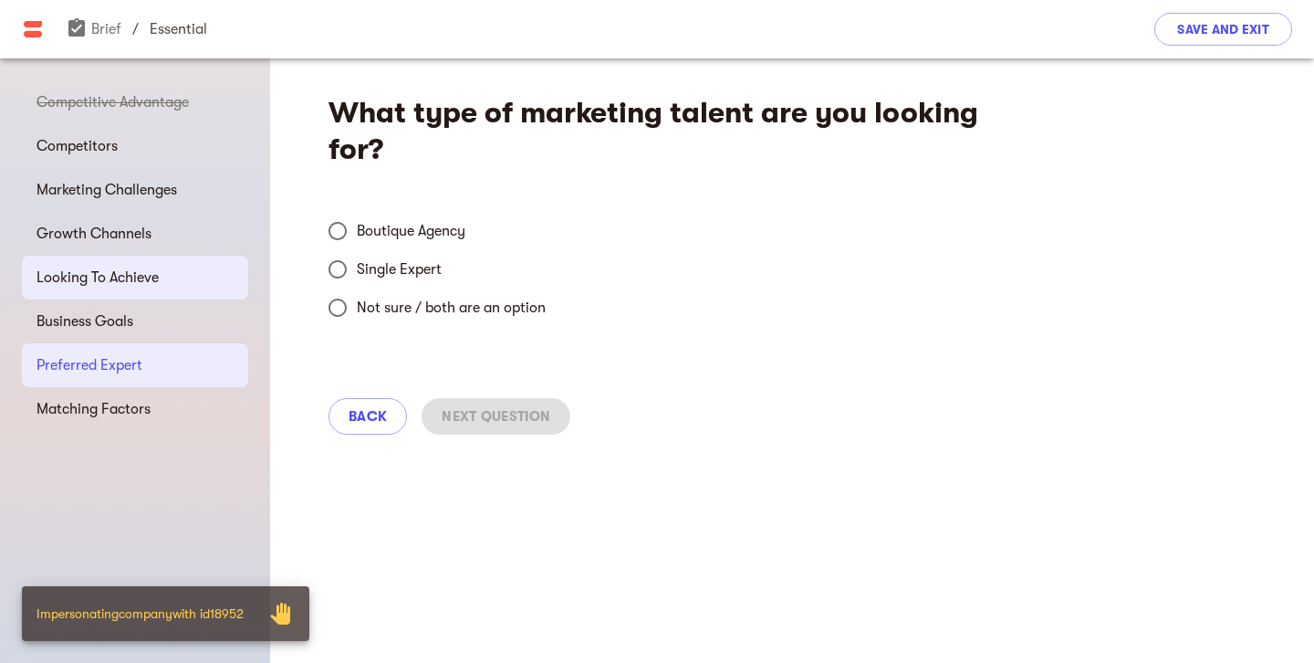
drag, startPoint x: 410, startPoint y: 277, endPoint x: 237, endPoint y: 296, distance: 173.4
click at [409, 277] on span "Single Expert" at bounding box center [399, 269] width 85 height 22
click at [357, 277] on input "Single Expert" at bounding box center [337, 269] width 38 height 38
radio input "true"
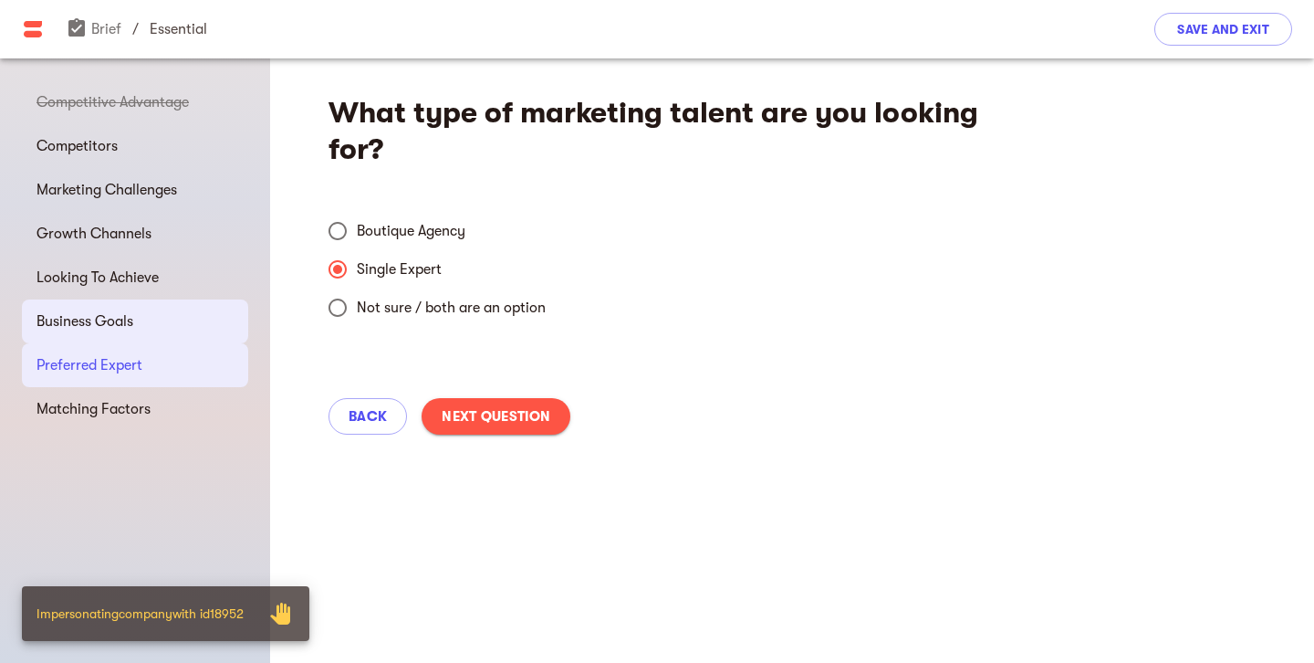
click at [96, 321] on span "Business Goals" at bounding box center [135, 321] width 197 height 22
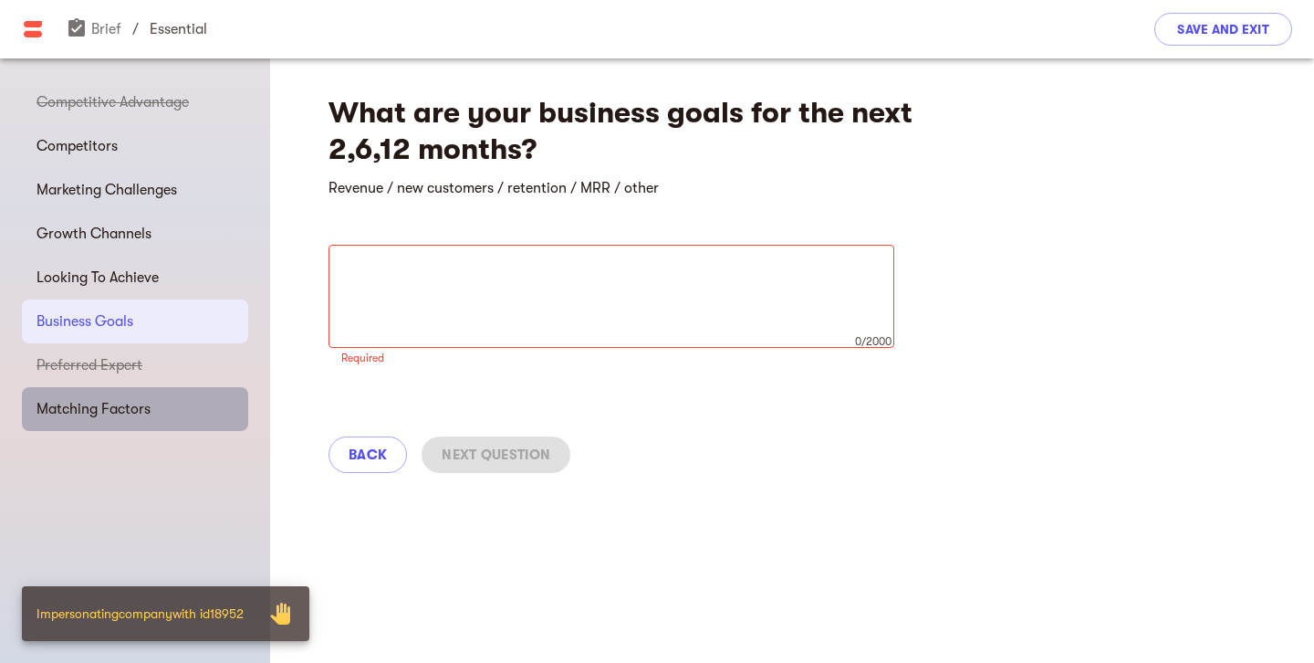
click at [149, 401] on span "Matching Factors" at bounding box center [135, 409] width 197 height 22
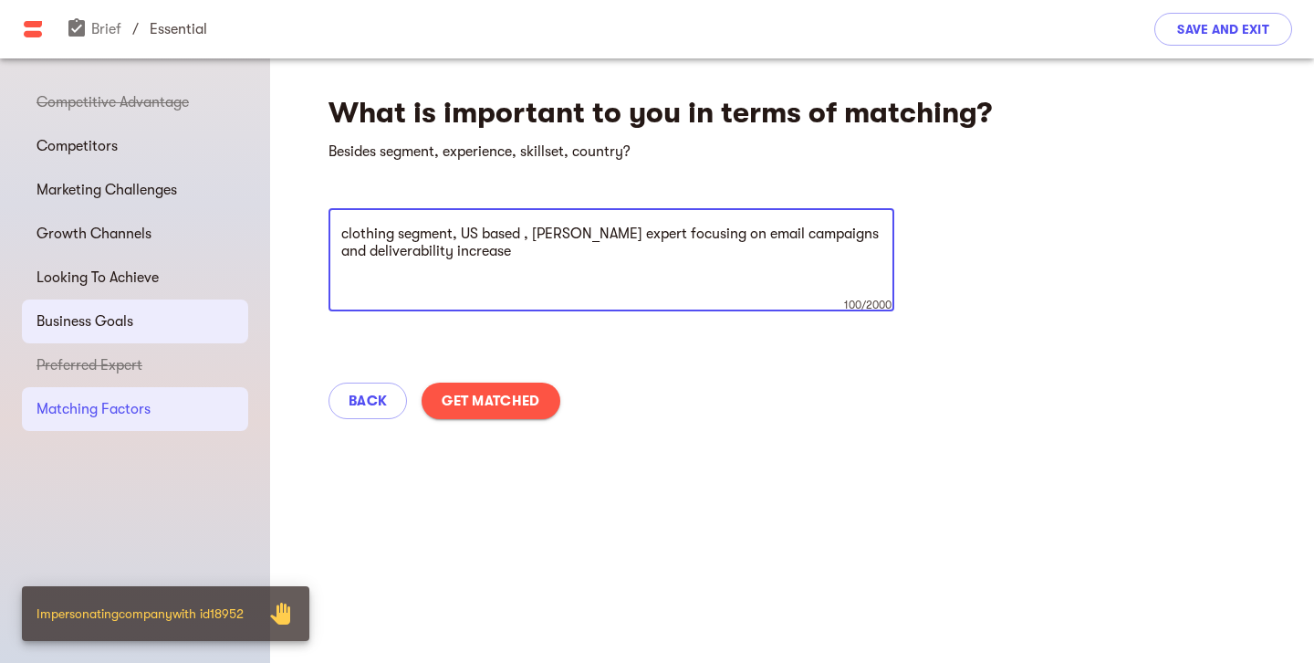
type textarea "clothing segment, US based , Klaviyo expert focusing on email campaigns and del…"
click at [117, 310] on span "Business Goals" at bounding box center [135, 321] width 197 height 22
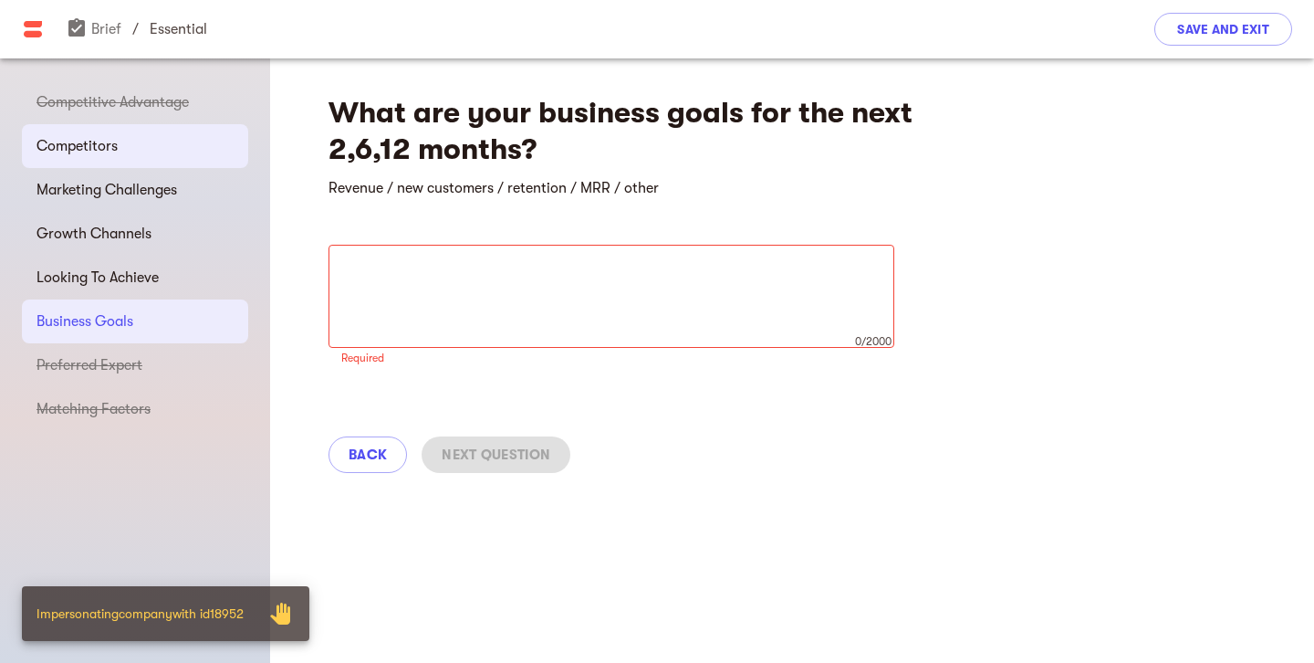
click at [106, 144] on span "Competitors" at bounding box center [135, 146] width 197 height 22
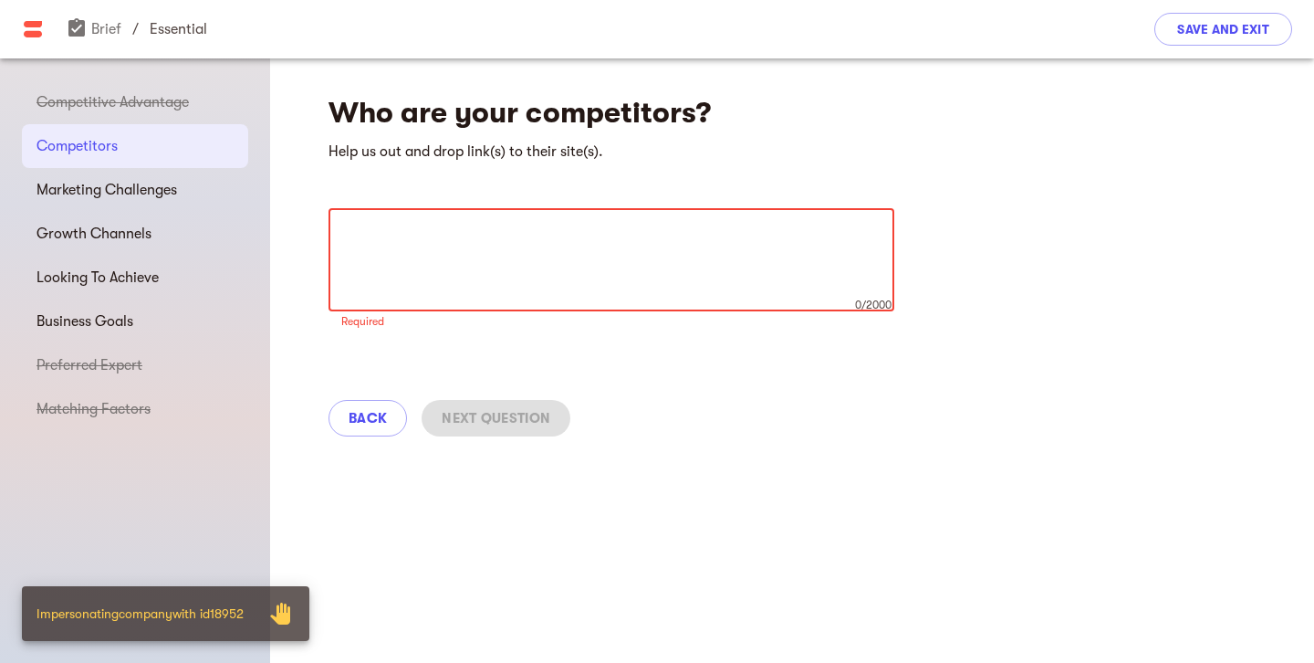
paste textarea "https://www.vineyardvines.com/ https://www.tommybahama.com/"
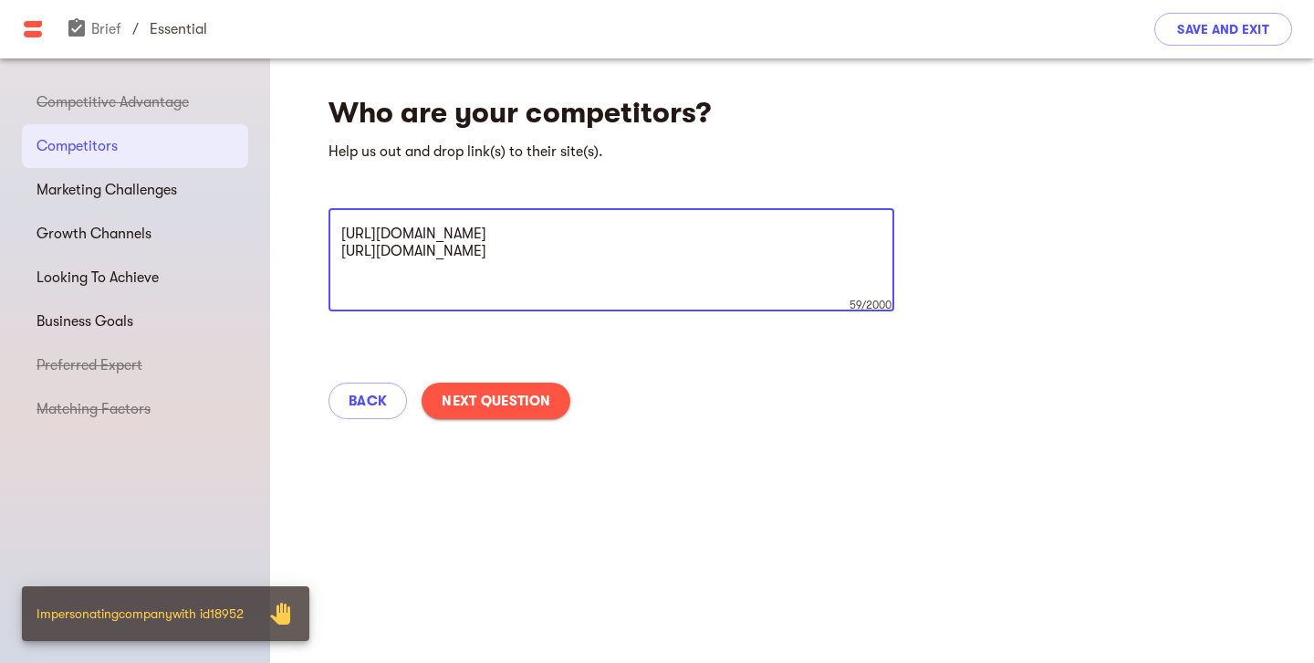
type textarea "https://www.vineyardvines.com/ https://www.tommybahama.com/"
drag, startPoint x: 506, startPoint y: 425, endPoint x: 501, endPoint y: 414, distance: 11.9
click at [504, 424] on div "Back Next Question" at bounding box center [792, 400] width 1044 height 80
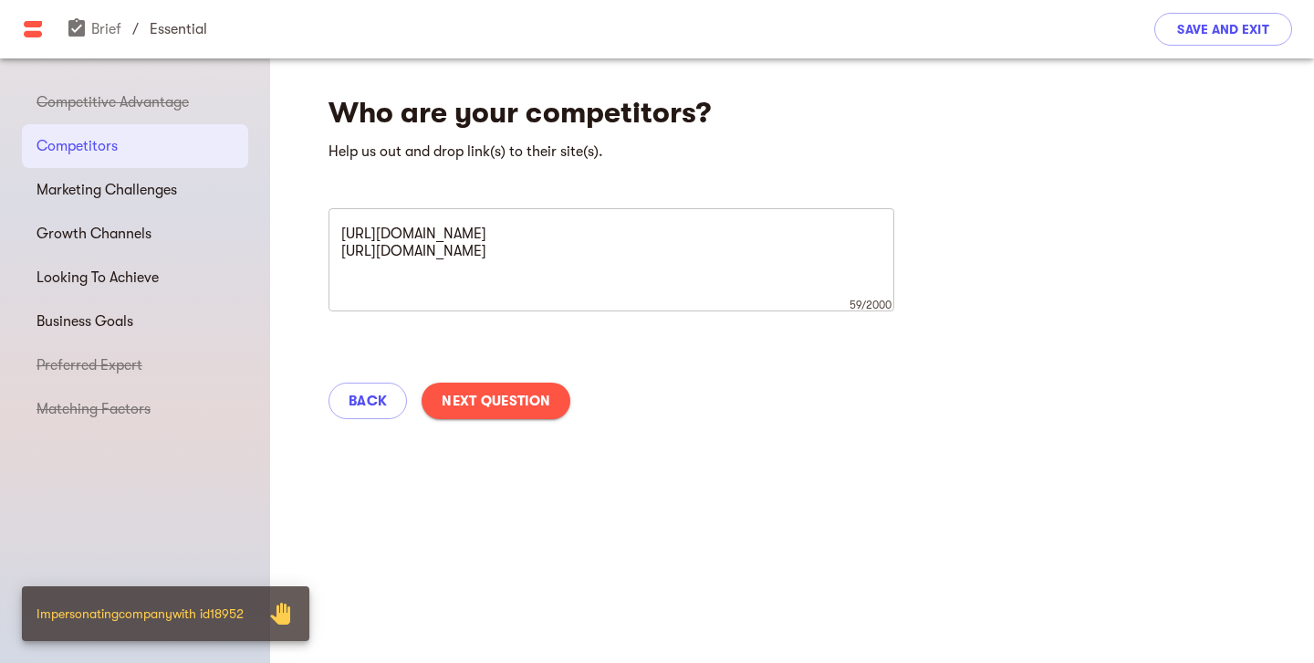
drag, startPoint x: 501, startPoint y: 398, endPoint x: 489, endPoint y: 397, distance: 11.9
click at [501, 398] on span "Next Question" at bounding box center [496, 401] width 109 height 22
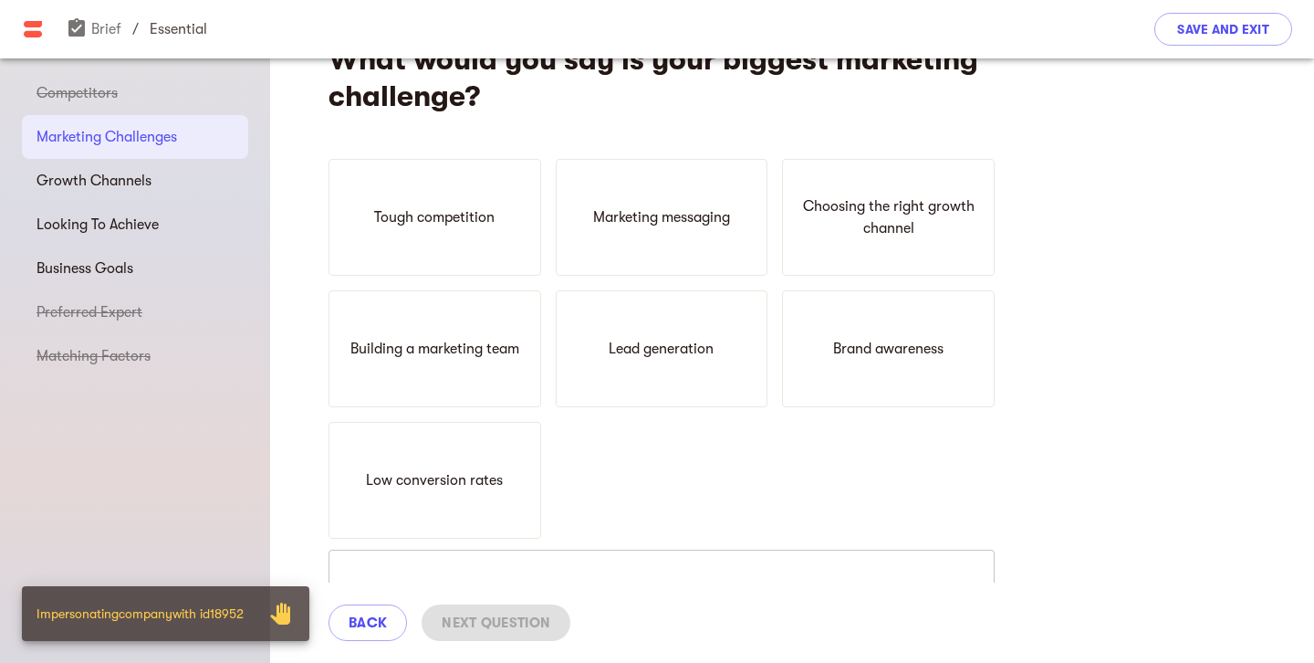
scroll to position [49, 0]
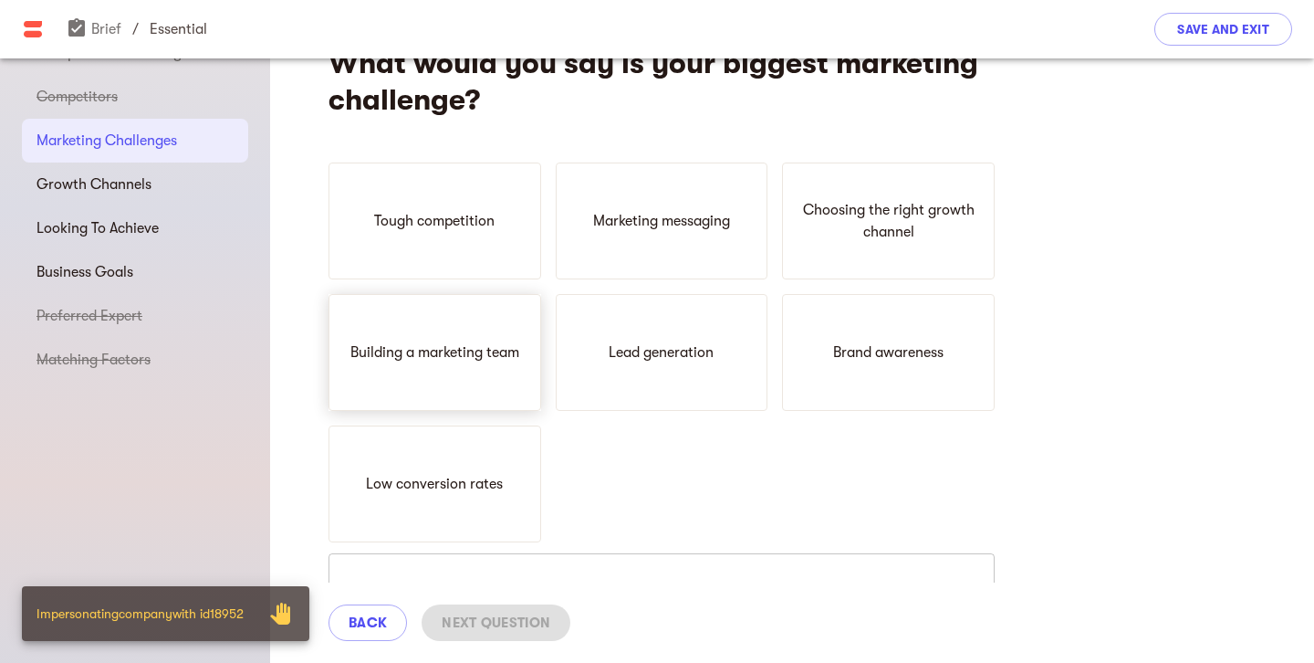
drag, startPoint x: 524, startPoint y: 206, endPoint x: 517, endPoint y: 377, distance: 170.8
click at [524, 206] on div "Tough competition" at bounding box center [435, 220] width 213 height 117
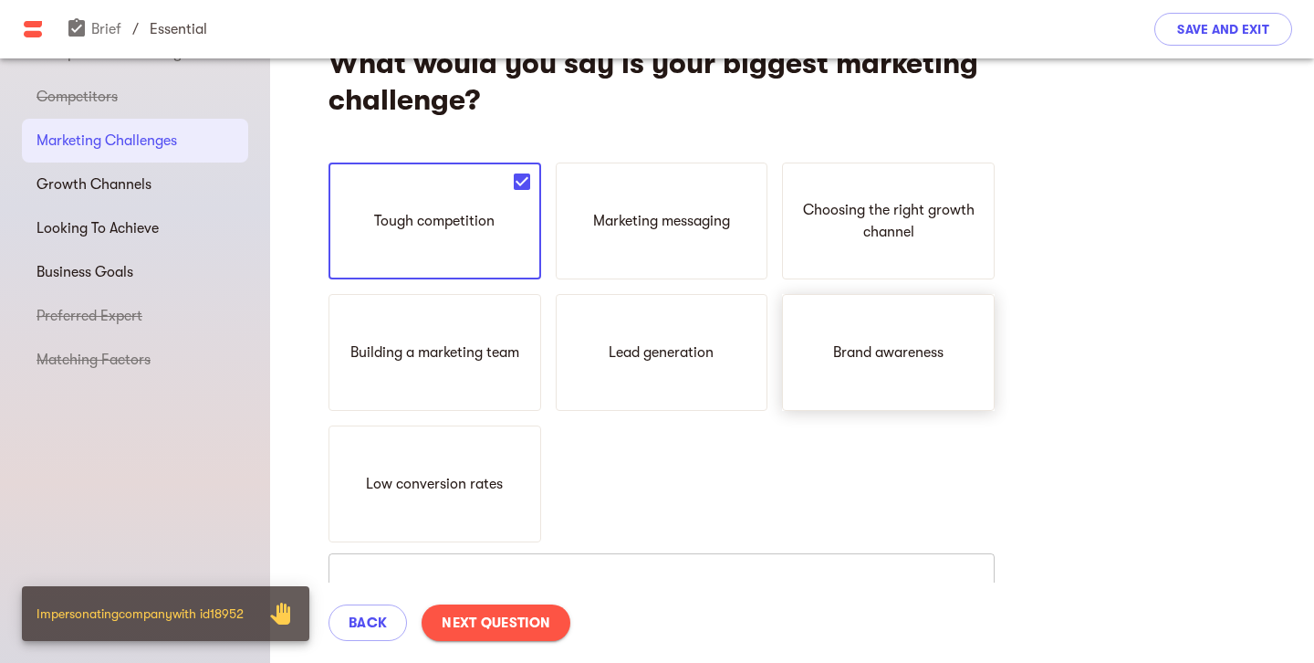
drag, startPoint x: 1074, startPoint y: 347, endPoint x: 945, endPoint y: 350, distance: 128.7
click at [1071, 347] on div "What would you say is your biggest marketing challenge? Tough competition Marke…" at bounding box center [792, 398] width 1044 height 778
drag, startPoint x: 944, startPoint y: 350, endPoint x: 760, endPoint y: 487, distance: 228.9
click at [944, 350] on p "Brand awareness" at bounding box center [888, 352] width 110 height 22
click at [479, 630] on span "Next Question" at bounding box center [496, 622] width 109 height 22
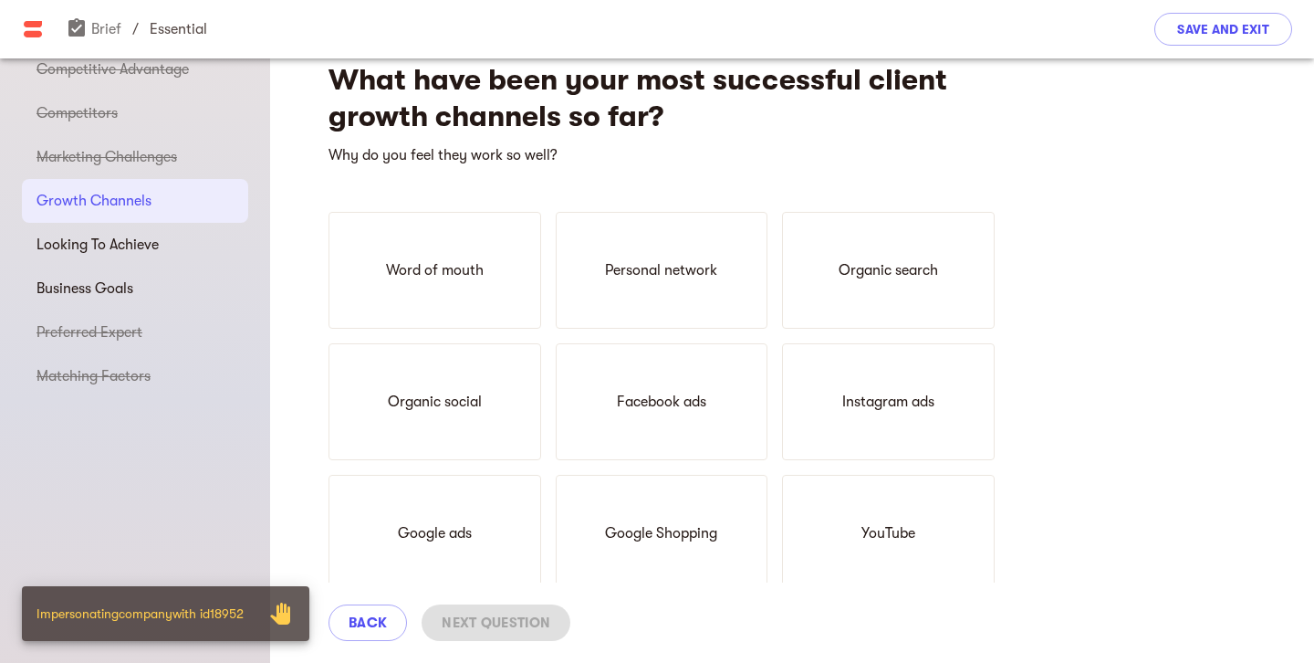
scroll to position [36, 0]
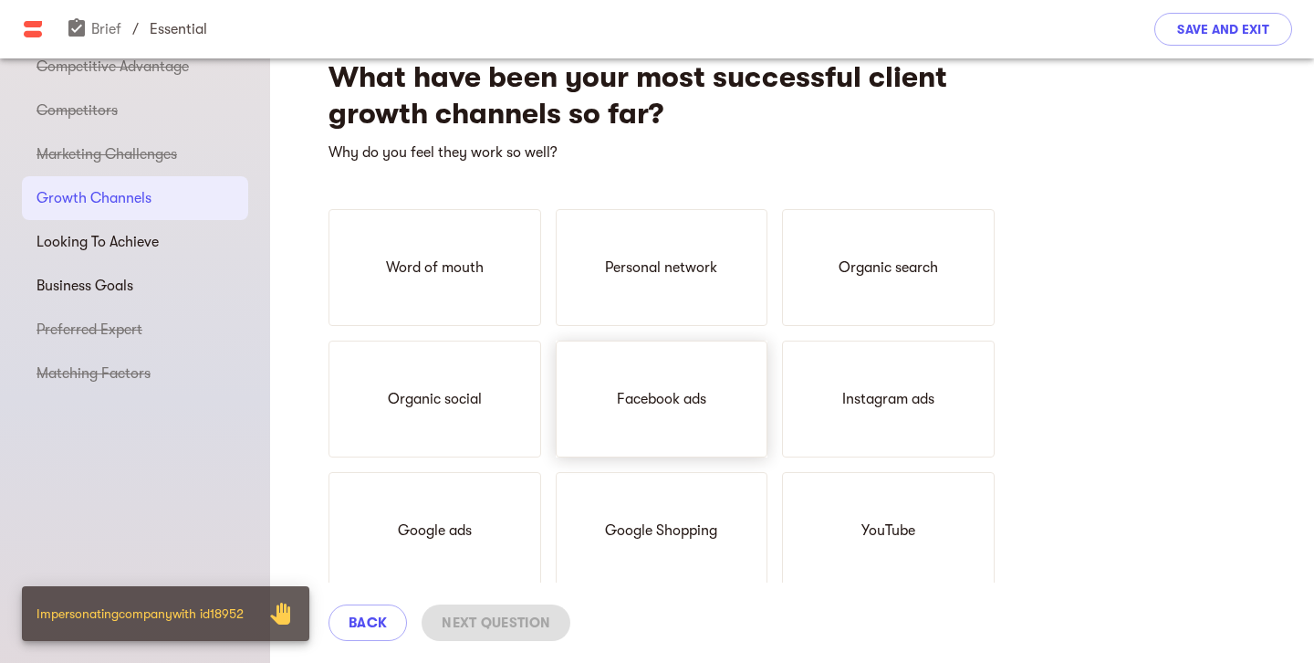
click at [689, 412] on div "Facebook ads" at bounding box center [662, 398] width 213 height 117
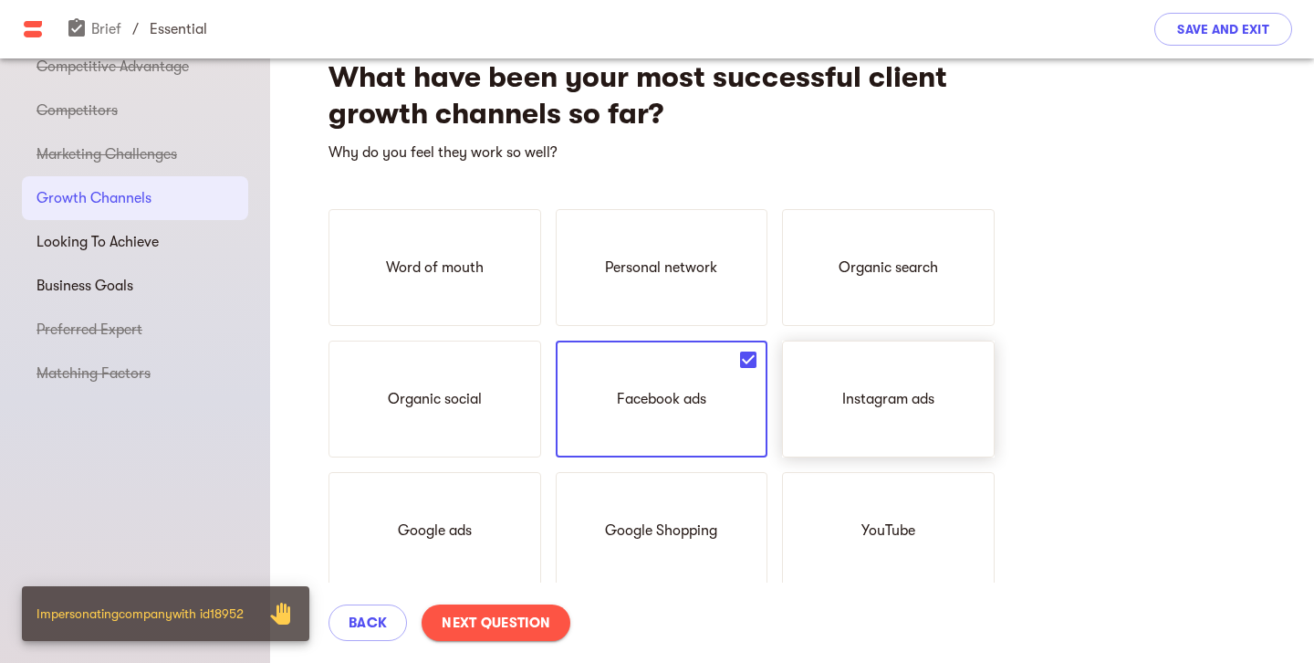
click at [912, 413] on div "Instagram ads" at bounding box center [888, 398] width 213 height 117
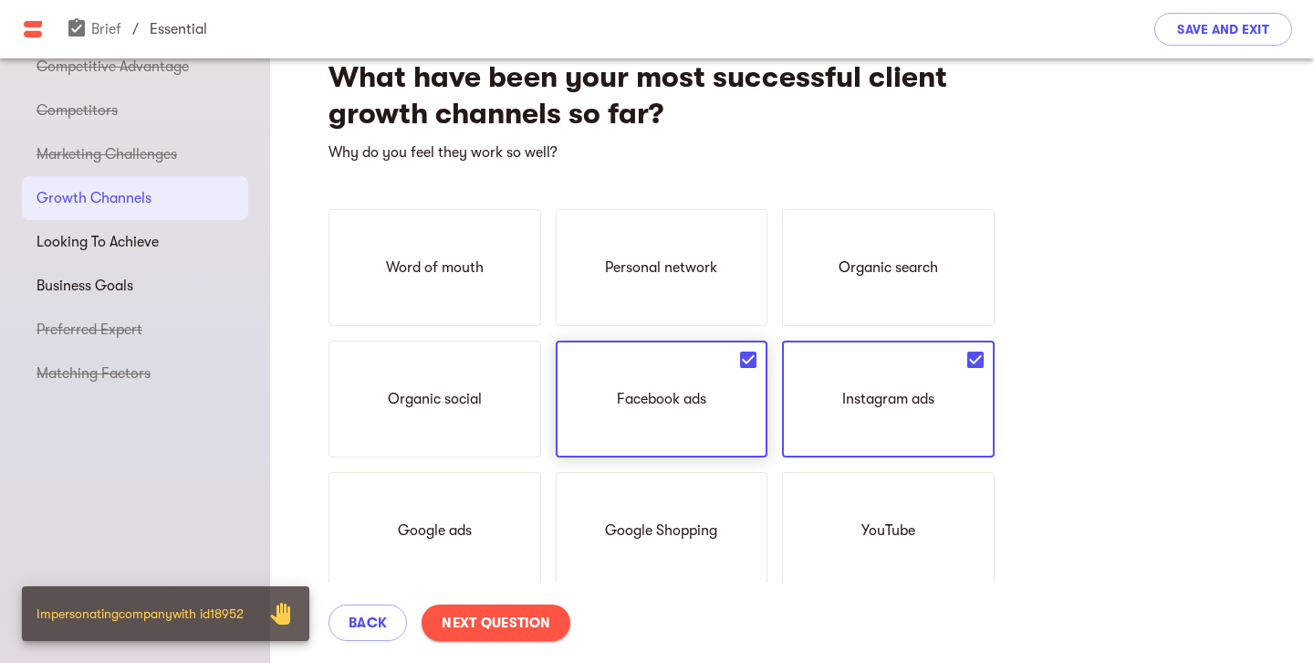
drag, startPoint x: 410, startPoint y: 287, endPoint x: 761, endPoint y: 392, distance: 367.0
click at [410, 287] on div "Word of mouth" at bounding box center [435, 267] width 213 height 117
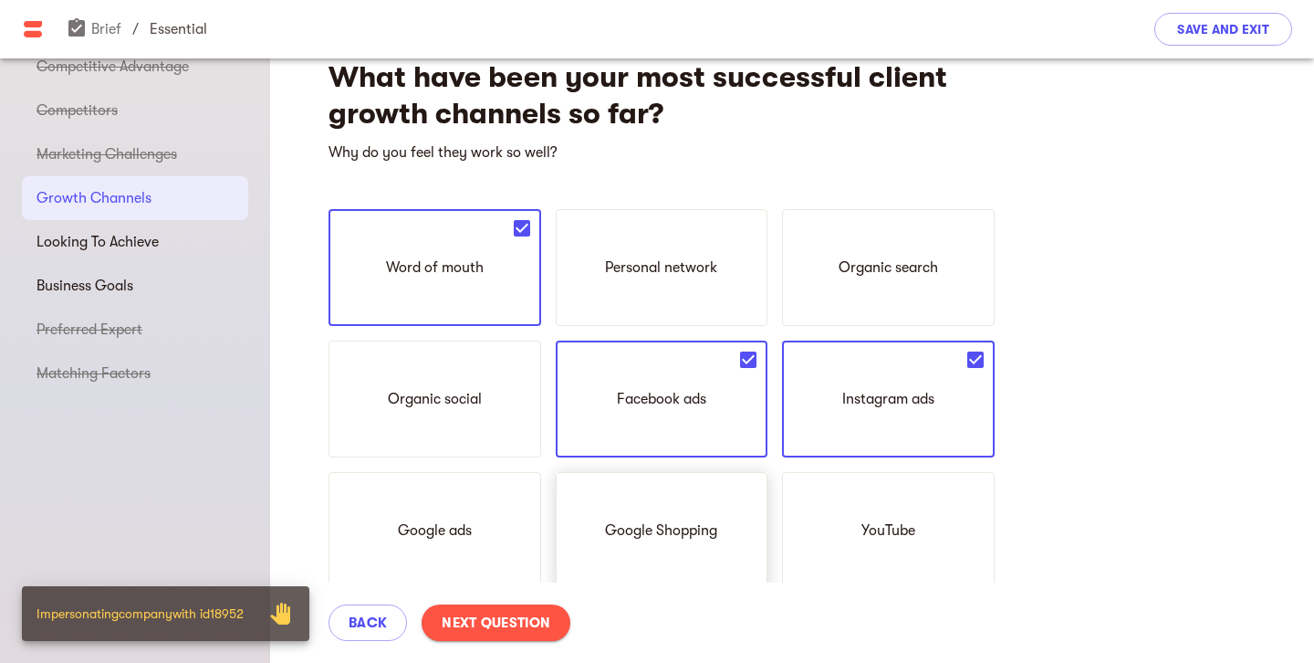
drag, startPoint x: 431, startPoint y: 535, endPoint x: 636, endPoint y: 525, distance: 205.6
click at [430, 535] on p "Google ads" at bounding box center [435, 530] width 74 height 22
drag, startPoint x: 465, startPoint y: 369, endPoint x: 859, endPoint y: 384, distance: 393.6
click at [466, 369] on div "Organic social" at bounding box center [435, 398] width 213 height 117
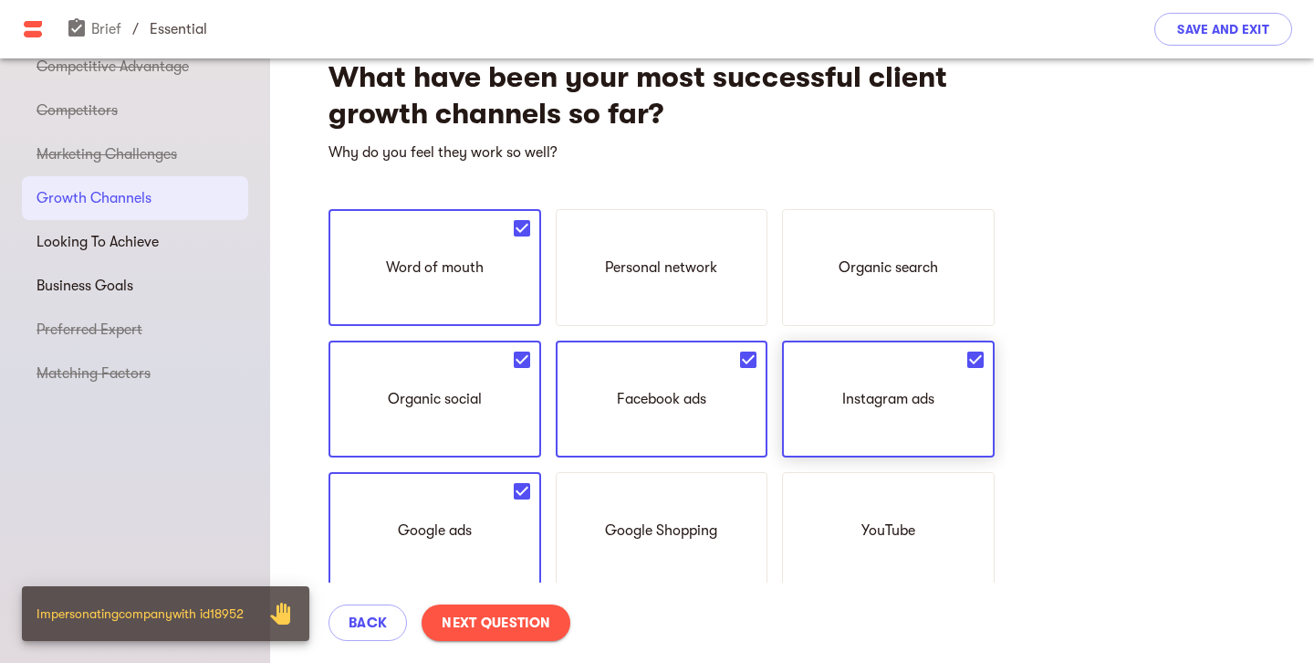
scroll to position [89, 0]
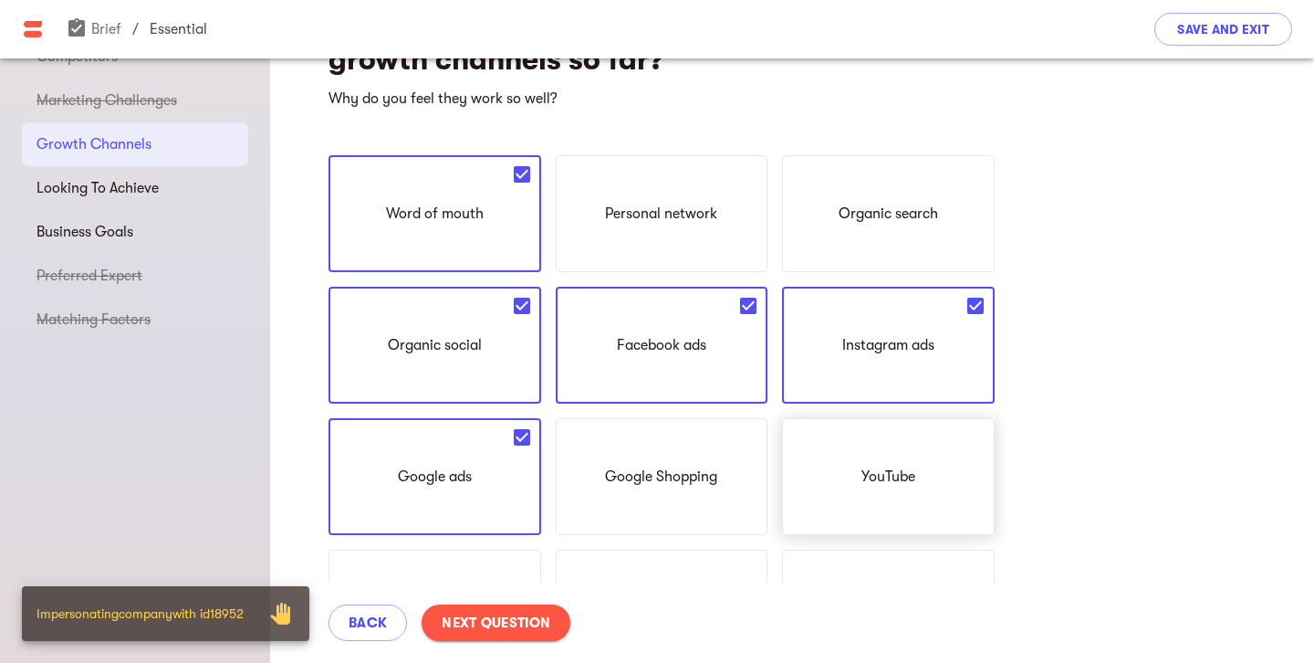
drag, startPoint x: 663, startPoint y: 455, endPoint x: 879, endPoint y: 445, distance: 216.5
click at [663, 456] on div "Google Shopping" at bounding box center [662, 476] width 213 height 117
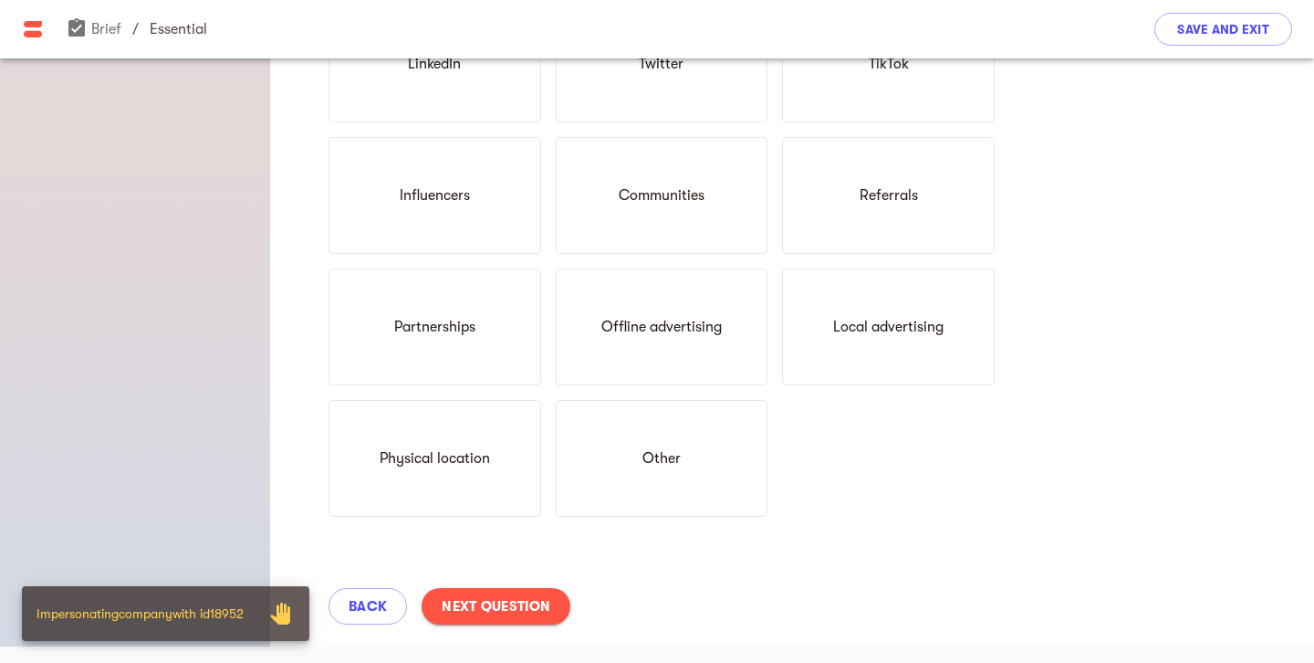
scroll to position [770, 0]
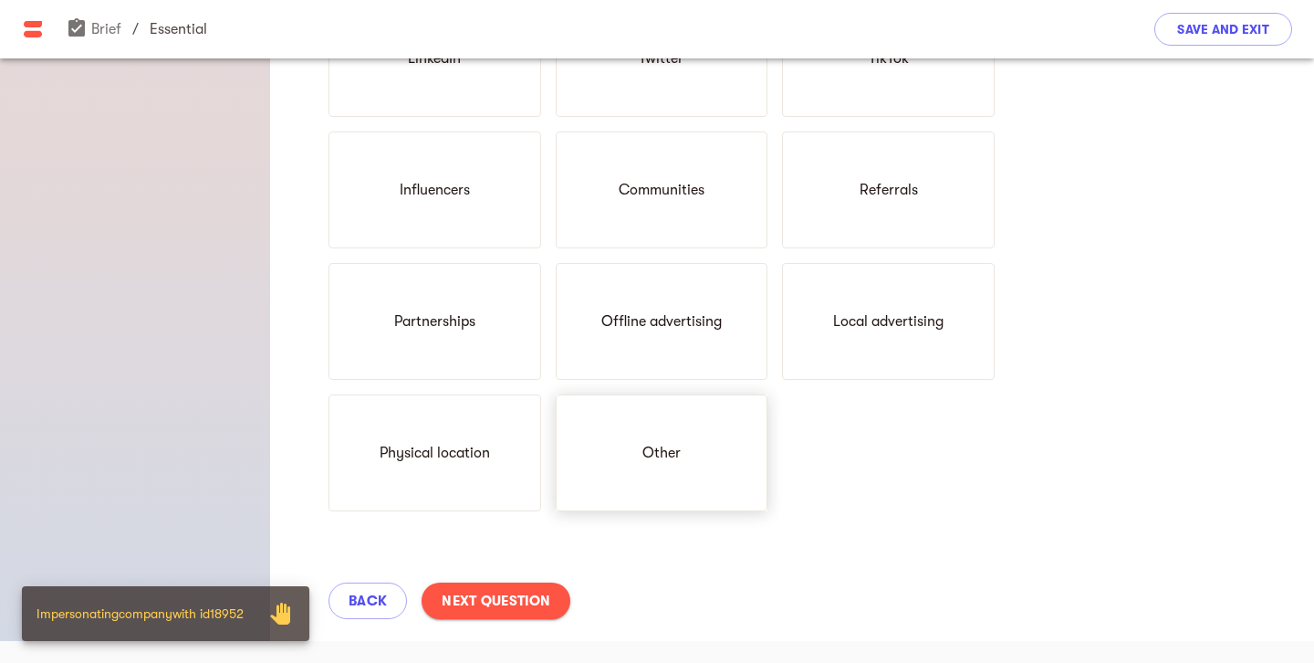
click at [688, 438] on div "Other" at bounding box center [662, 452] width 213 height 117
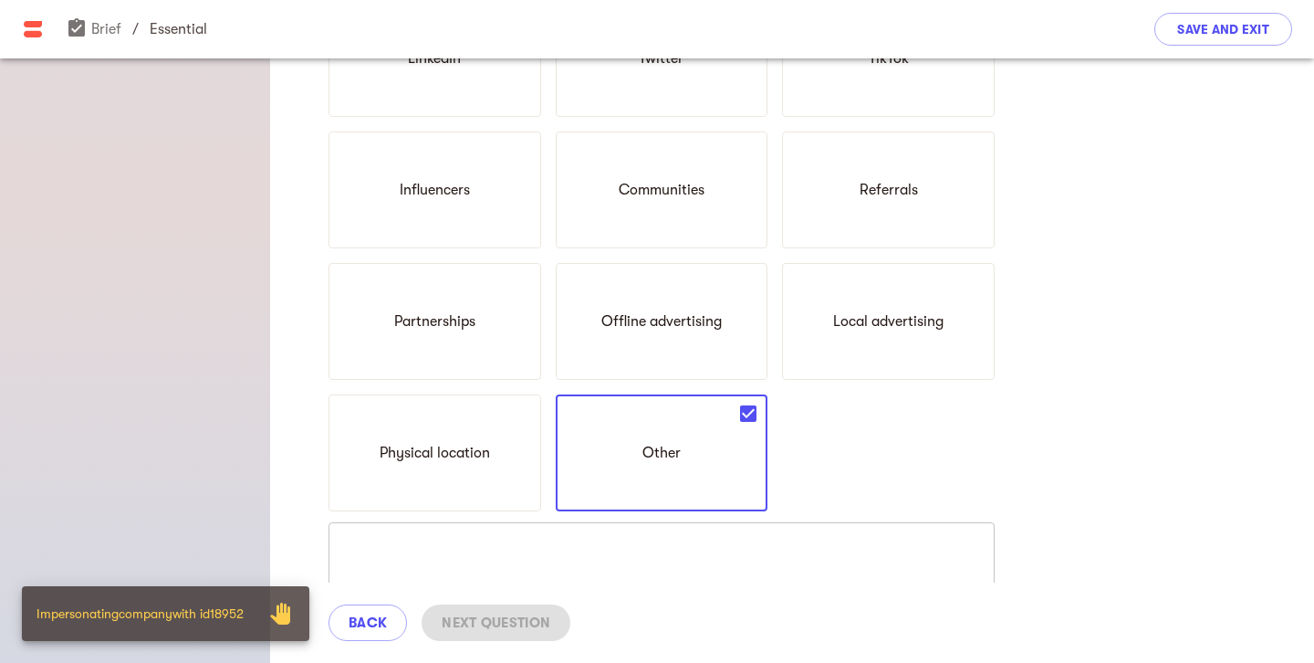
click at [576, 542] on textarea at bounding box center [661, 573] width 641 height 69
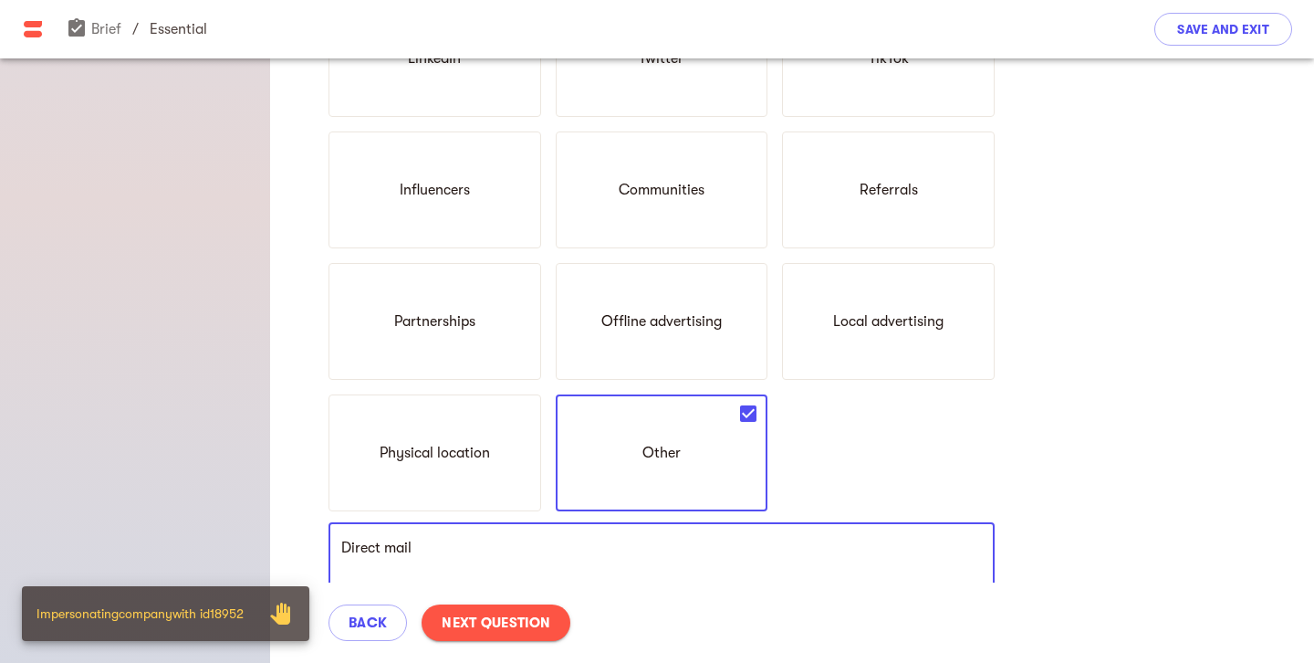
type textarea "Direct mail"
click at [468, 616] on span "Next Question" at bounding box center [496, 622] width 109 height 22
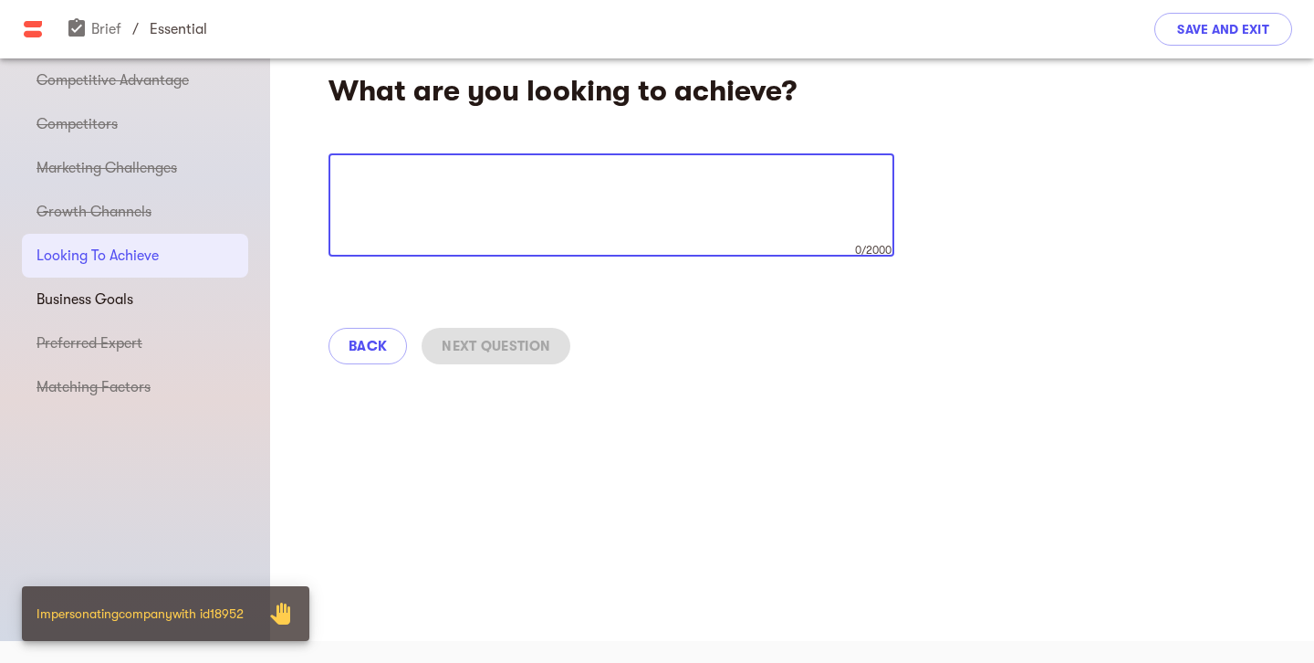
scroll to position [22, 0]
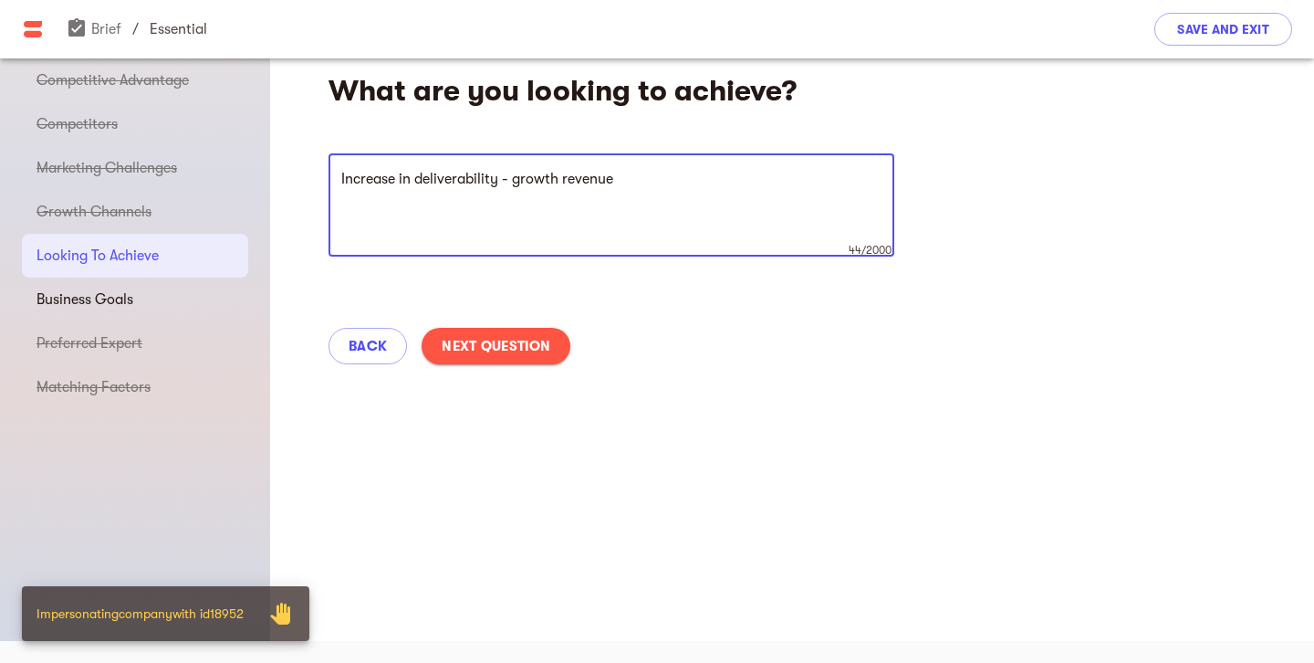
type textarea "Increase in deliverability - growth revenue"
click at [500, 358] on button "Next Question" at bounding box center [496, 346] width 149 height 37
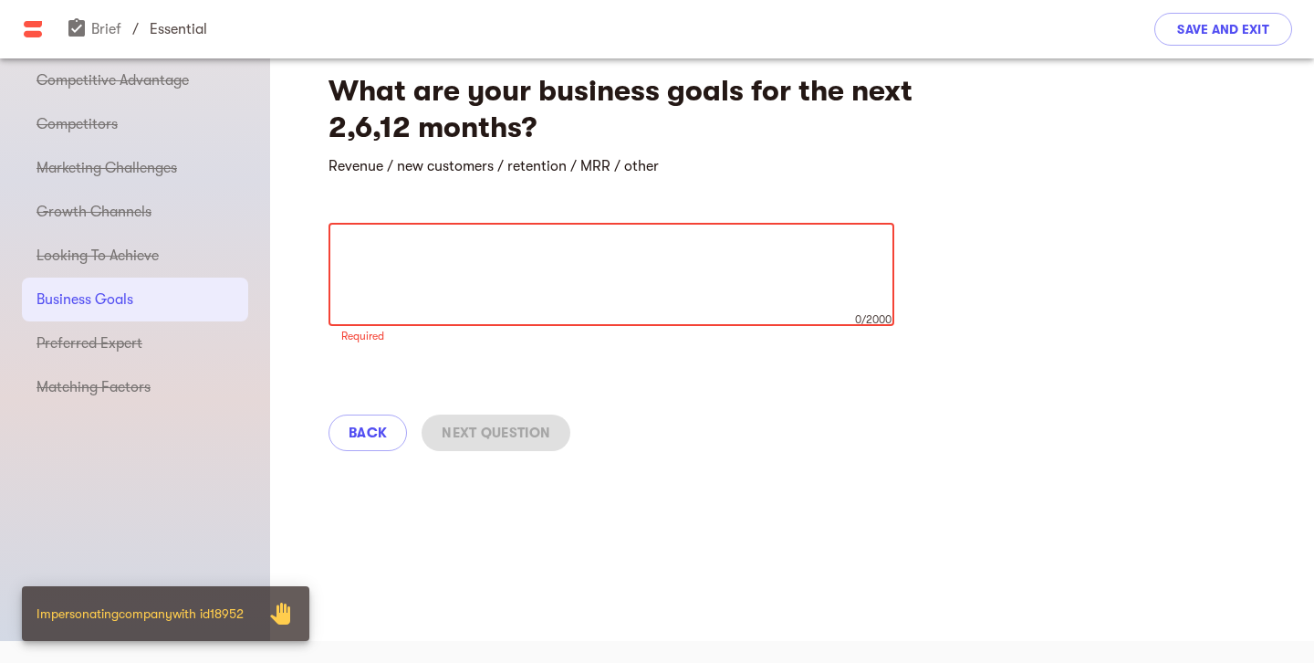
click at [517, 263] on textarea at bounding box center [611, 274] width 540 height 69
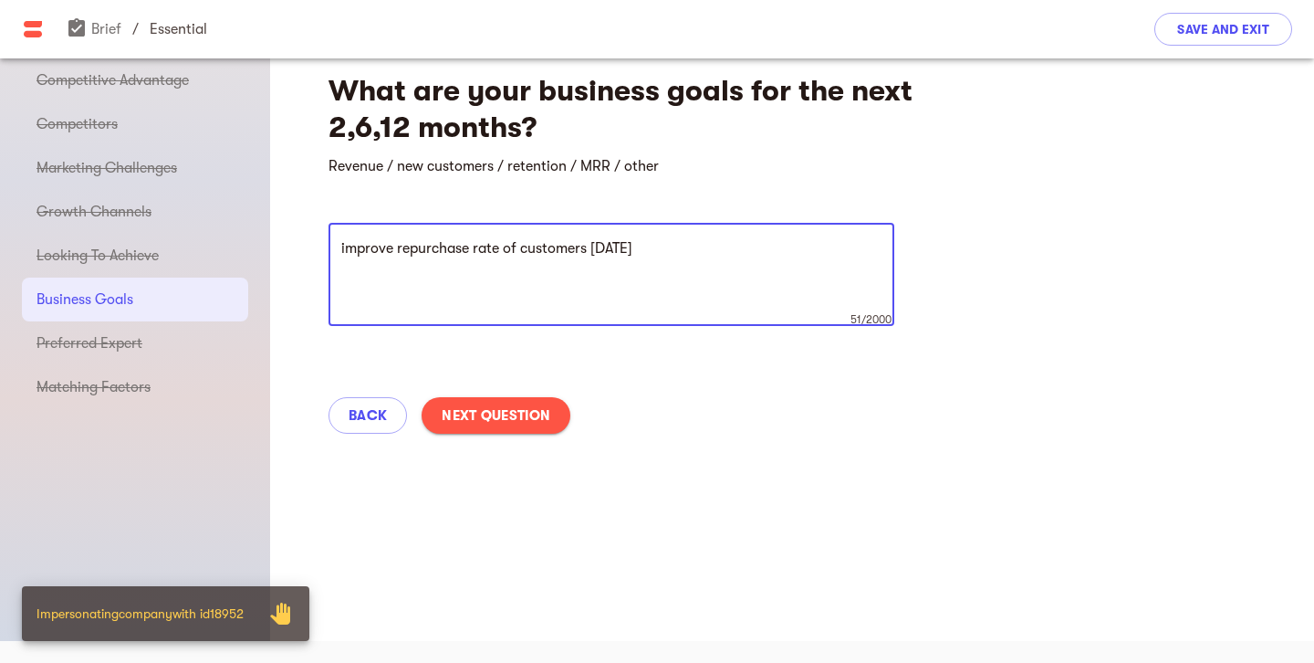
type textarea "improve repurchase rate of customers within 90 days"
click at [463, 413] on span "Next Question" at bounding box center [496, 415] width 109 height 22
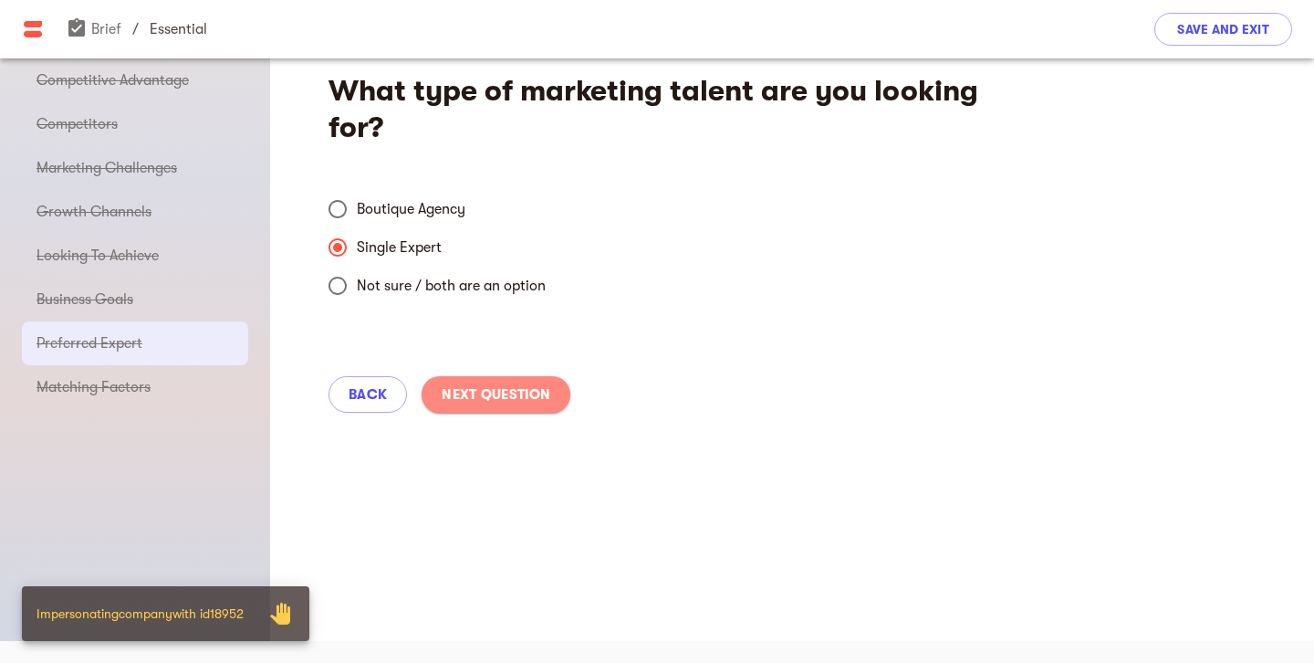
click at [504, 384] on span "Next Question" at bounding box center [496, 394] width 109 height 22
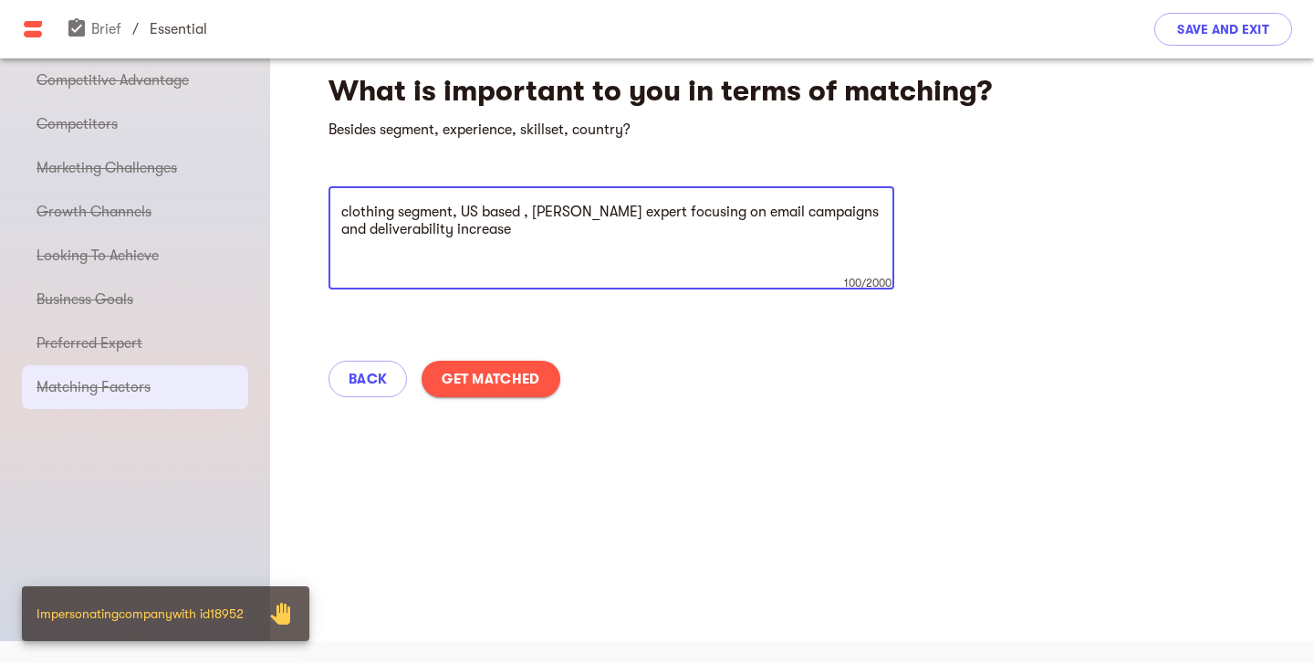
click at [488, 384] on span "Get Matched" at bounding box center [491, 379] width 98 height 22
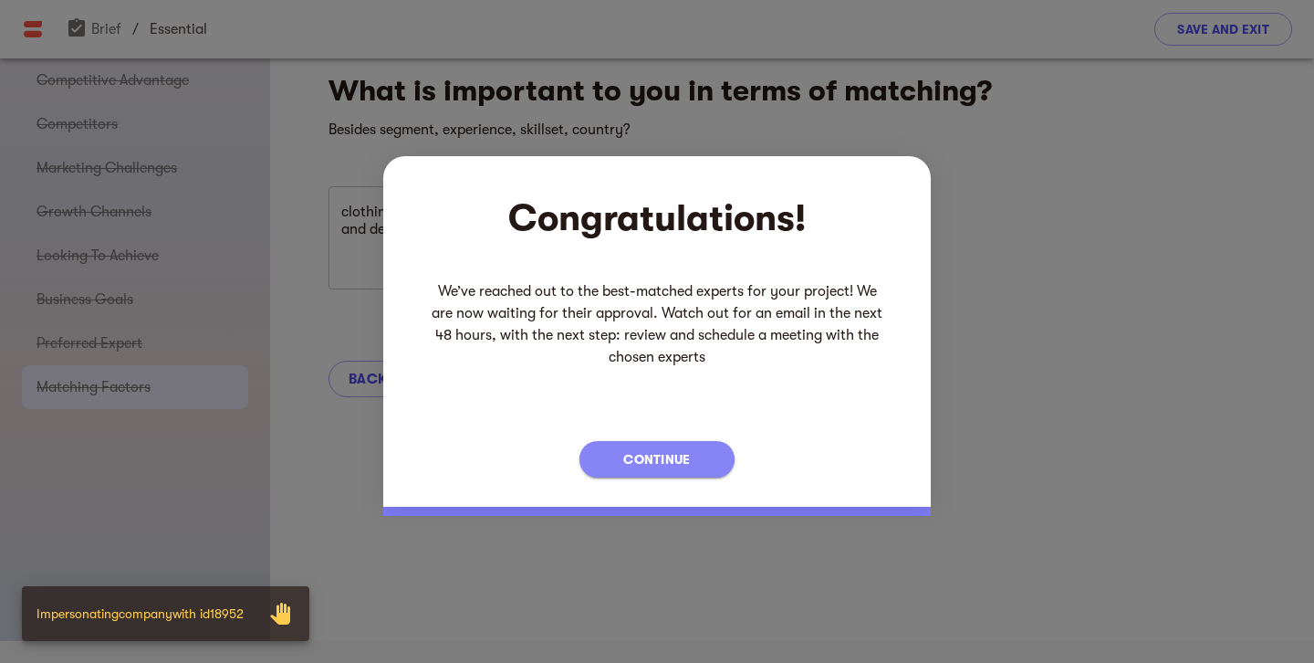
click at [668, 469] on span "Continue" at bounding box center [656, 459] width 67 height 22
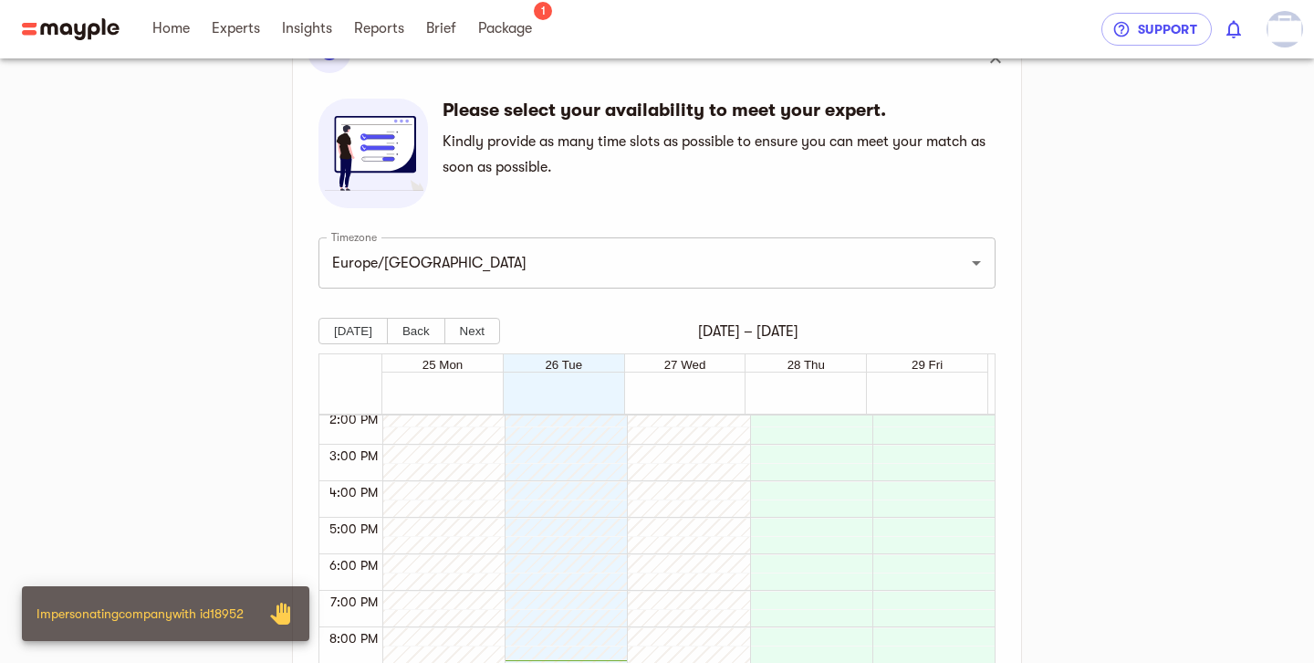
scroll to position [347, 0]
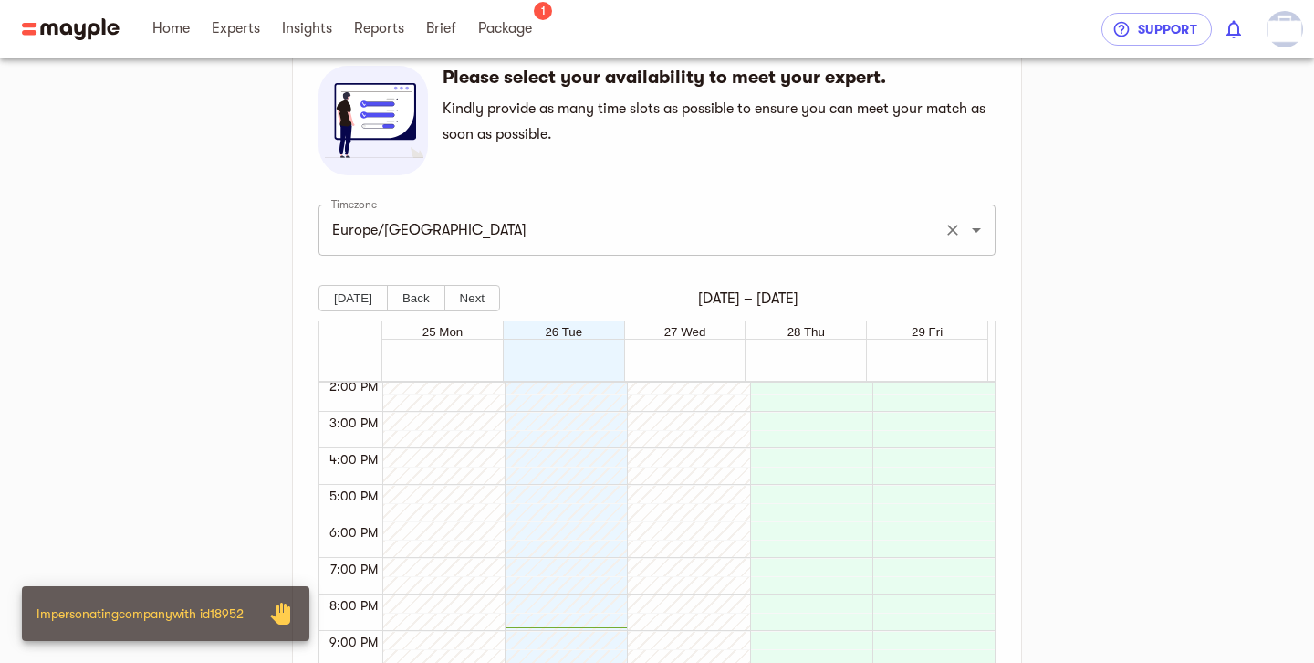
click at [514, 238] on input "Europe/[GEOGRAPHIC_DATA]" at bounding box center [632, 230] width 610 height 35
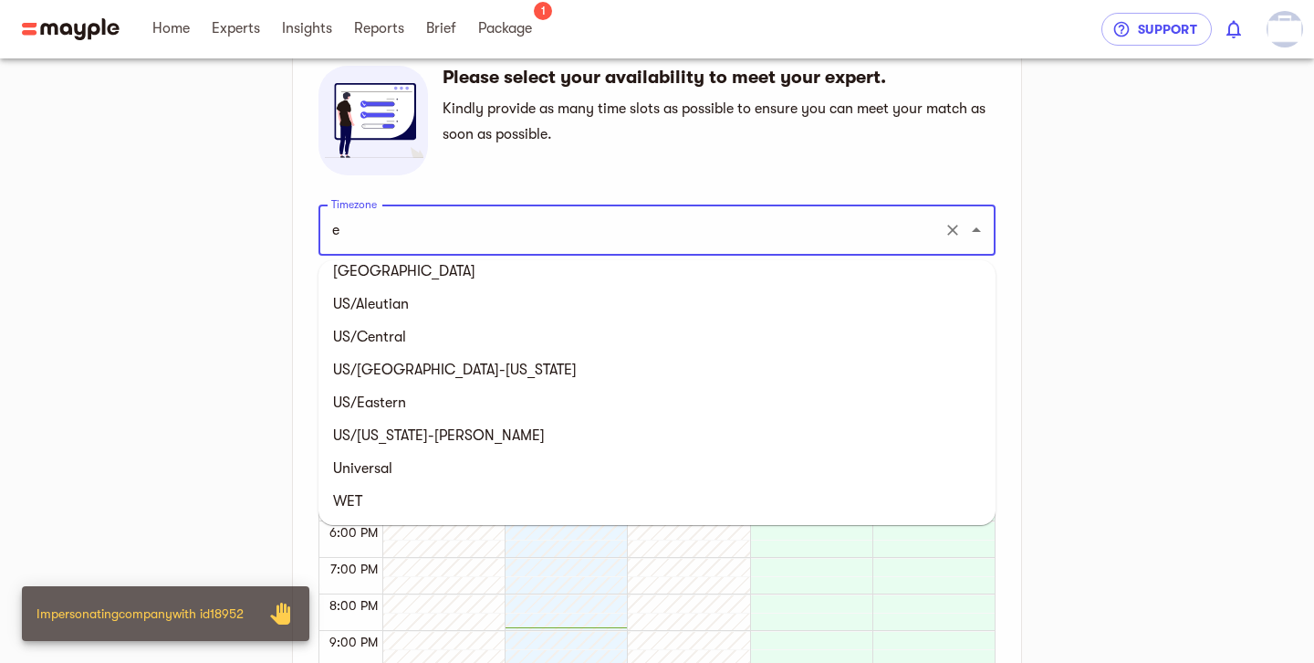
scroll to position [0, 0]
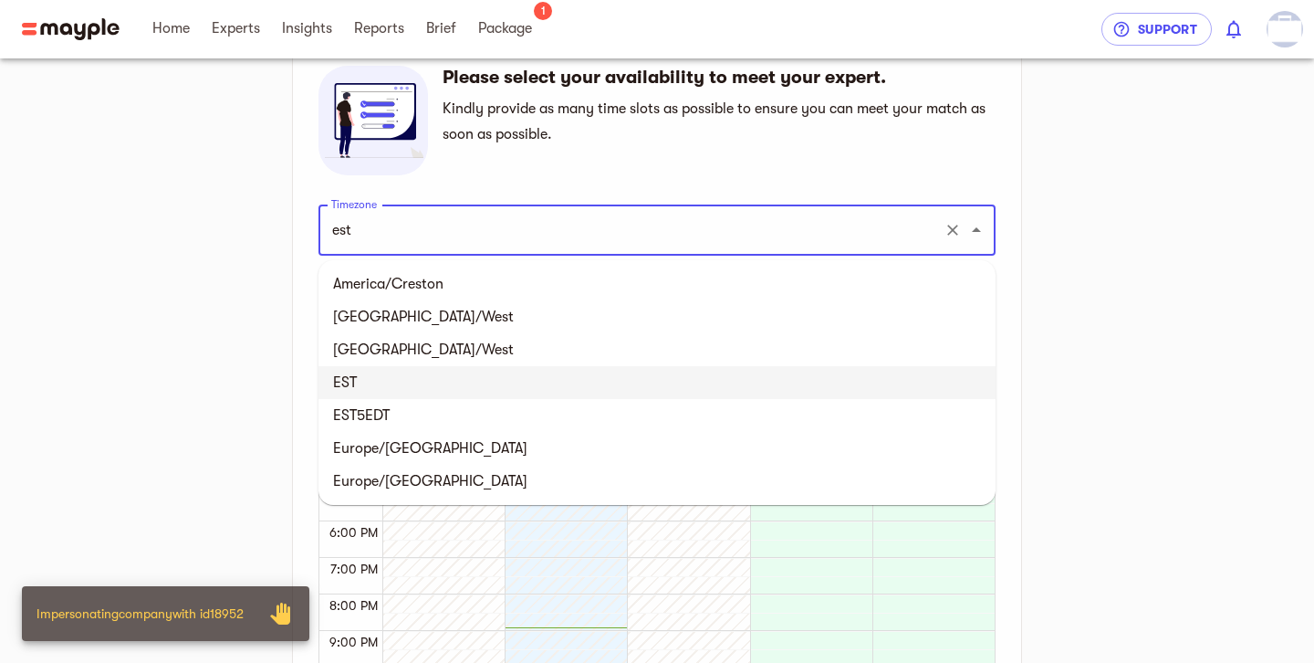
click at [486, 381] on li "EST" at bounding box center [656, 382] width 677 height 33
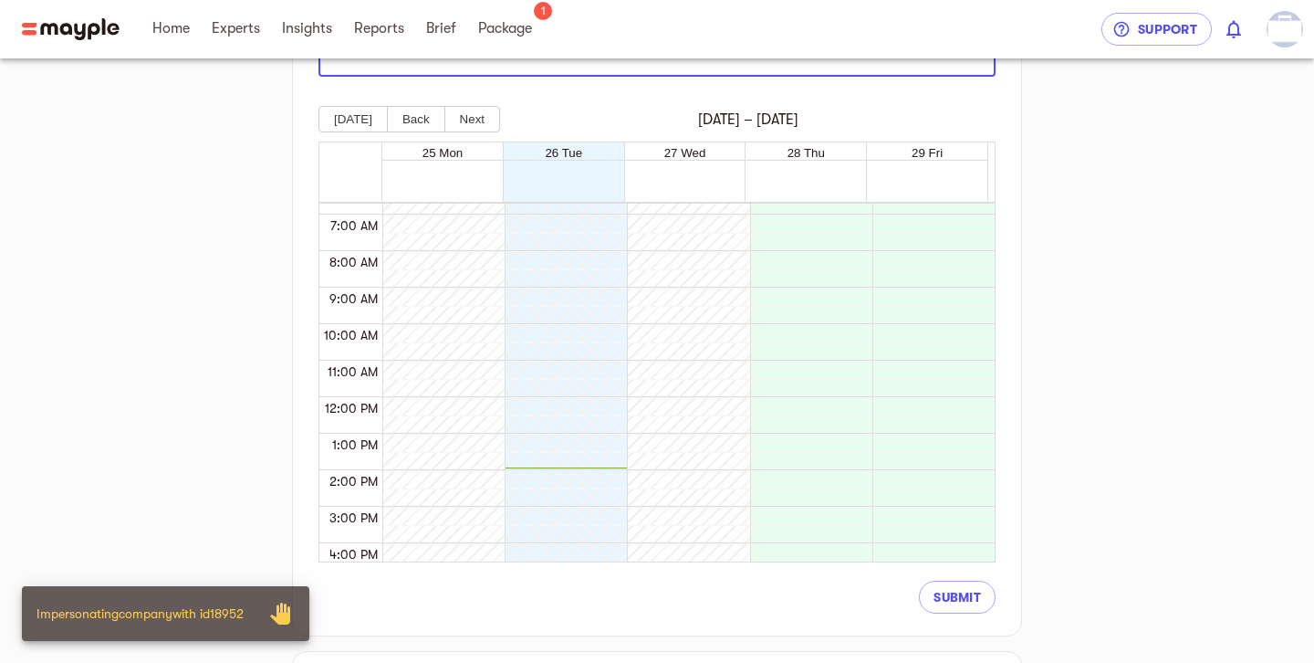
scroll to position [239, 0]
type input "EST"
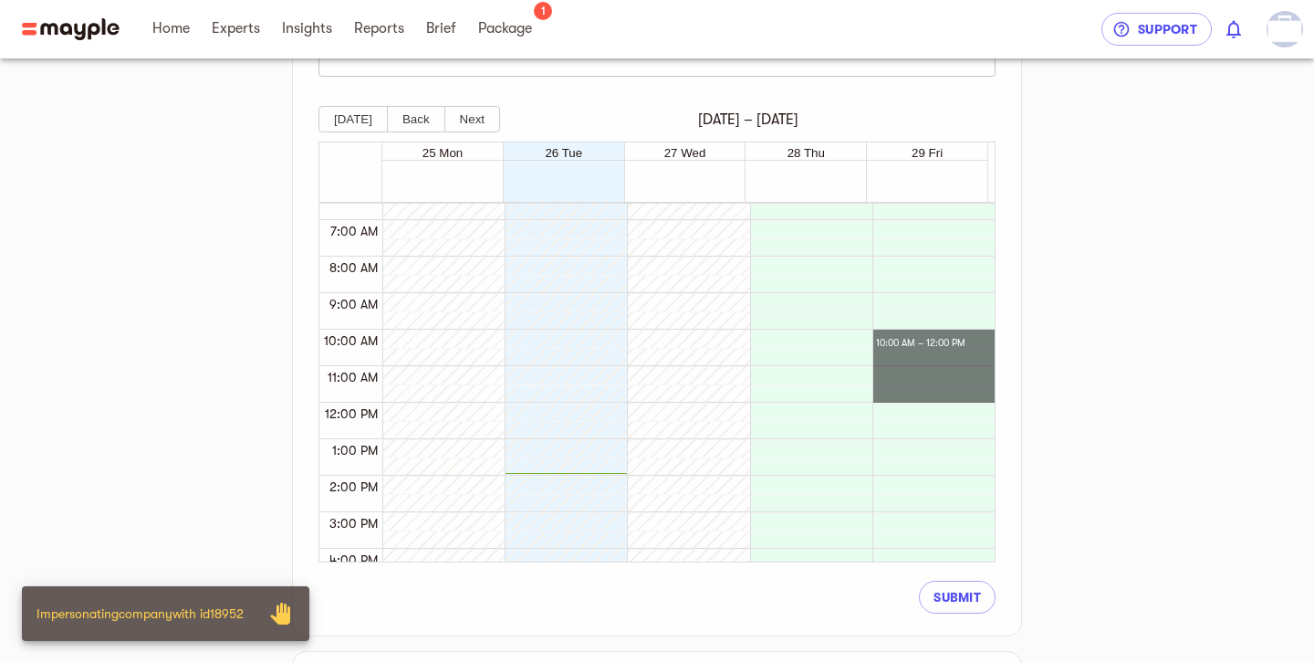
drag, startPoint x: 907, startPoint y: 339, endPoint x: 893, endPoint y: 392, distance: 54.9
drag, startPoint x: 936, startPoint y: 340, endPoint x: 919, endPoint y: 396, distance: 58.3
drag, startPoint x: 931, startPoint y: 336, endPoint x: 936, endPoint y: 447, distance: 111.5
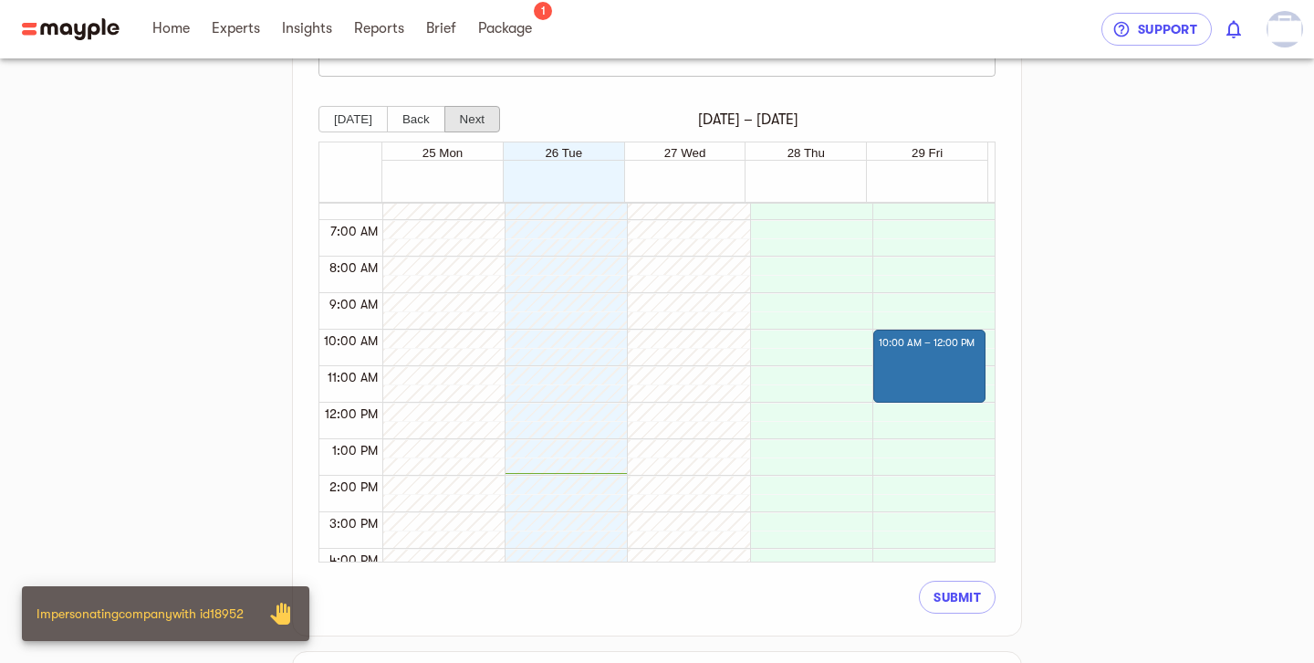
click at [456, 120] on button "Next" at bounding box center [472, 119] width 56 height 26
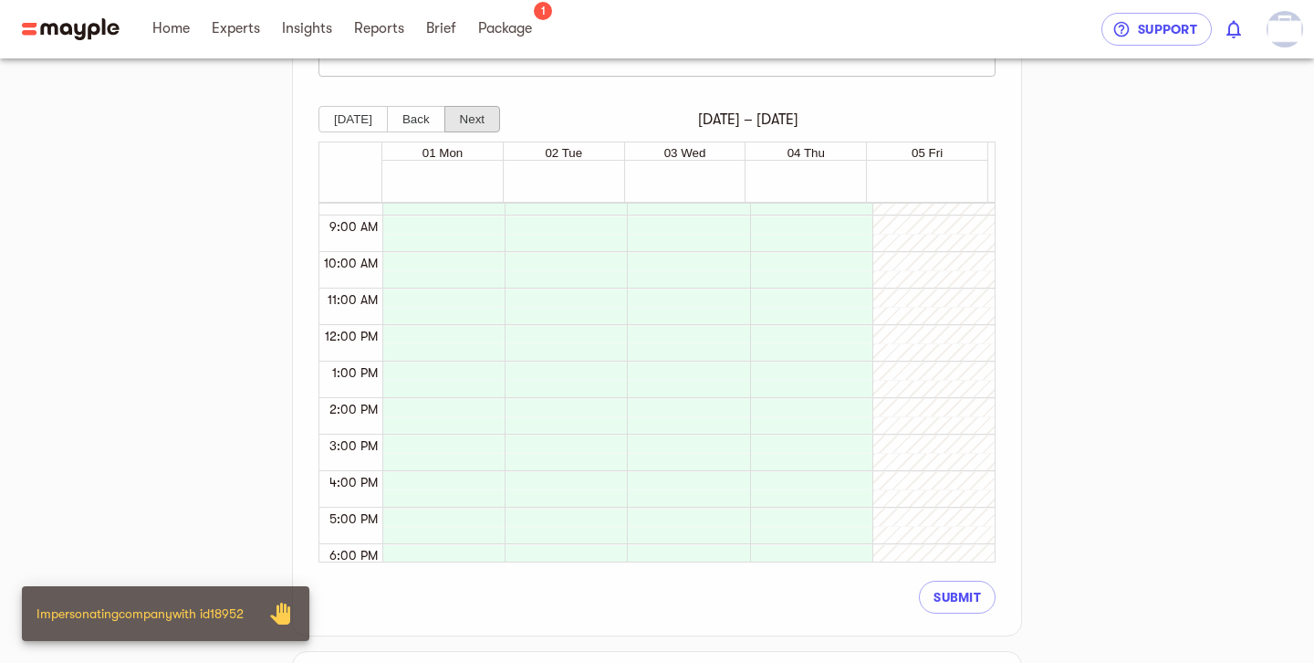
scroll to position [326, 0]
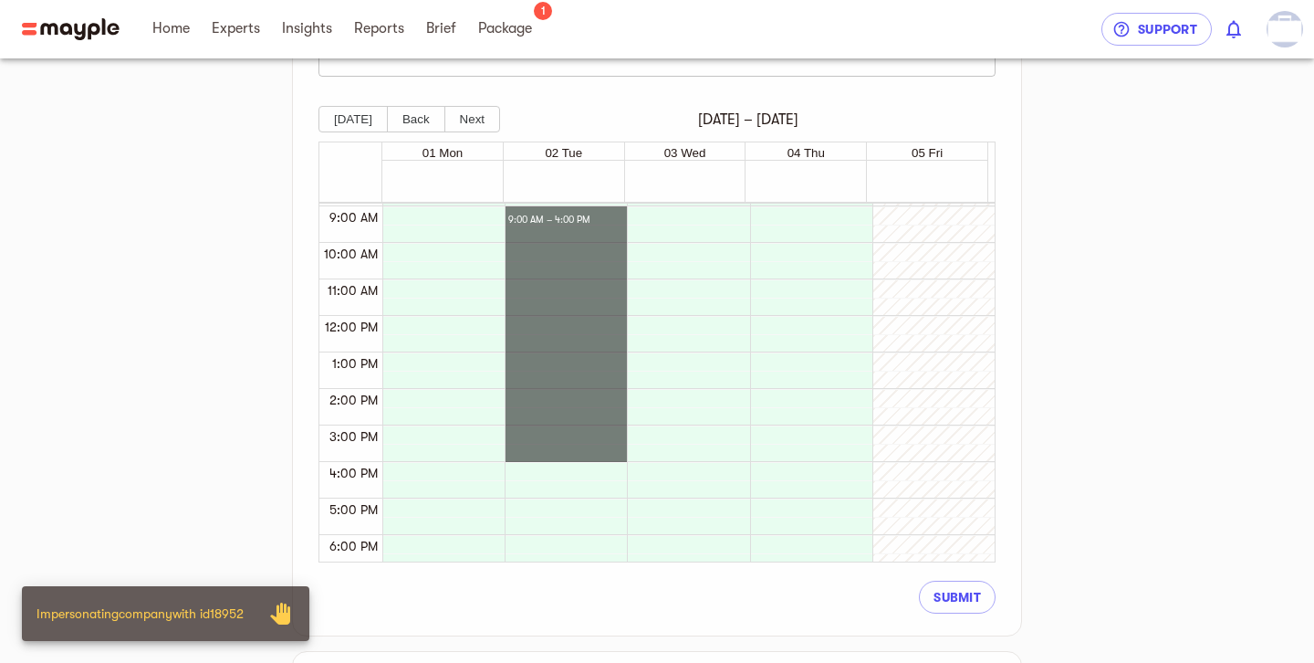
drag, startPoint x: 513, startPoint y: 210, endPoint x: 535, endPoint y: 422, distance: 212.9
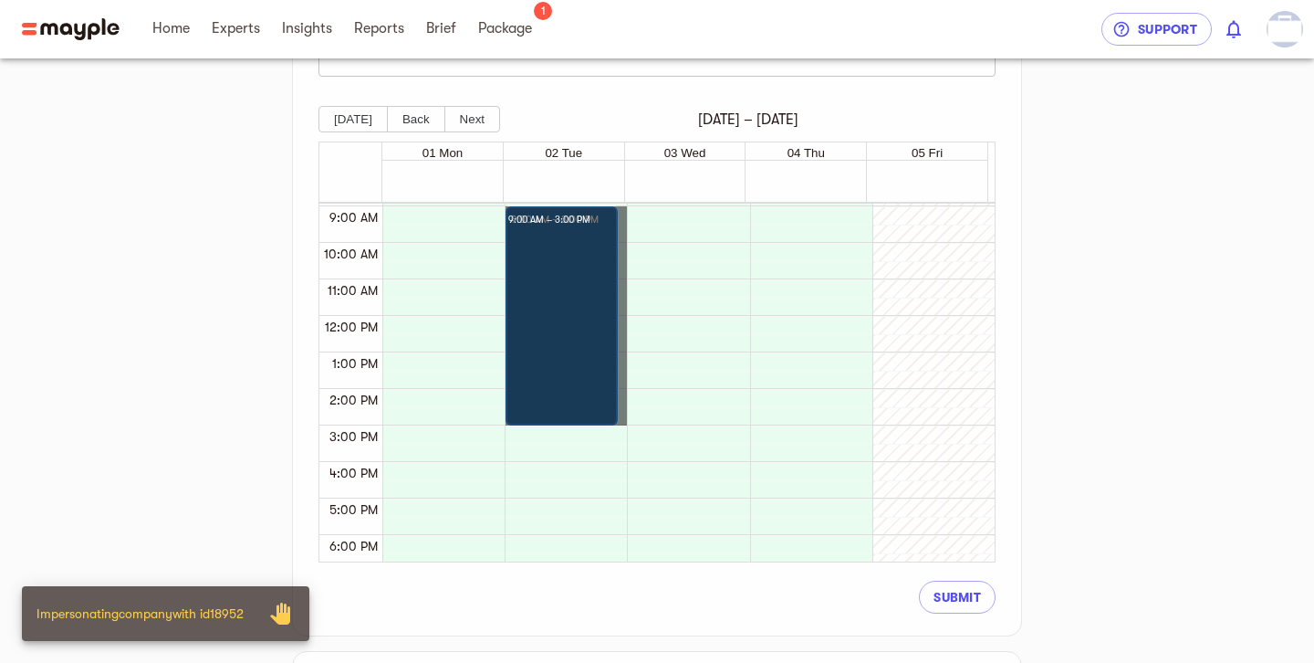
drag, startPoint x: 590, startPoint y: 211, endPoint x: 576, endPoint y: 419, distance: 208.6
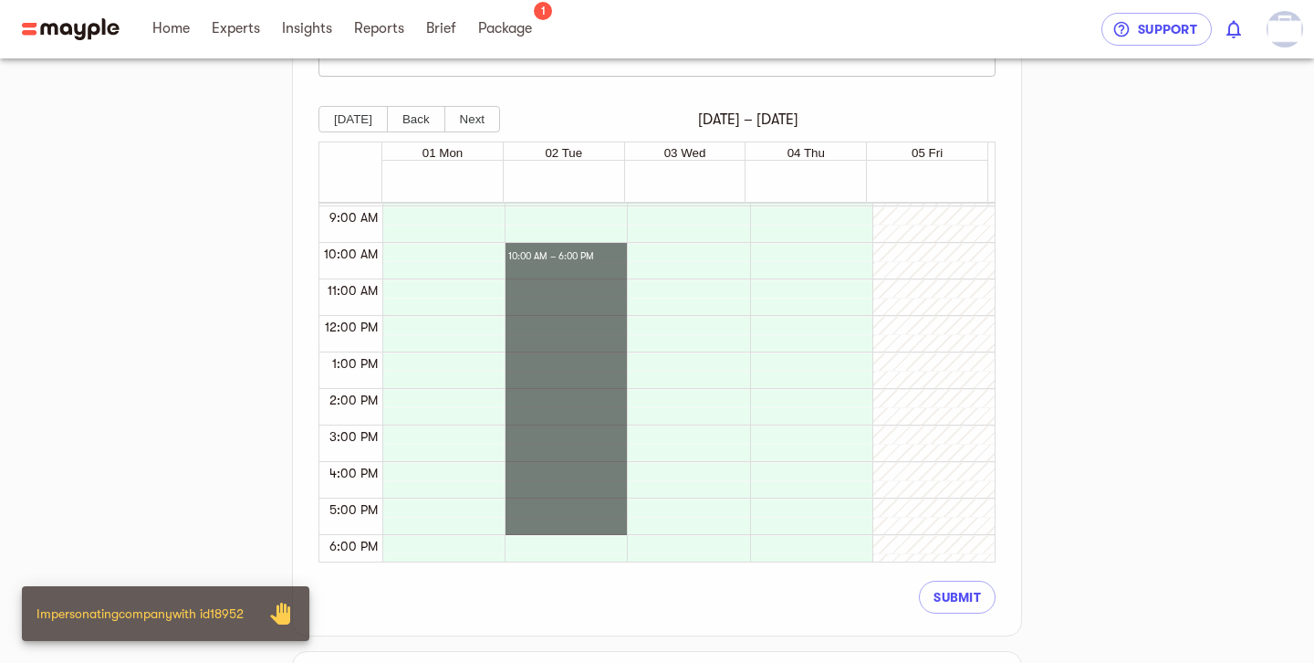
drag, startPoint x: 513, startPoint y: 246, endPoint x: 520, endPoint y: 532, distance: 285.7
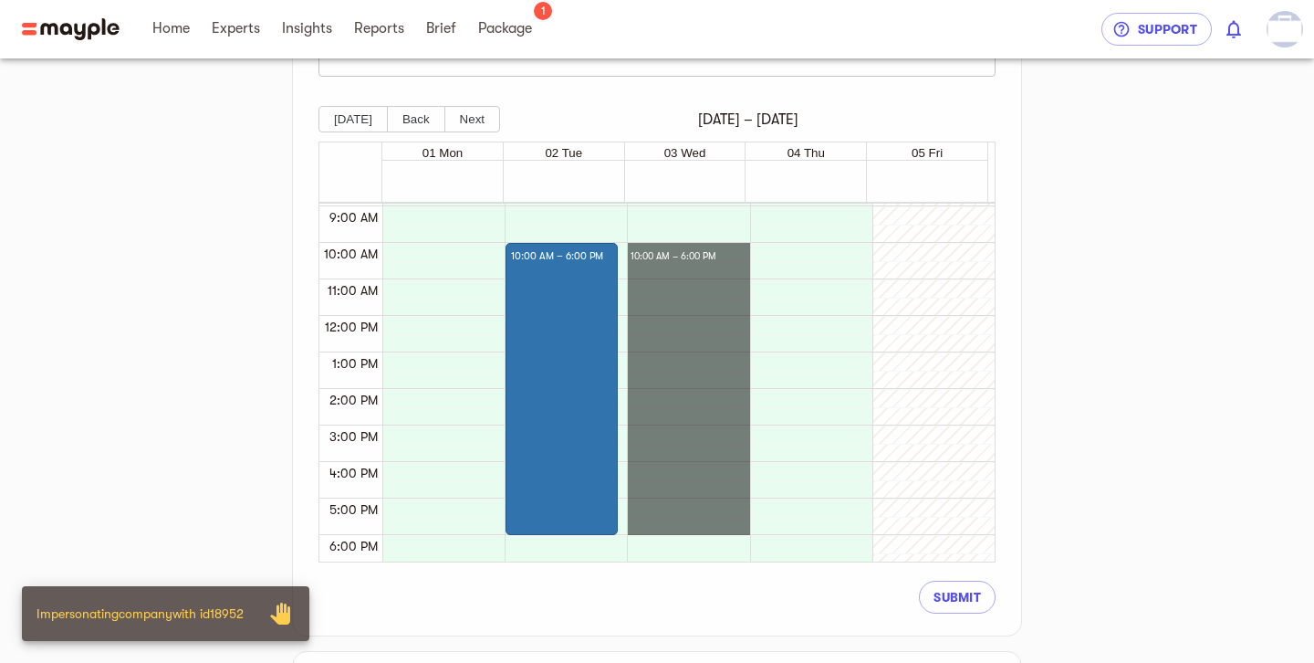
drag, startPoint x: 641, startPoint y: 247, endPoint x: 658, endPoint y: 523, distance: 276.2
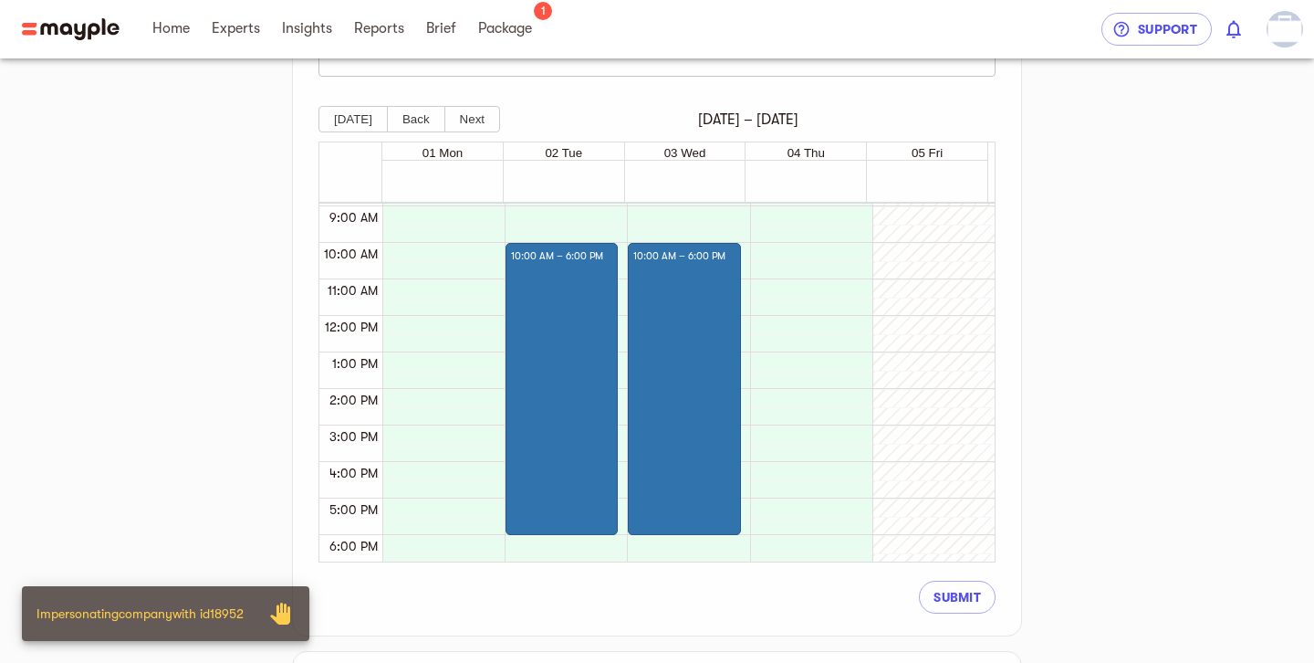
drag, startPoint x: 944, startPoint y: 600, endPoint x: 460, endPoint y: 288, distance: 575.1
click at [935, 598] on span "Submit" at bounding box center [957, 597] width 47 height 22
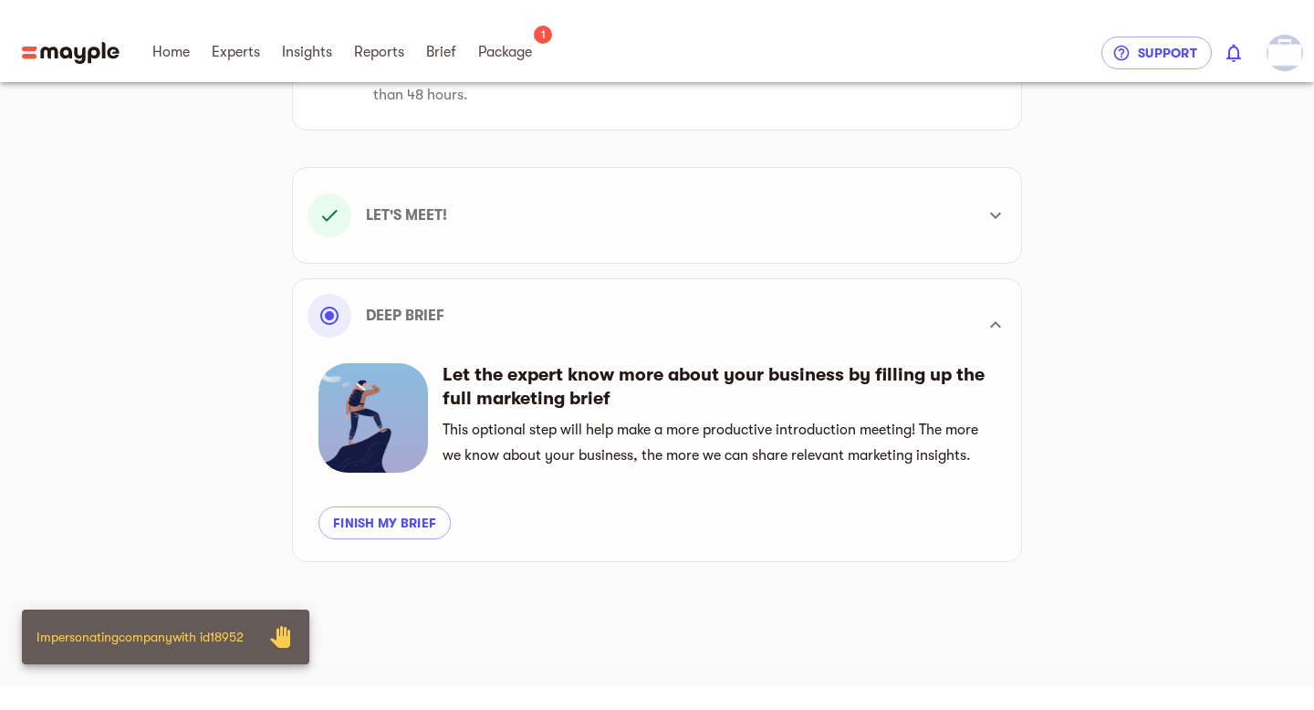
scroll to position [137, 0]
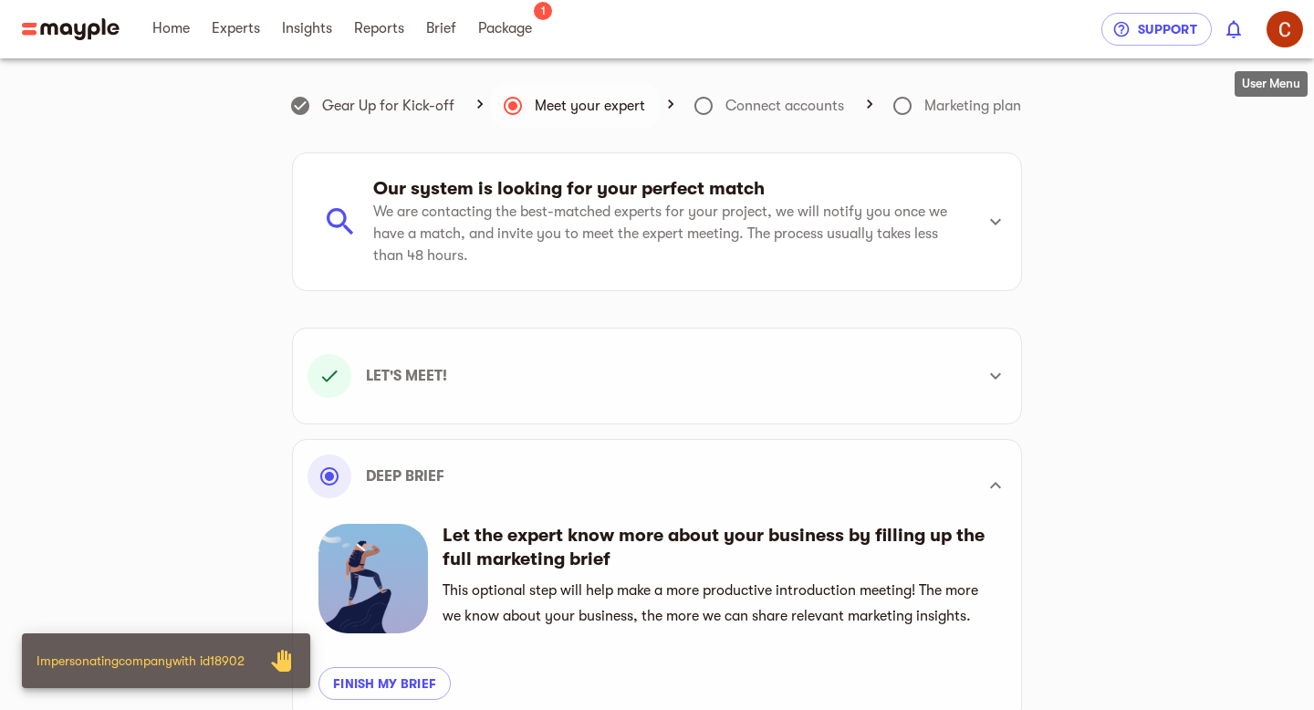
click at [1286, 22] on img "button" at bounding box center [1285, 29] width 37 height 37
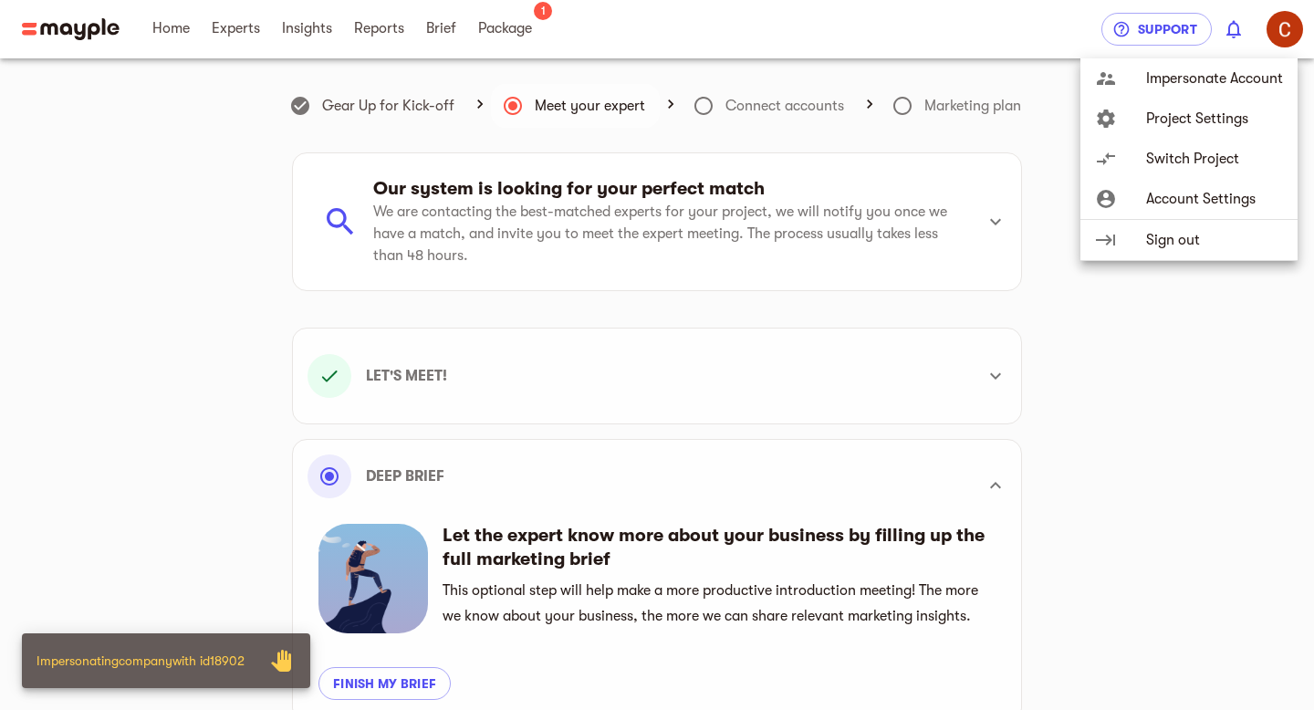
click at [1060, 469] on div at bounding box center [657, 355] width 1314 height 710
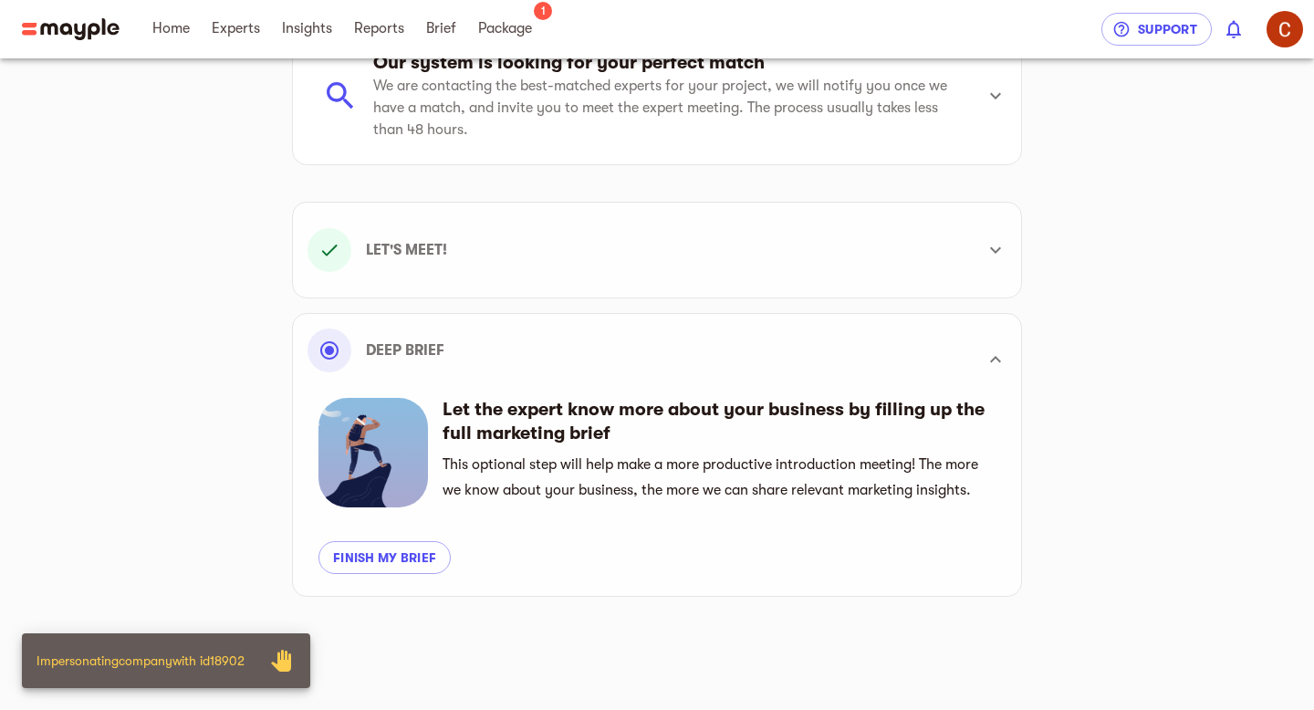
scroll to position [137, 0]
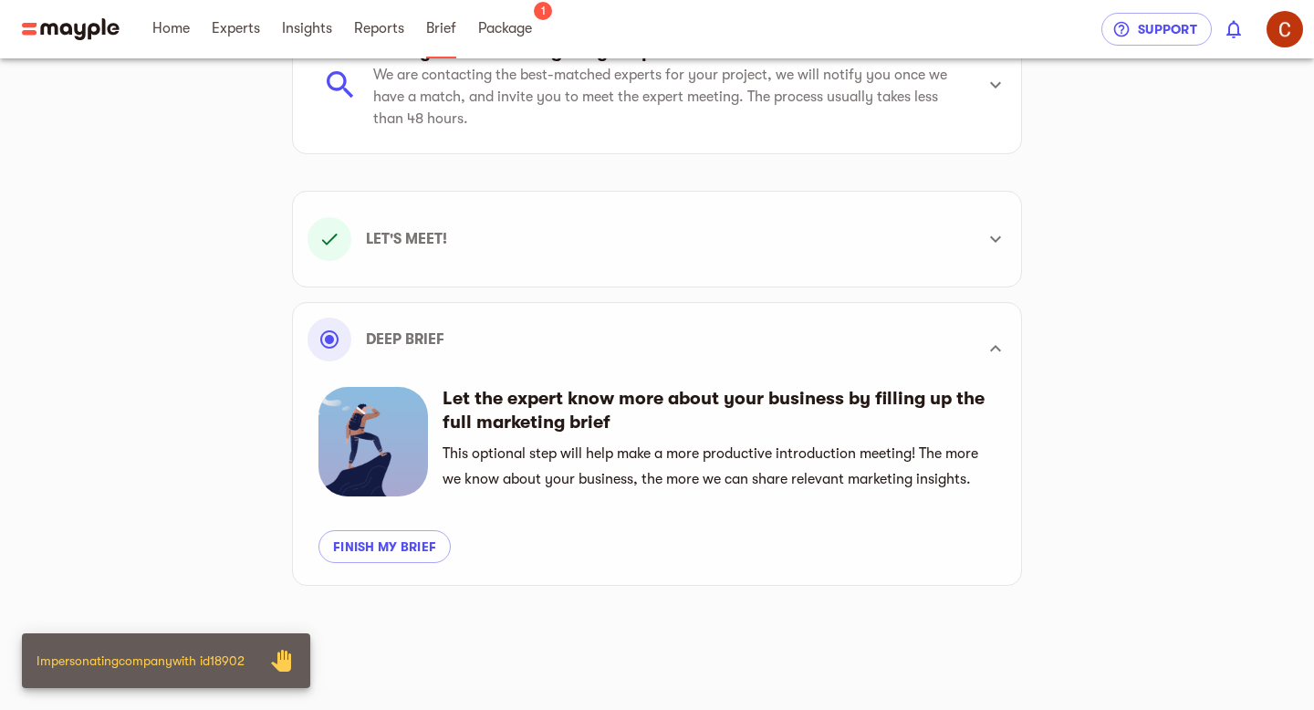
click at [444, 33] on span "Brief" at bounding box center [441, 28] width 30 height 22
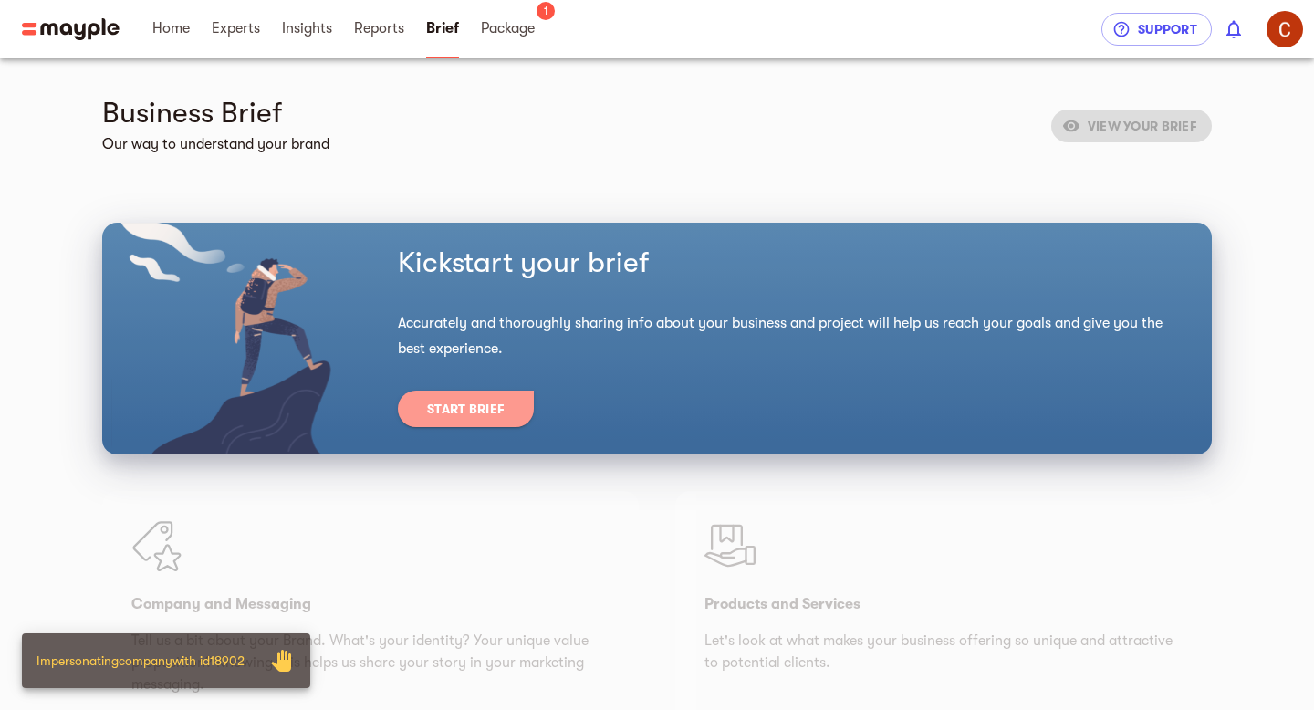
click at [477, 408] on span "Start Brief" at bounding box center [466, 409] width 78 height 22
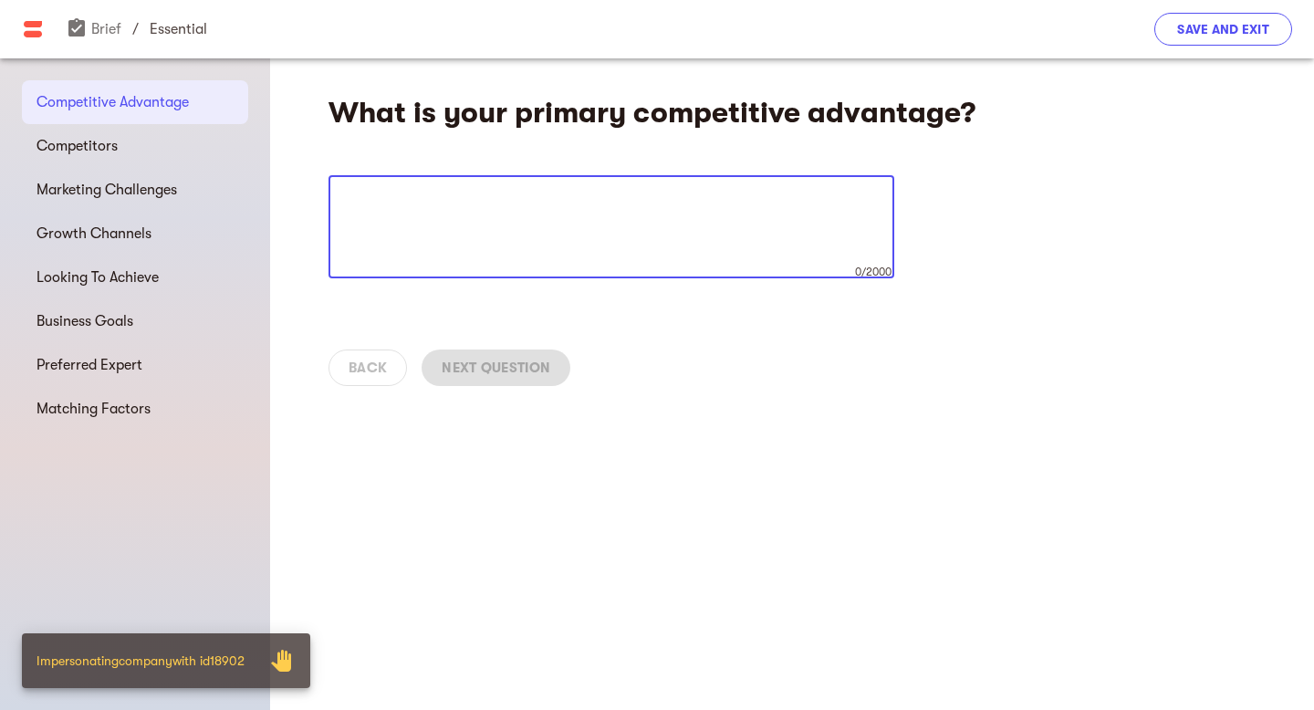
click at [1202, 37] on span "Save and Exit" at bounding box center [1223, 29] width 92 height 22
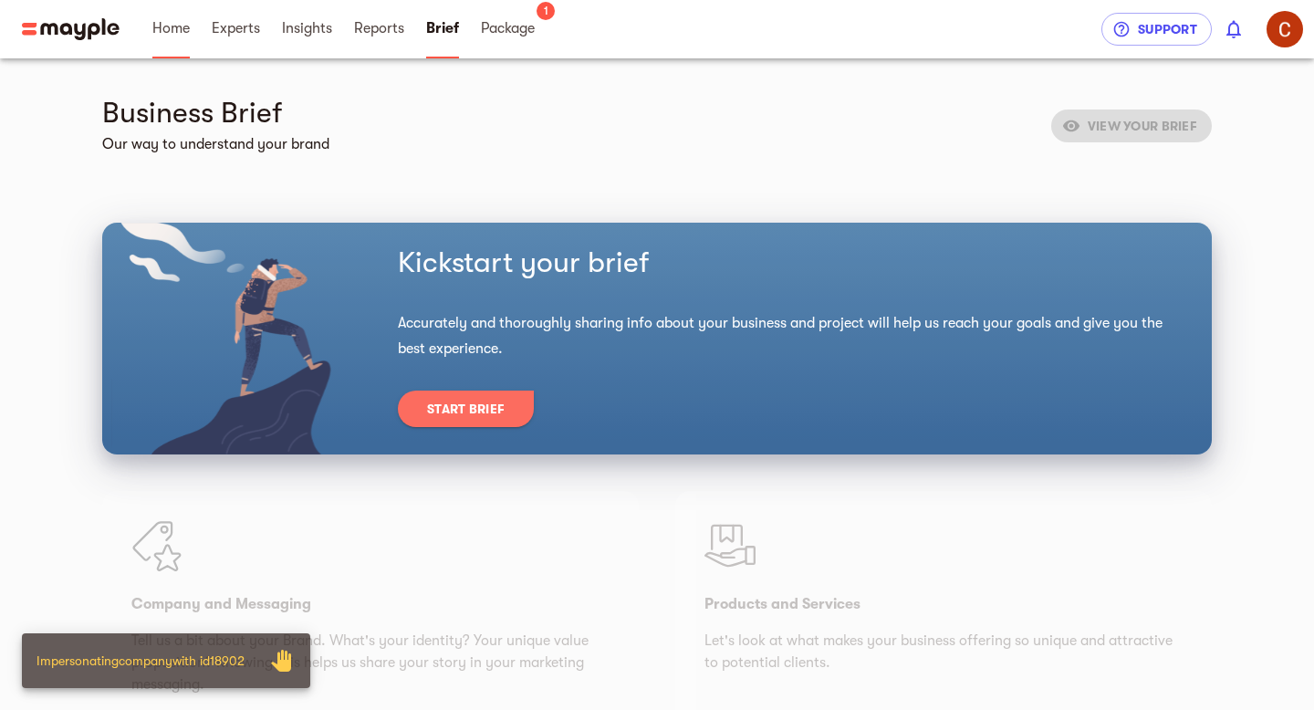
drag, startPoint x: 124, startPoint y: 16, endPoint x: 157, endPoint y: 27, distance: 34.9
click at [124, 16] on header "Home Experts Insights Reports 1 Brief Package 1 Support 0" at bounding box center [657, 29] width 1314 height 58
click at [172, 35] on span "Home" at bounding box center [170, 28] width 37 height 22
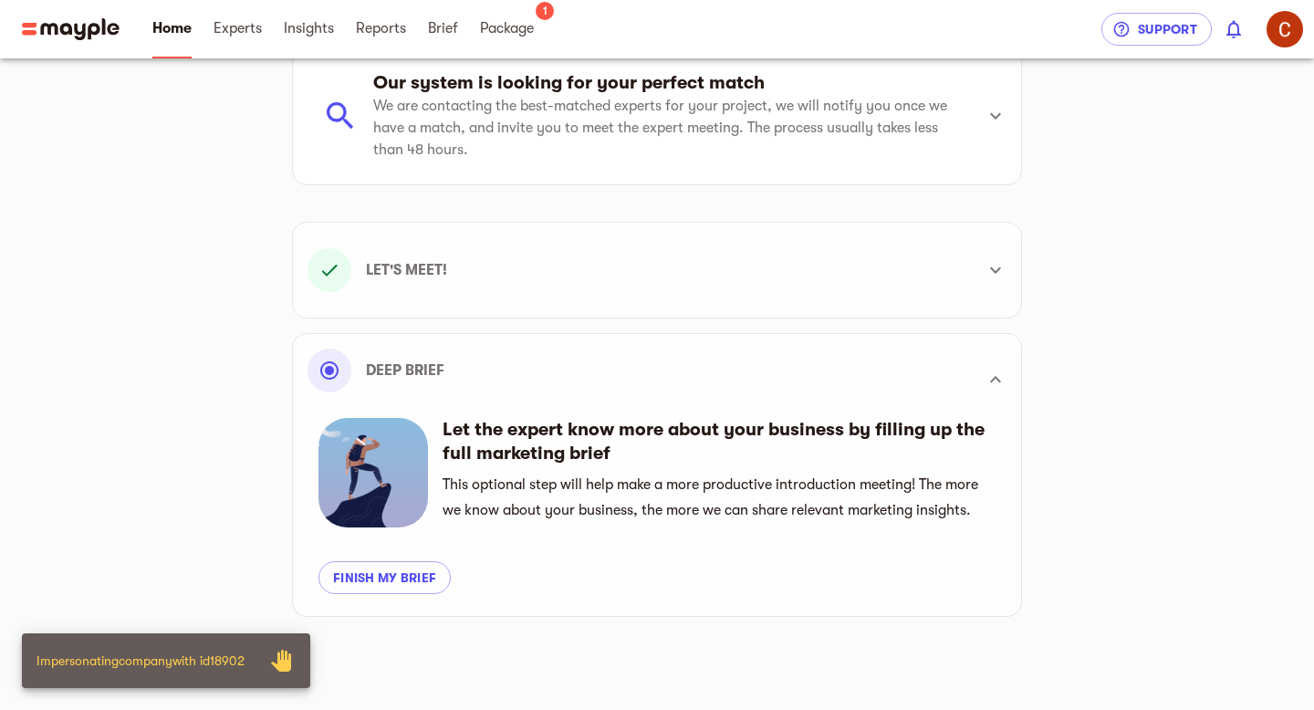
scroll to position [137, 0]
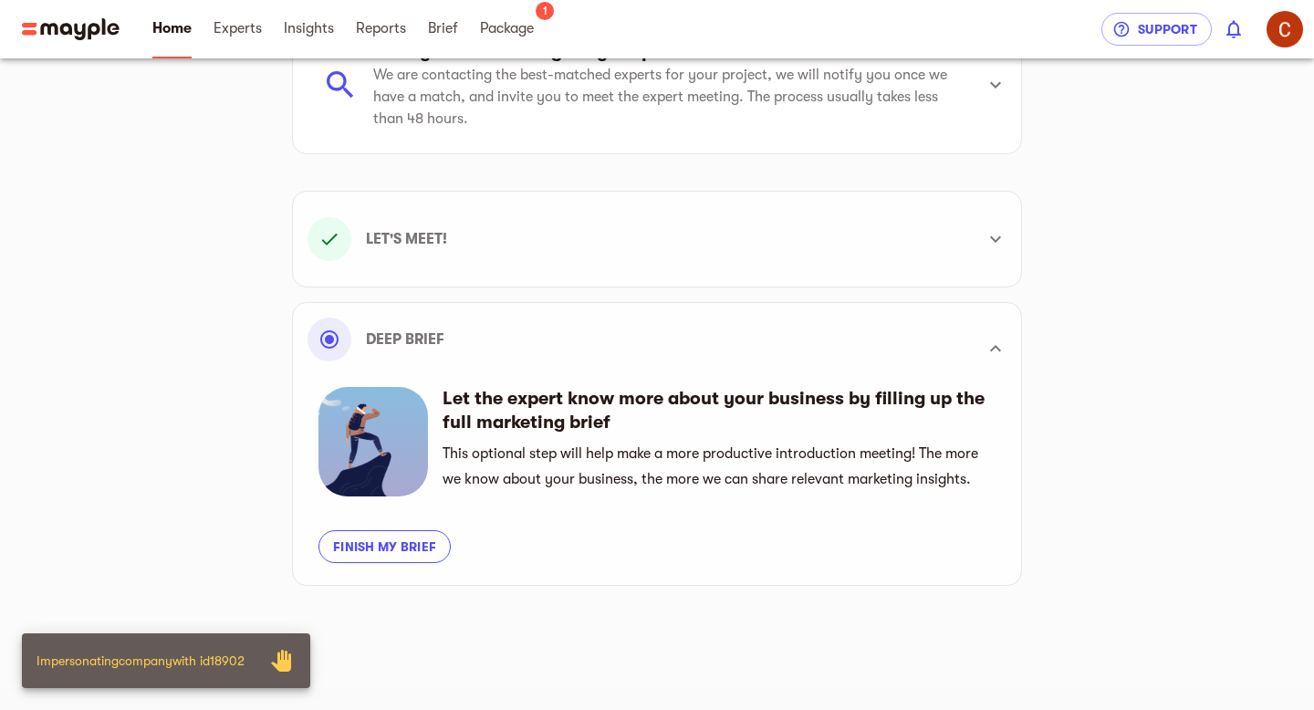
click at [397, 548] on span "Finish my brief" at bounding box center [384, 547] width 103 height 22
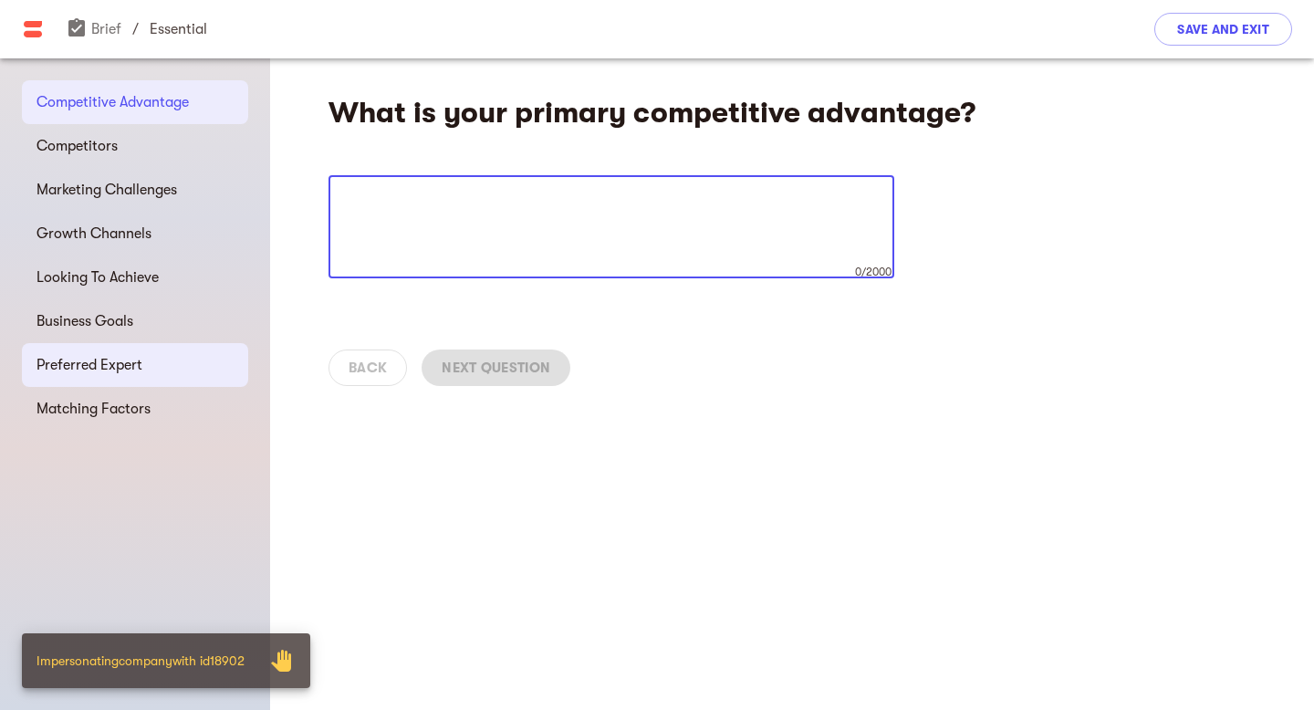
click at [132, 370] on span "Preferred Expert" at bounding box center [135, 365] width 197 height 22
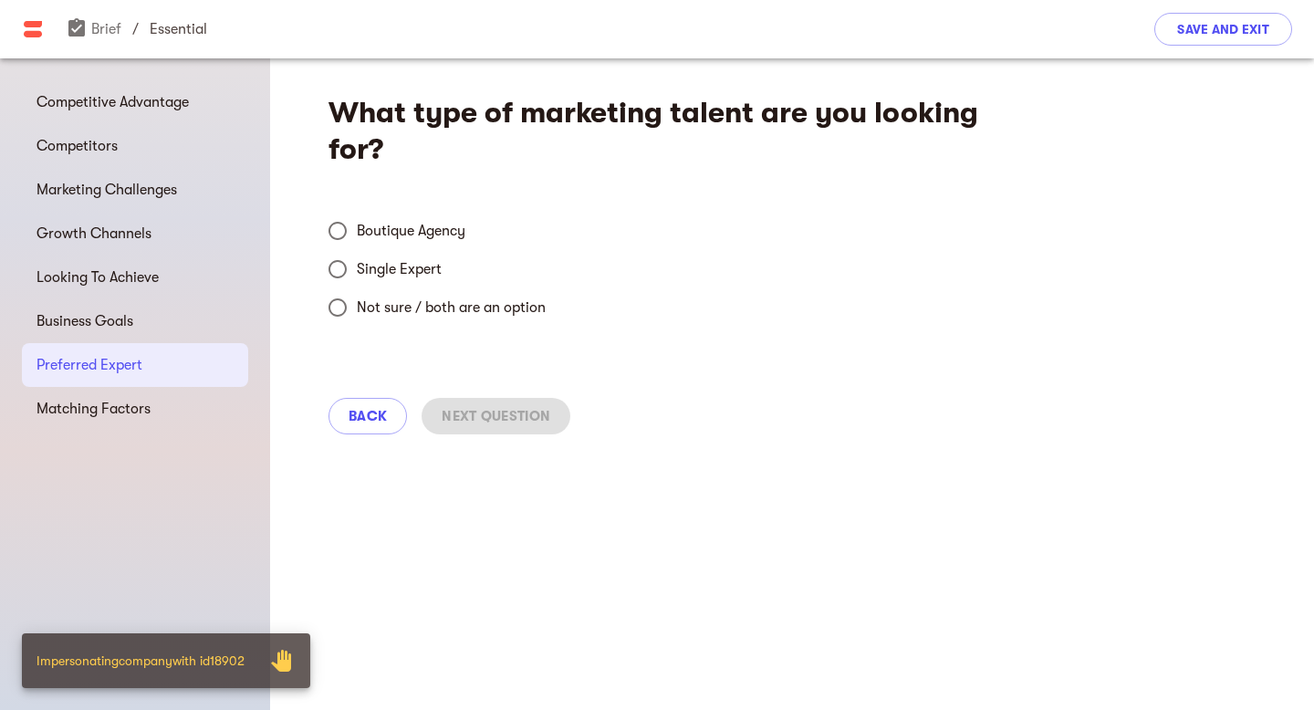
drag, startPoint x: 409, startPoint y: 265, endPoint x: 310, endPoint y: 339, distance: 123.2
click at [408, 265] on span "Single Expert" at bounding box center [399, 269] width 85 height 22
click at [357, 265] on input "Single Expert" at bounding box center [337, 269] width 38 height 38
radio input "true"
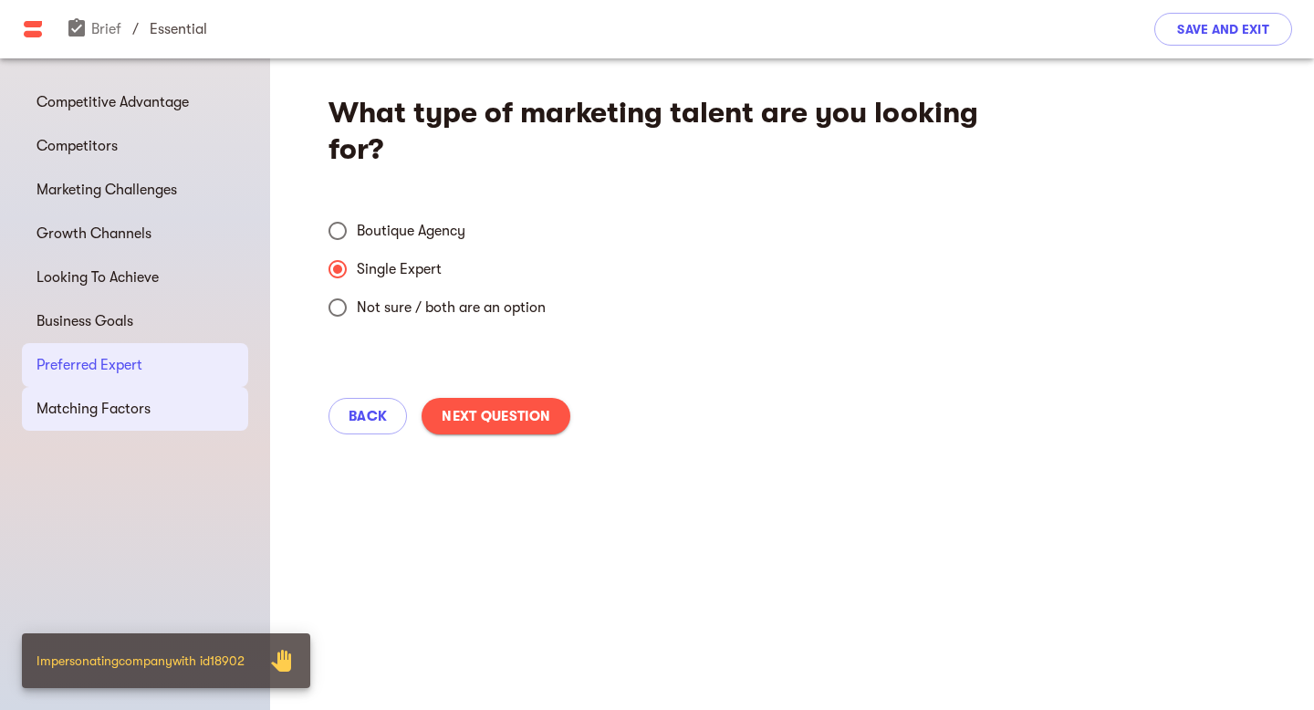
click at [154, 421] on div "Matching Factors" at bounding box center [135, 409] width 226 height 44
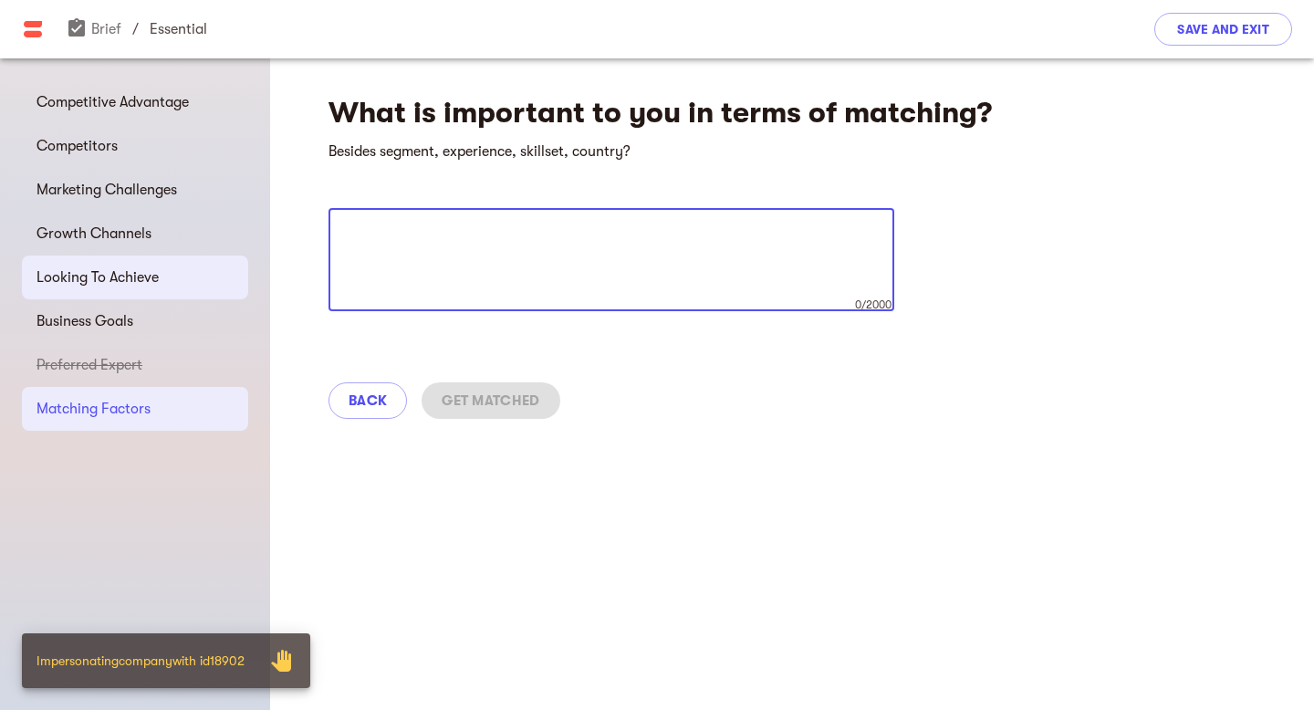
click at [135, 276] on span "Looking To Achieve" at bounding box center [135, 277] width 197 height 22
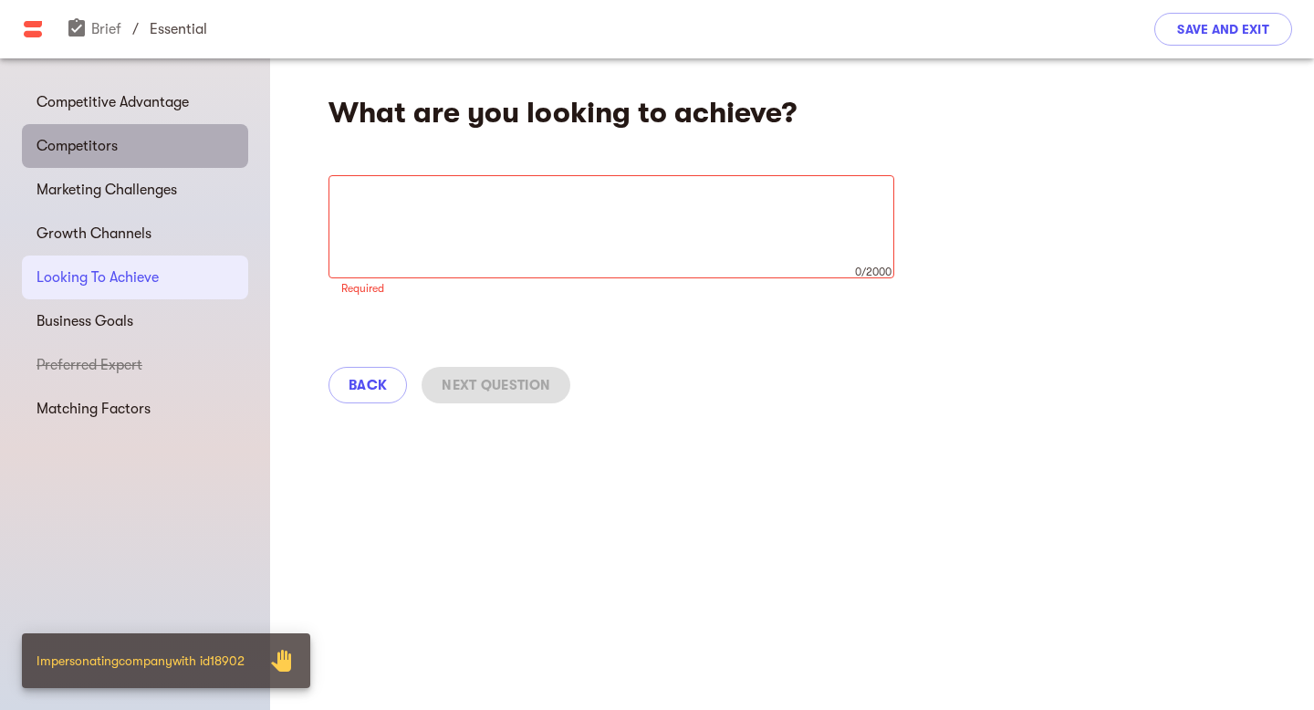
click at [118, 144] on span "Competitors" at bounding box center [135, 146] width 197 height 22
